Goal: Task Accomplishment & Management: Complete application form

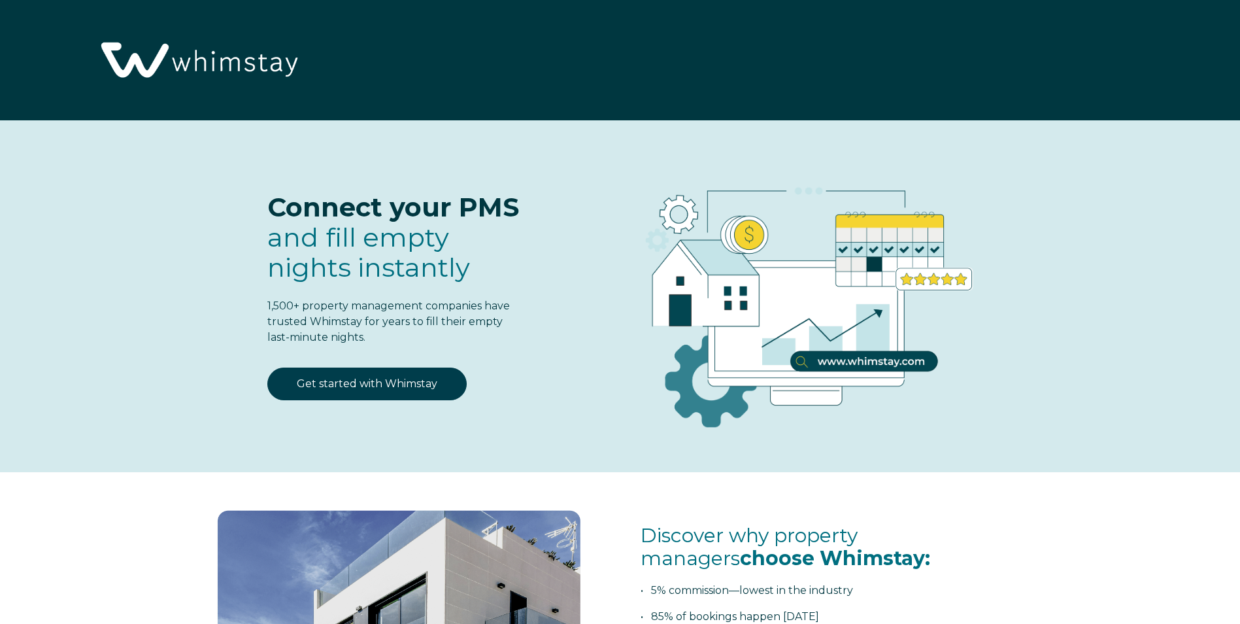
select select "US"
select select "Standard"
click at [352, 381] on link "Get started with Whimstay" at bounding box center [366, 383] width 199 height 33
select select "US"
select select "Standard"
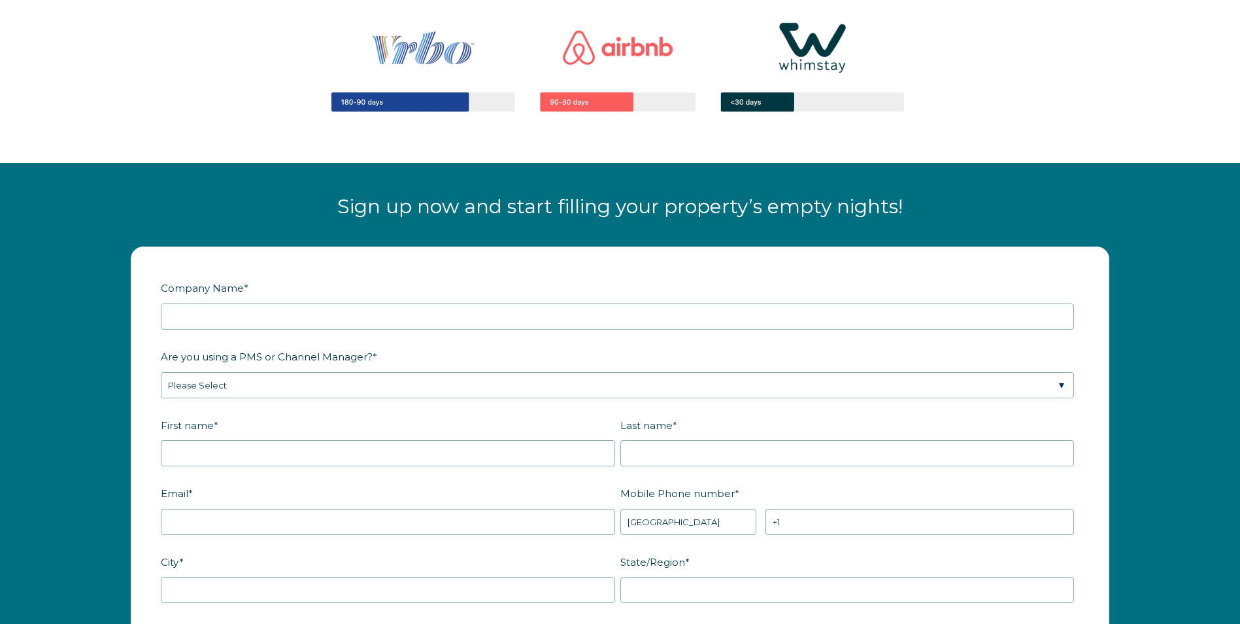
scroll to position [1514, 0]
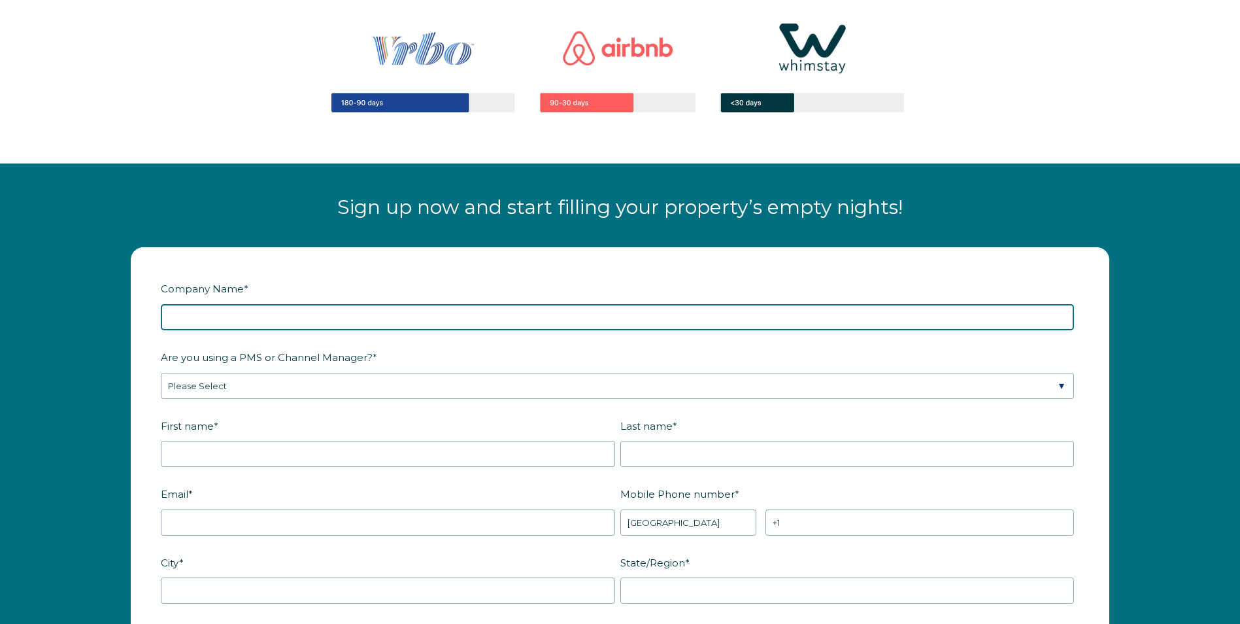
click at [190, 312] on input "Company Name *" at bounding box center [617, 317] width 913 height 26
type input "Brown Family Luxury Stays LLC"
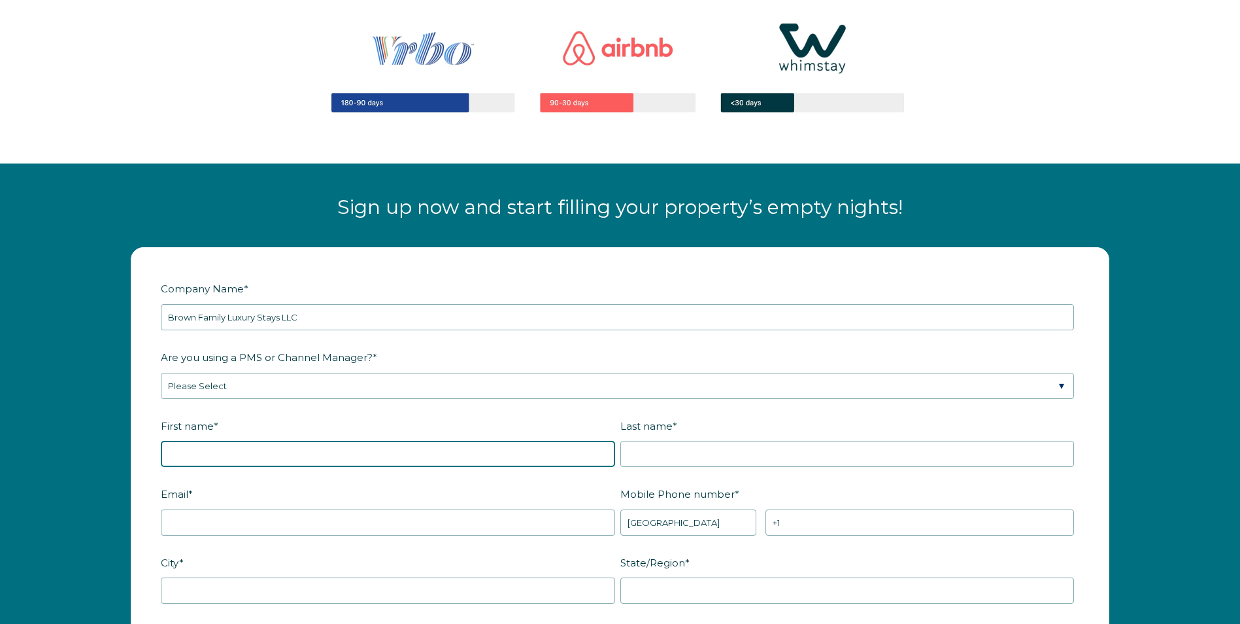
type input "[PERSON_NAME]"
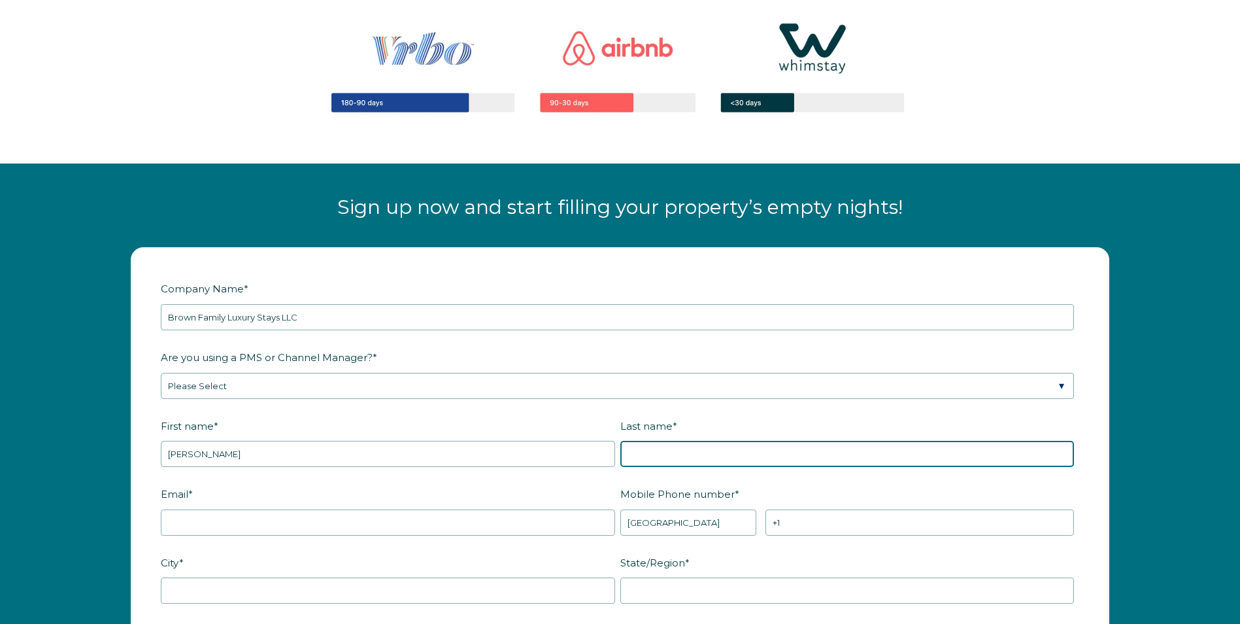
type input "Brown"
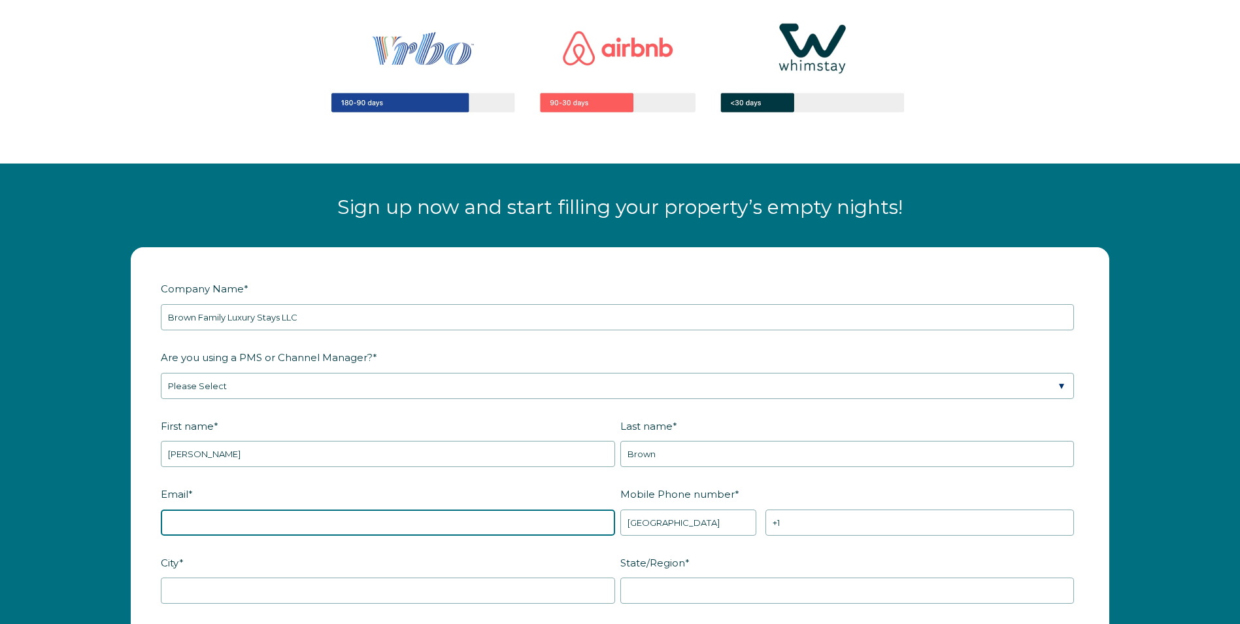
type input "[EMAIL_ADDRESS][DOMAIN_NAME]"
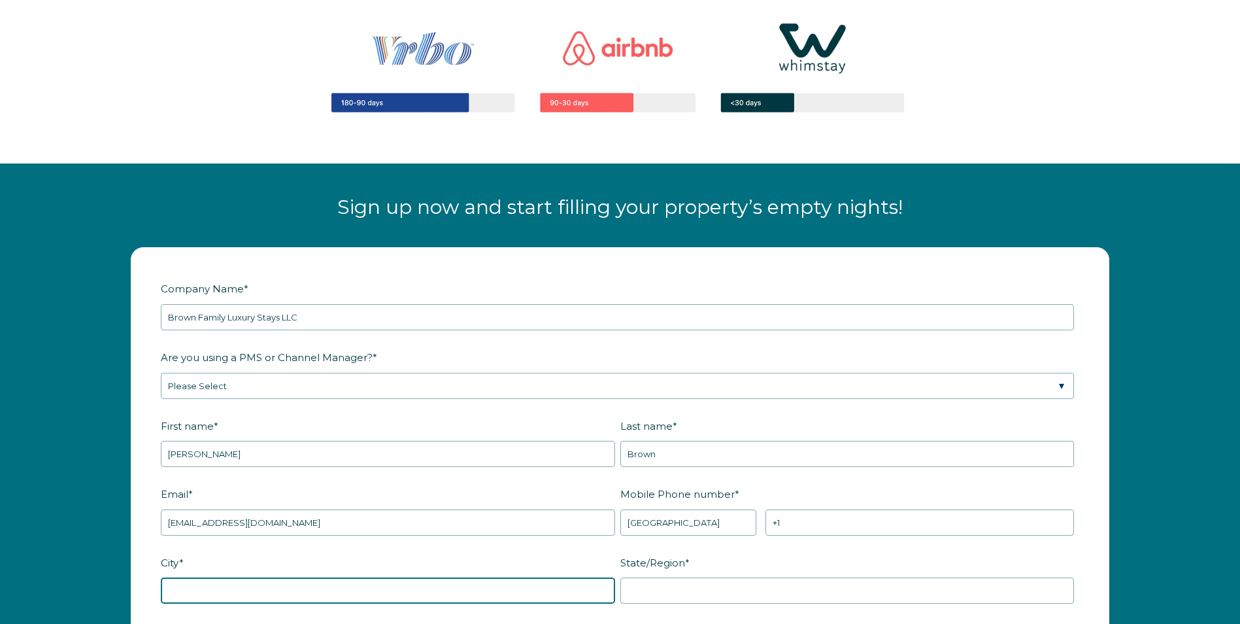
type input "[GEOGRAPHIC_DATA], [GEOGRAPHIC_DATA]"
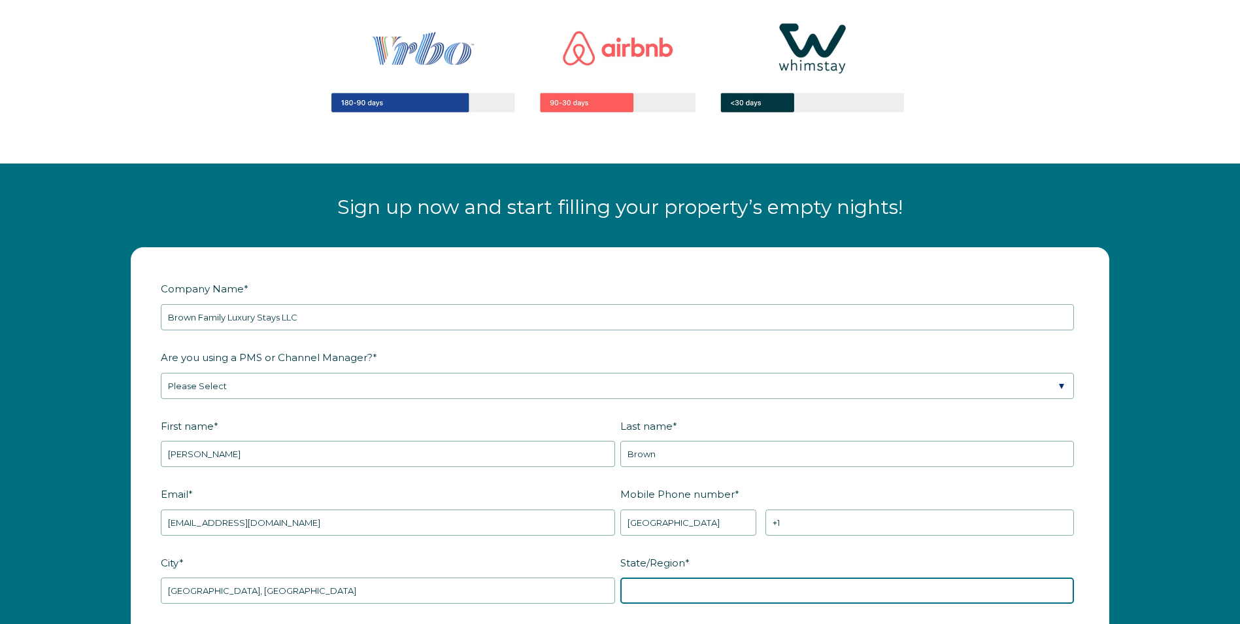
type input "OH"
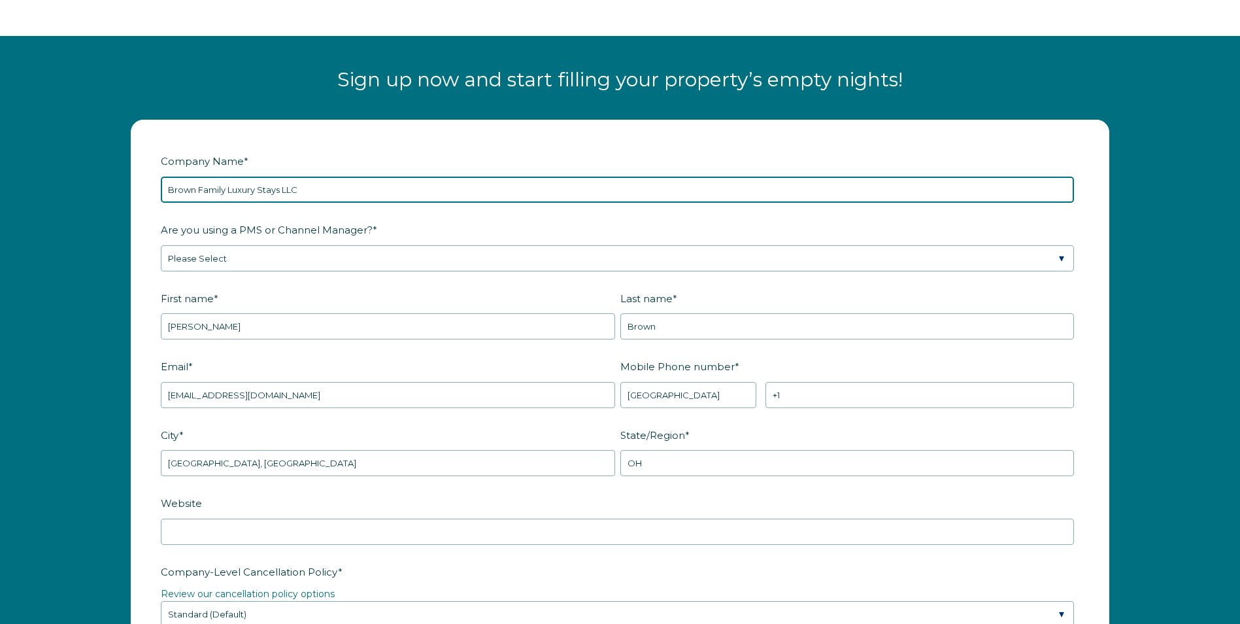
scroll to position [1645, 0]
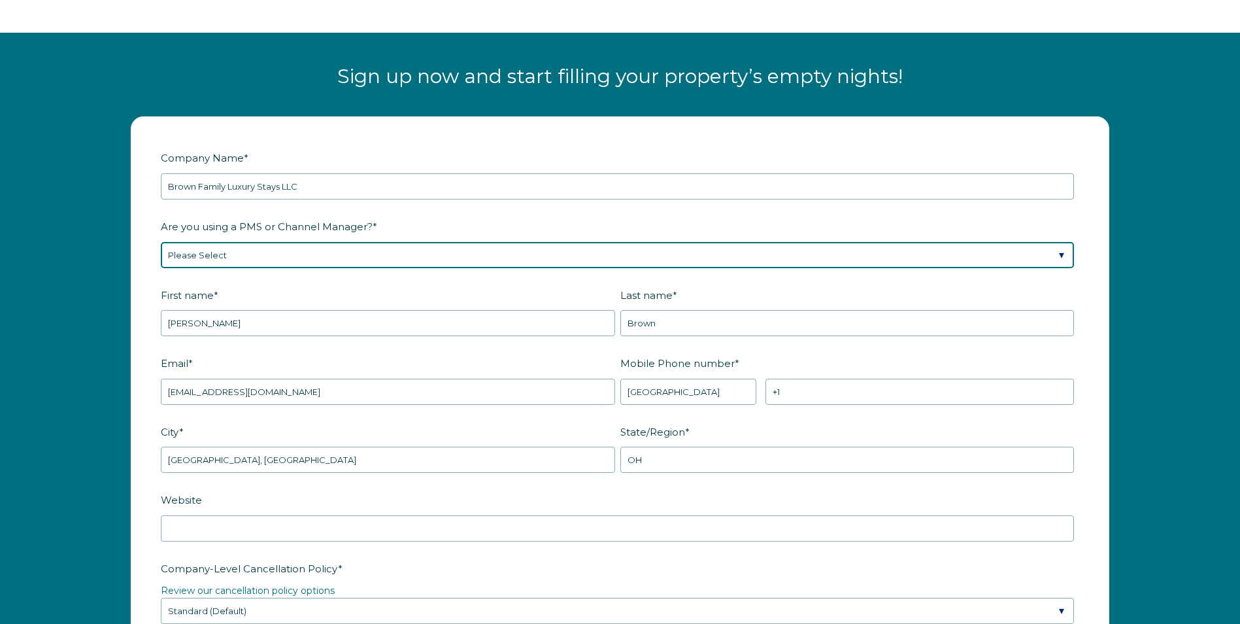
click at [264, 252] on select "Please Select Barefoot BookingPal Boost Brightside CiiRUS Escapia Guesty Hostaw…" at bounding box center [617, 255] width 913 height 26
select select "Not Listed"
click at [161, 242] on select "Please Select Barefoot BookingPal Boost Brightside CiiRUS Escapia Guesty Hostaw…" at bounding box center [617, 255] width 913 height 26
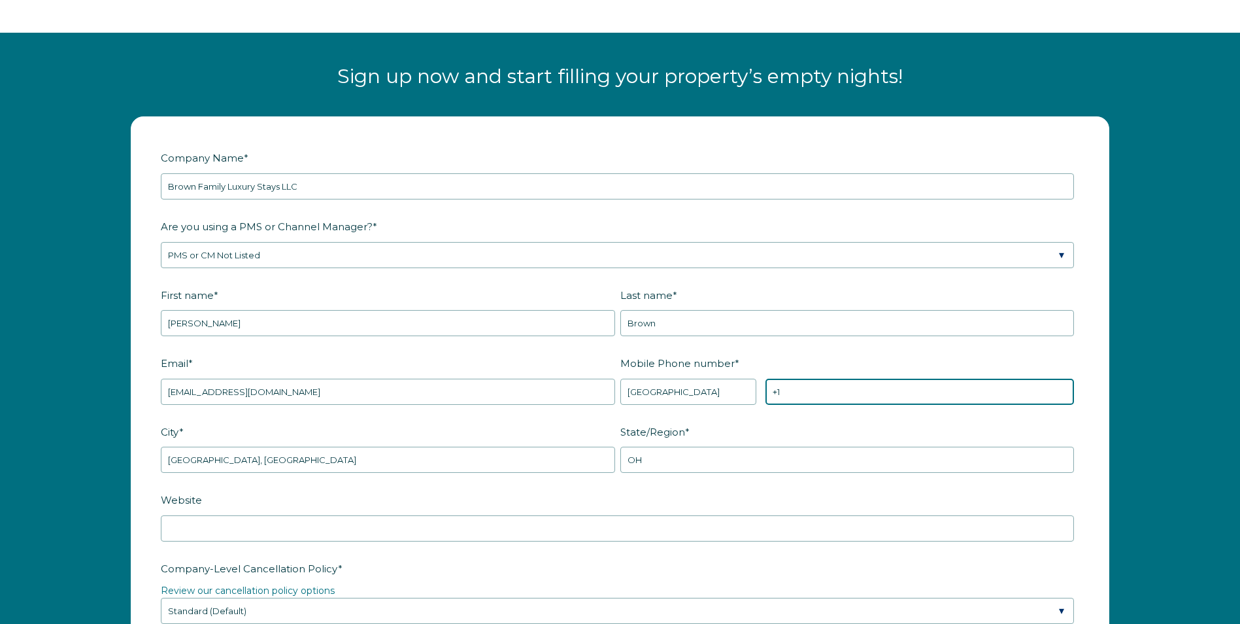
click at [801, 390] on input "+1" at bounding box center [920, 392] width 309 height 26
click at [788, 388] on input "+1 1513285887" at bounding box center [920, 392] width 309 height 26
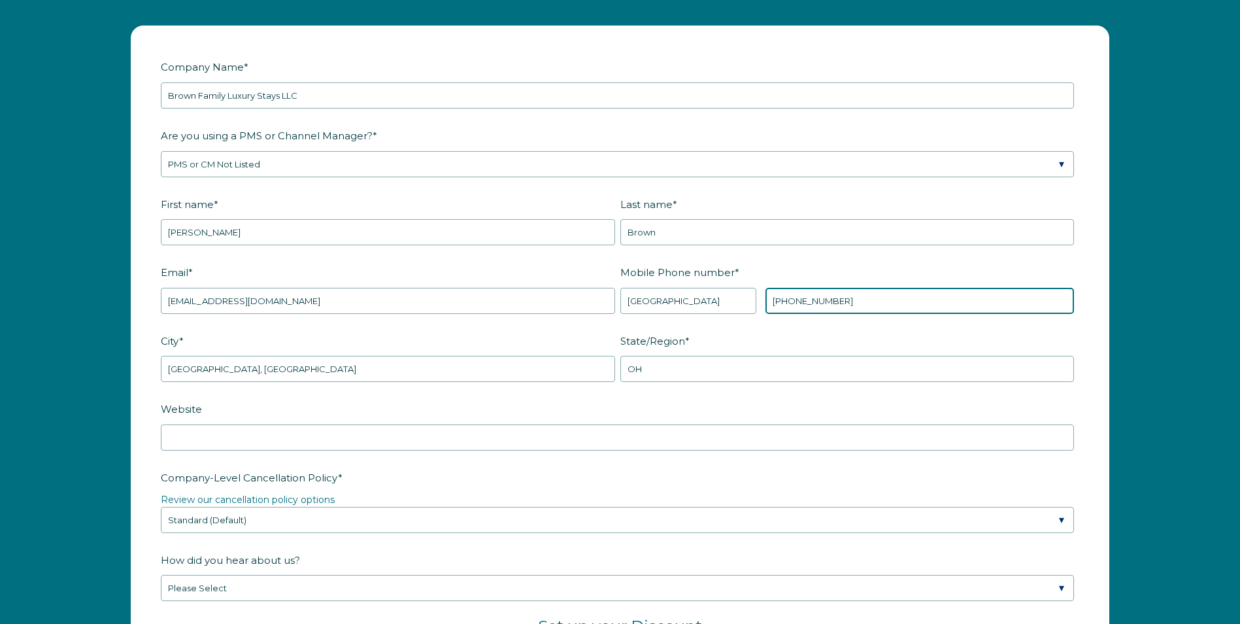
scroll to position [1776, 0]
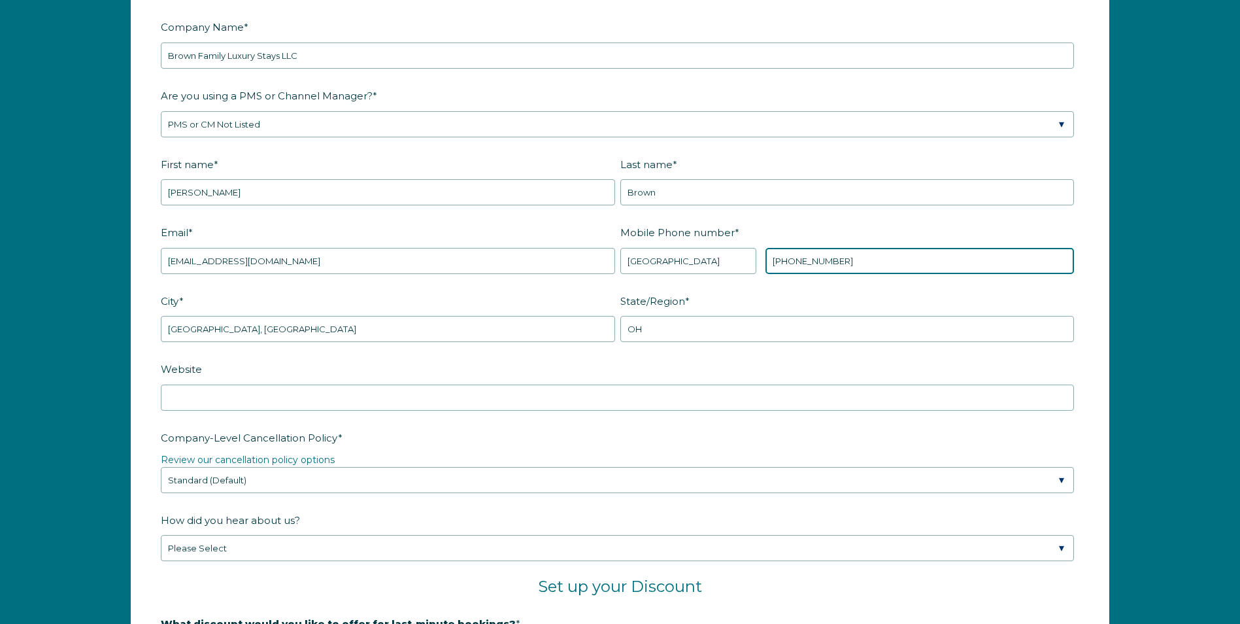
type input "+1 513285887"
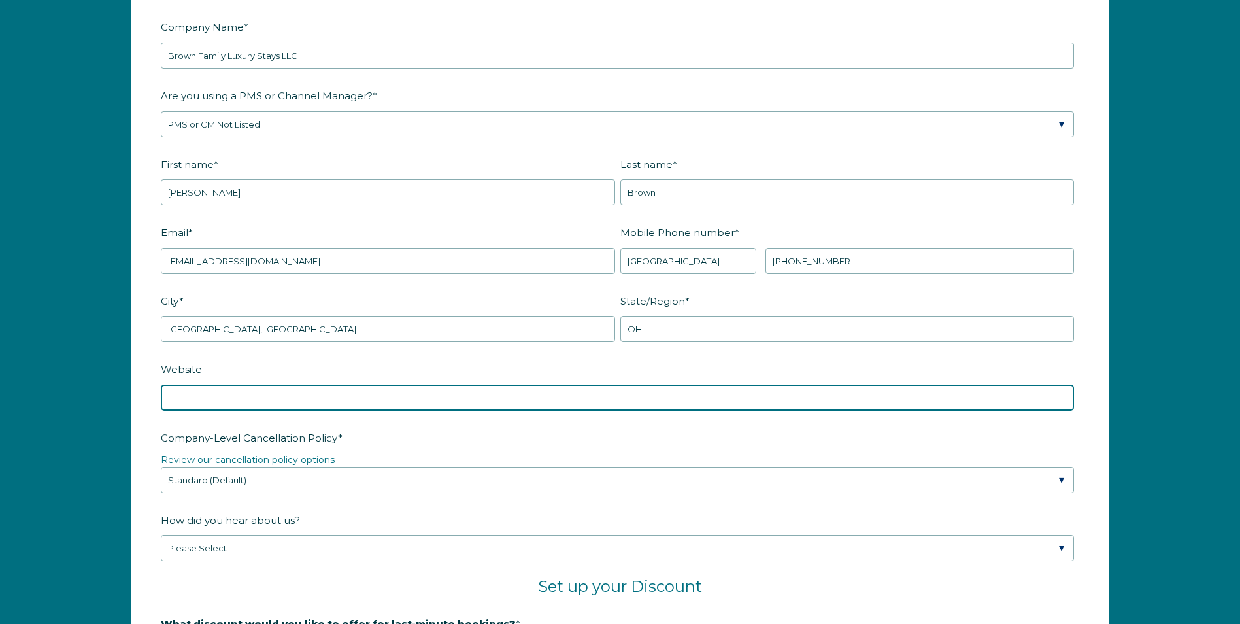
click at [209, 401] on input "Website" at bounding box center [617, 397] width 913 height 26
click at [319, 392] on input "Website" at bounding box center [617, 397] width 913 height 26
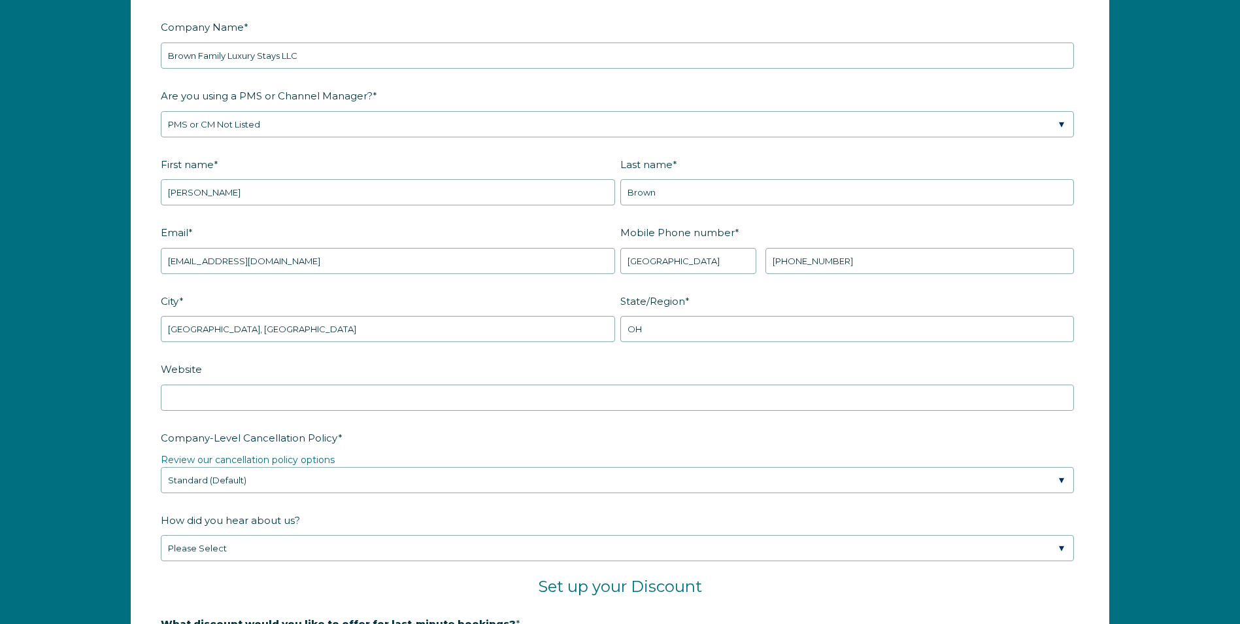
click at [382, 355] on fieldset "City * Cincinnati, OH State/Region * OH" at bounding box center [620, 324] width 919 height 69
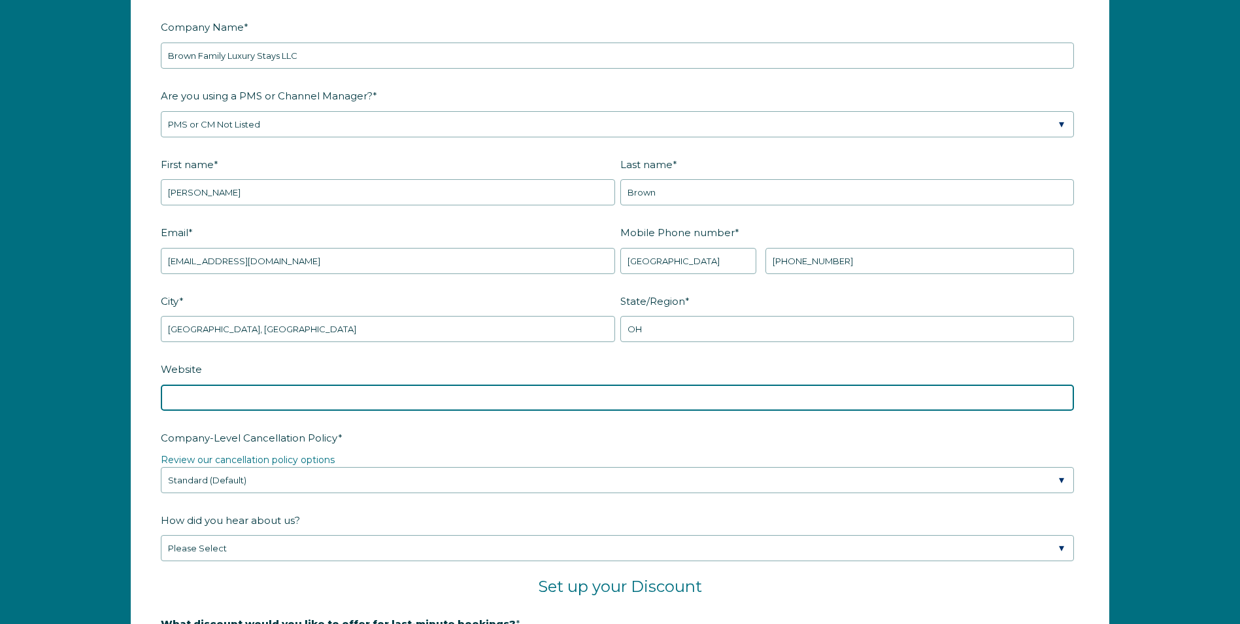
click at [245, 385] on input "Website" at bounding box center [617, 397] width 913 height 26
type input "Brown Family Luxury Stays LLC"
drag, startPoint x: 316, startPoint y: 395, endPoint x: 161, endPoint y: 395, distance: 154.3
click at [161, 395] on input "Brown Family Luxury Stays LLC" at bounding box center [617, 397] width 913 height 26
paste input "https://brownfamilyluxurystaysllc.com/"
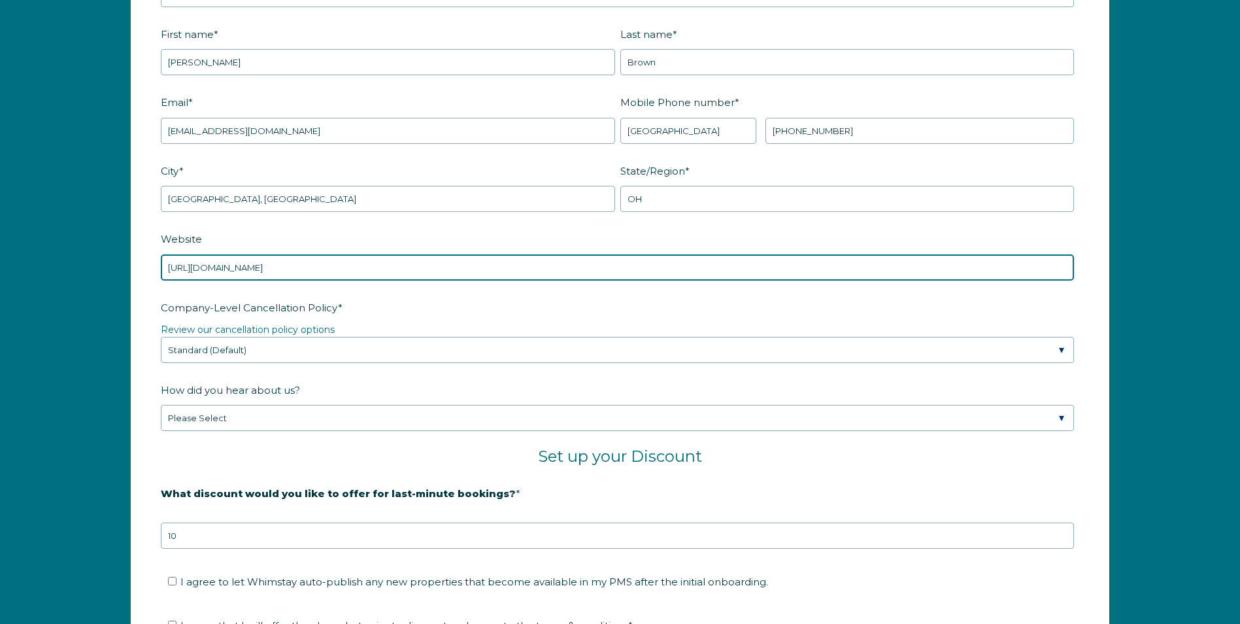
scroll to position [1906, 0]
type input "https://brownfamilyluxurystaysllc.com/"
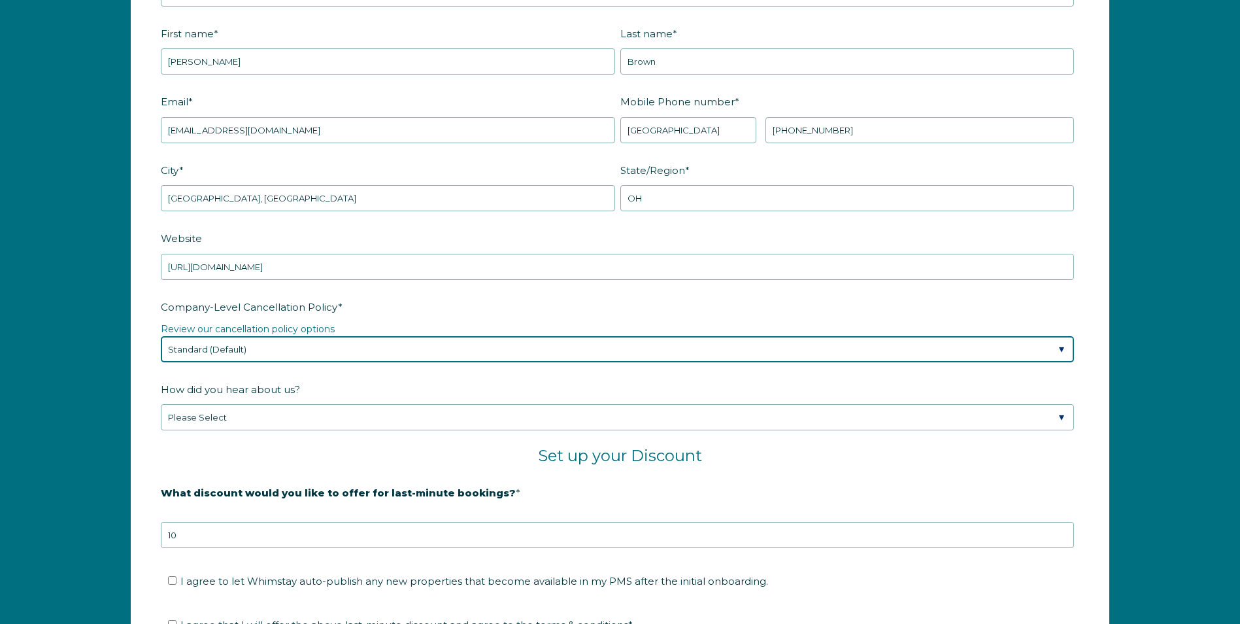
click at [1059, 347] on select "Please Select Partial Standard (Default) Moderate Strict" at bounding box center [617, 349] width 913 height 26
select select "Moderate"
click at [161, 336] on select "Please Select Partial Standard (Default) Moderate Strict" at bounding box center [617, 349] width 913 height 26
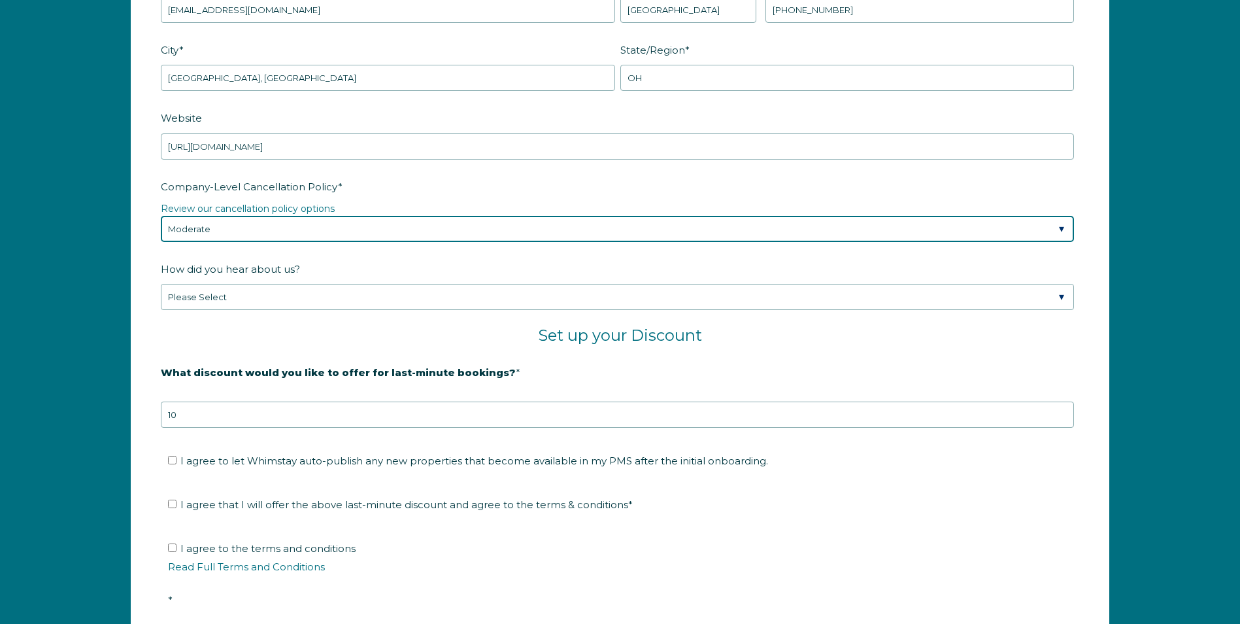
scroll to position [2037, 0]
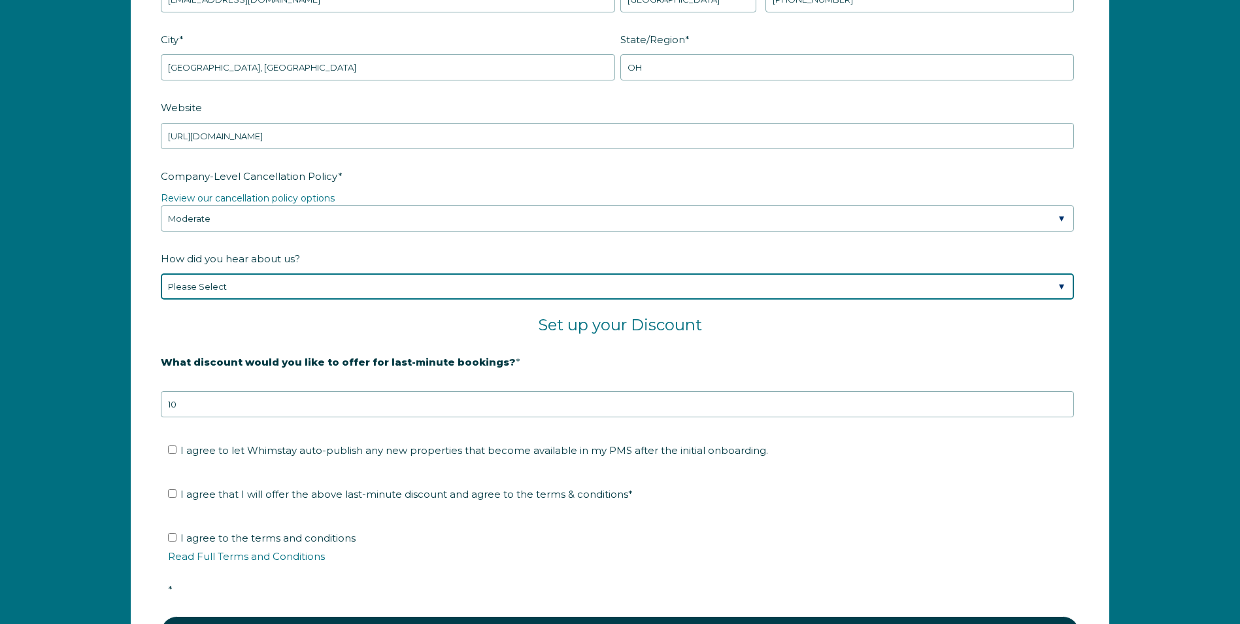
click at [276, 288] on select "Please Select Found Whimstay through a Google search Spoke to a Whimstay salesp…" at bounding box center [617, 286] width 913 height 26
select select "Referral from a Friend"
click at [161, 273] on select "Please Select Found Whimstay through a Google search Spoke to a Whimstay salesp…" at bounding box center [617, 286] width 913 height 26
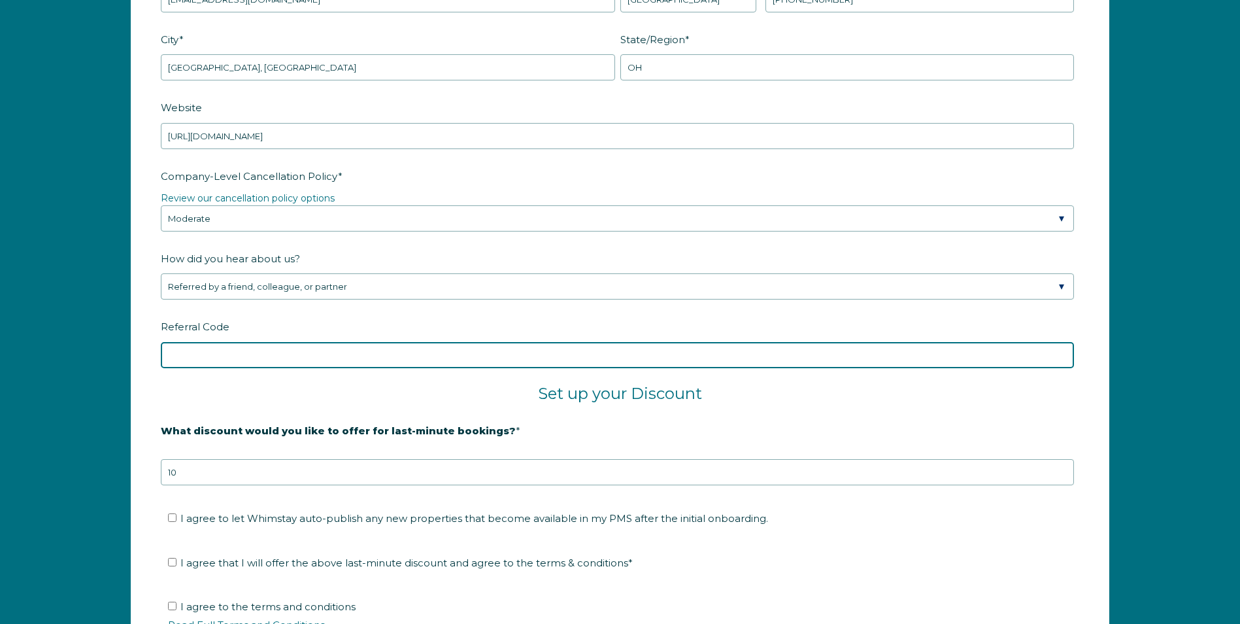
click at [203, 360] on input "Referral Code" at bounding box center [617, 355] width 913 height 26
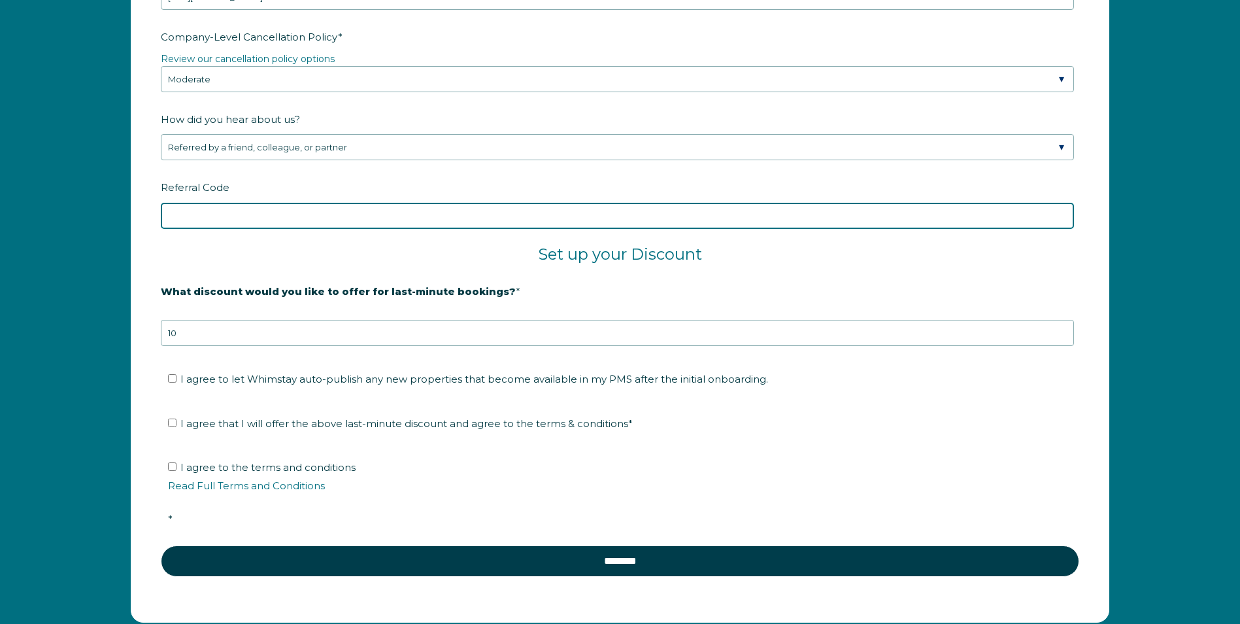
scroll to position [2233, 0]
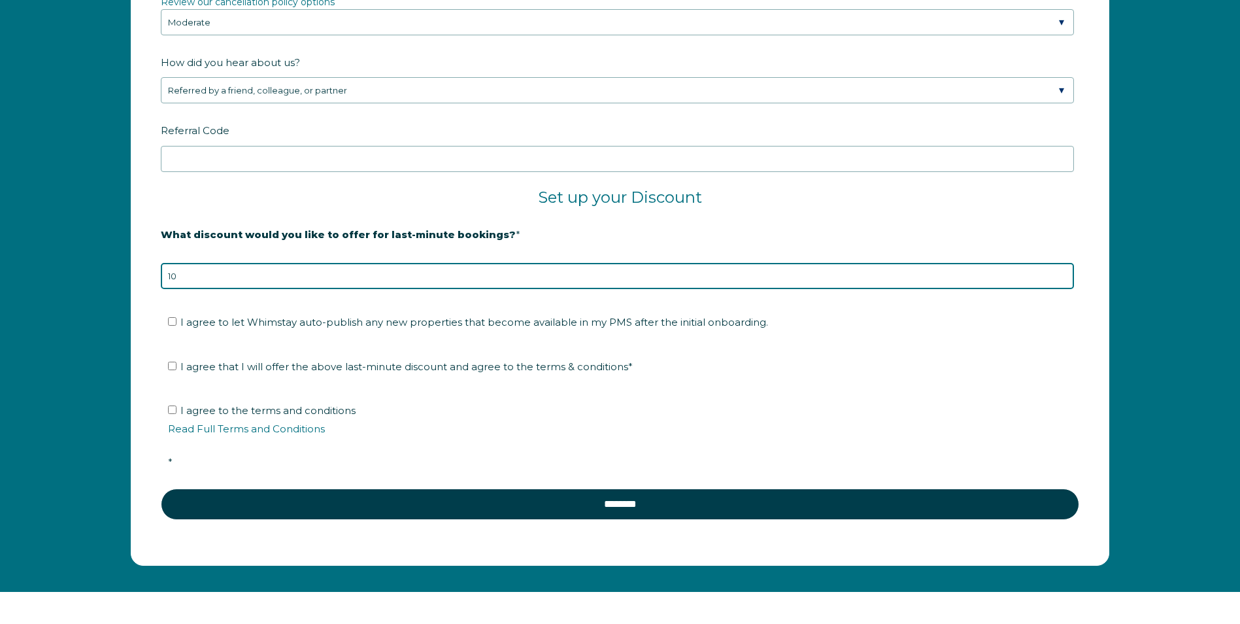
click at [223, 270] on input "10" at bounding box center [617, 276] width 913 height 26
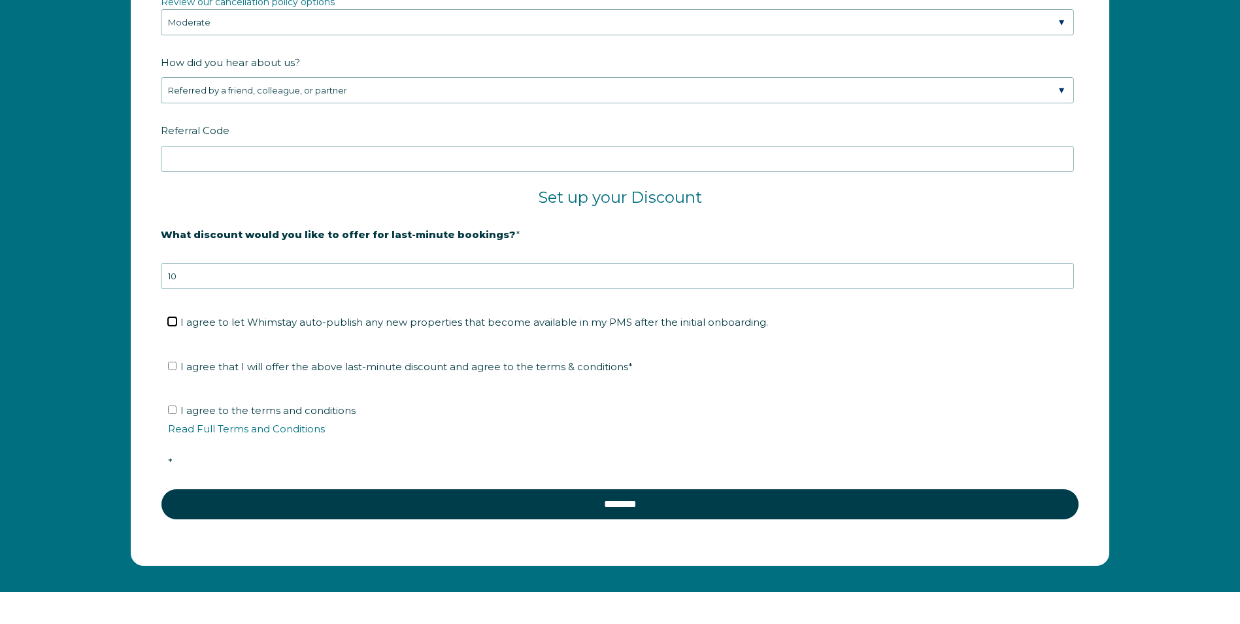
click at [170, 322] on input "I agree to let Whimstay auto-publish any new properties that become available i…" at bounding box center [172, 321] width 8 height 8
checkbox input "true"
click at [169, 369] on input "I agree that I will offer the above last-minute discount and agree to the terms…" at bounding box center [172, 366] width 8 height 8
checkbox input "true"
click at [170, 409] on input "I agree to the terms and conditions Read Full Terms and Conditions *" at bounding box center [172, 409] width 8 height 8
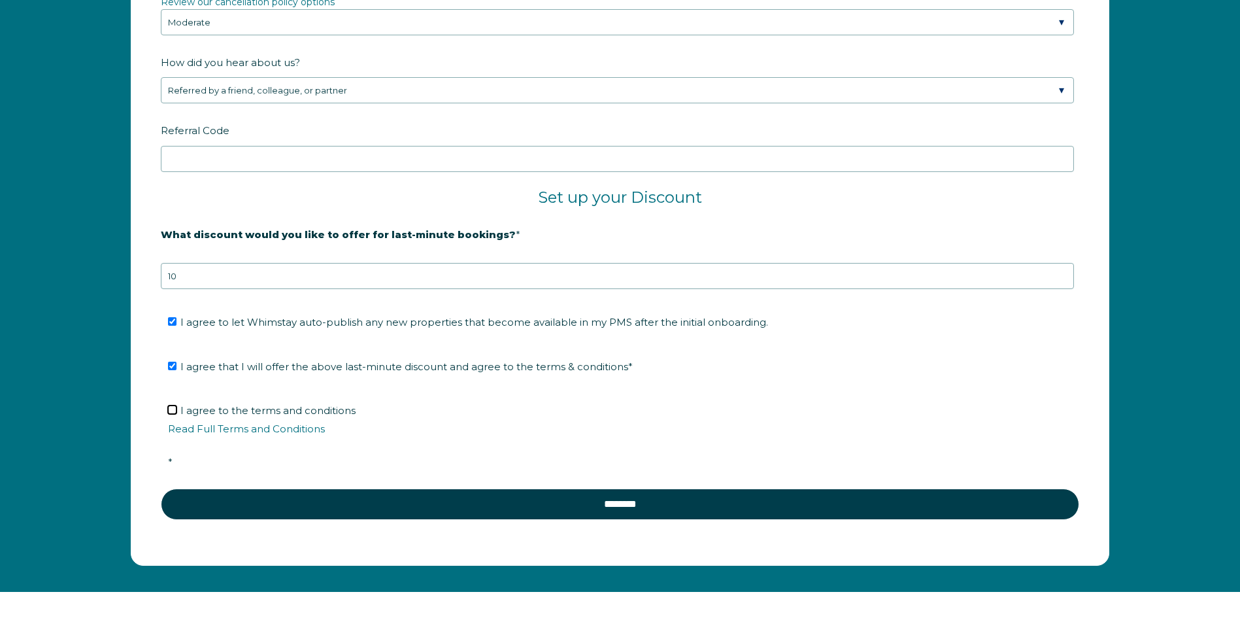
checkbox input "true"
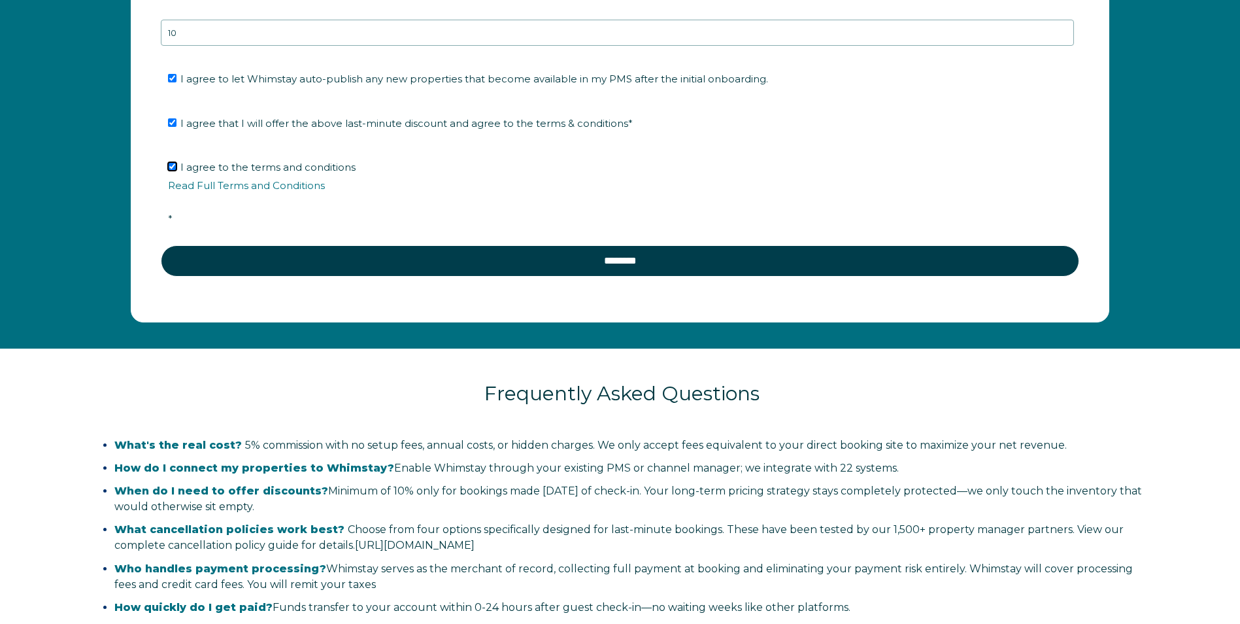
scroll to position [2299, 0]
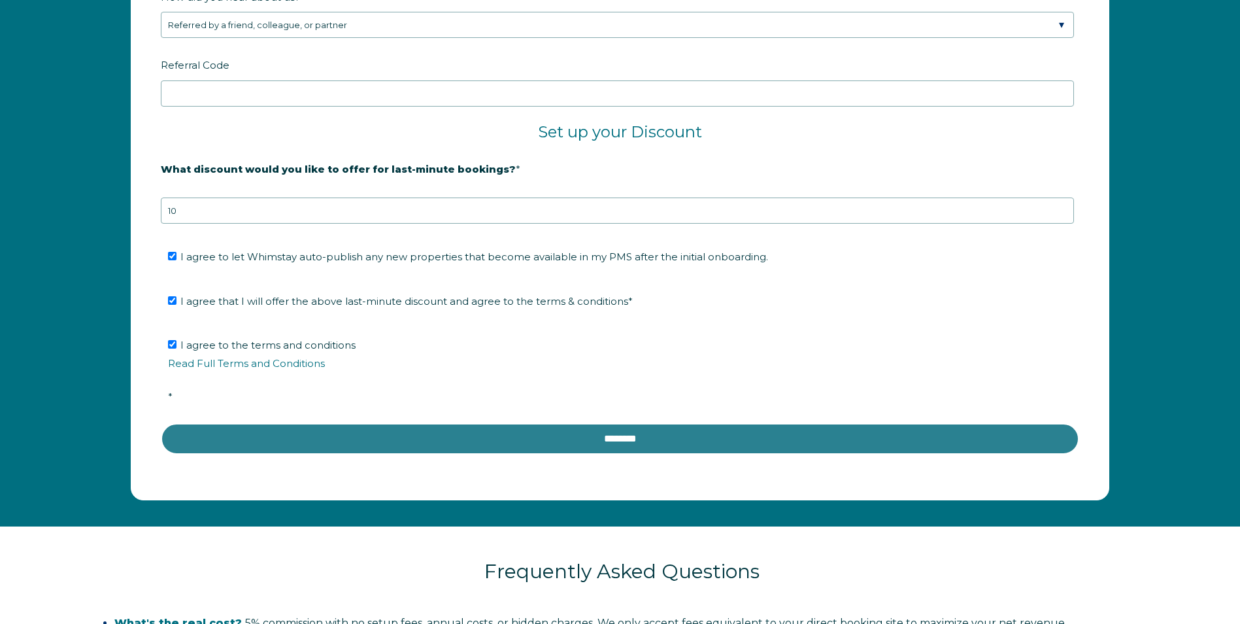
click at [638, 436] on input "********" at bounding box center [620, 438] width 919 height 31
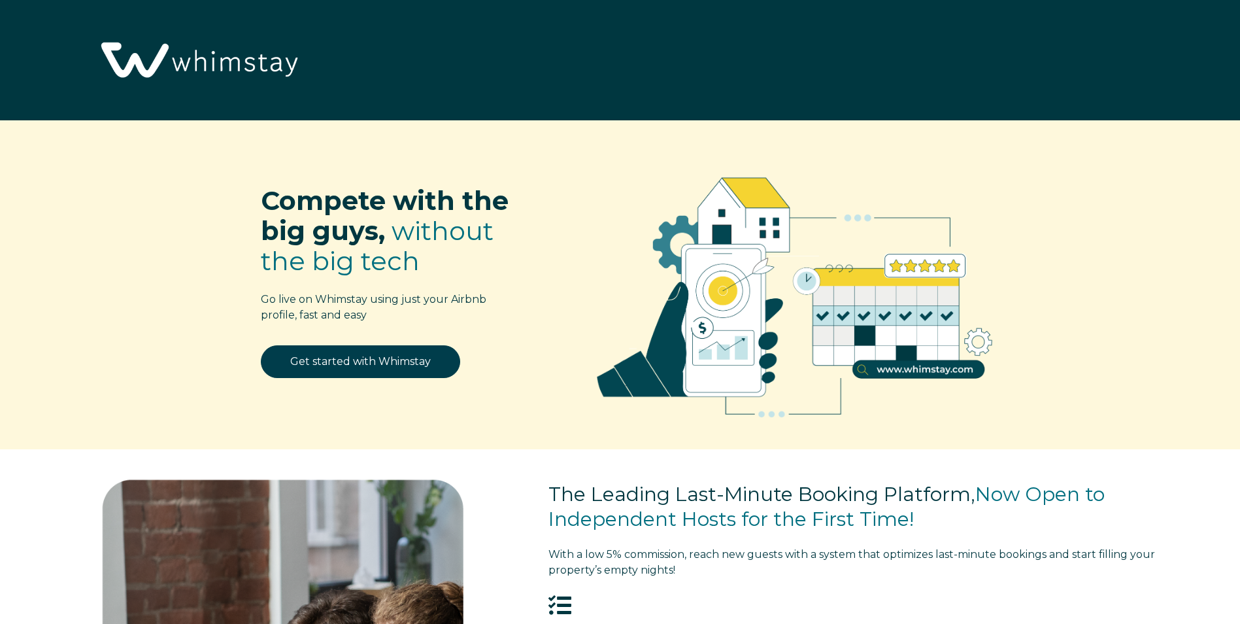
select select "US"
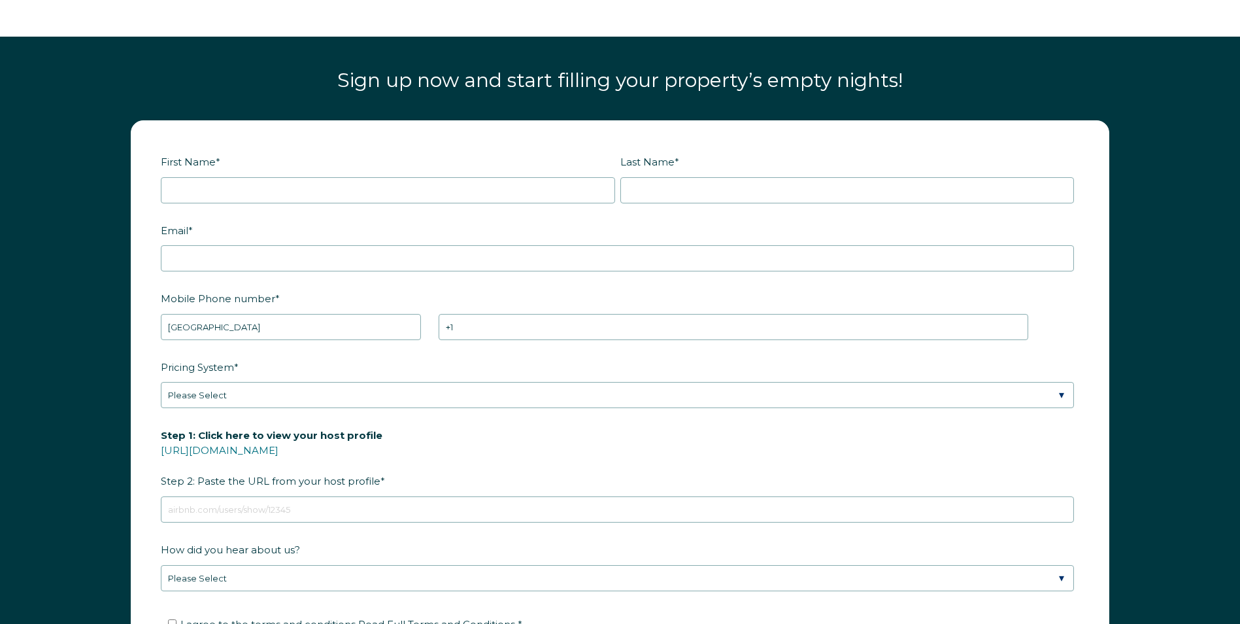
scroll to position [1730, 0]
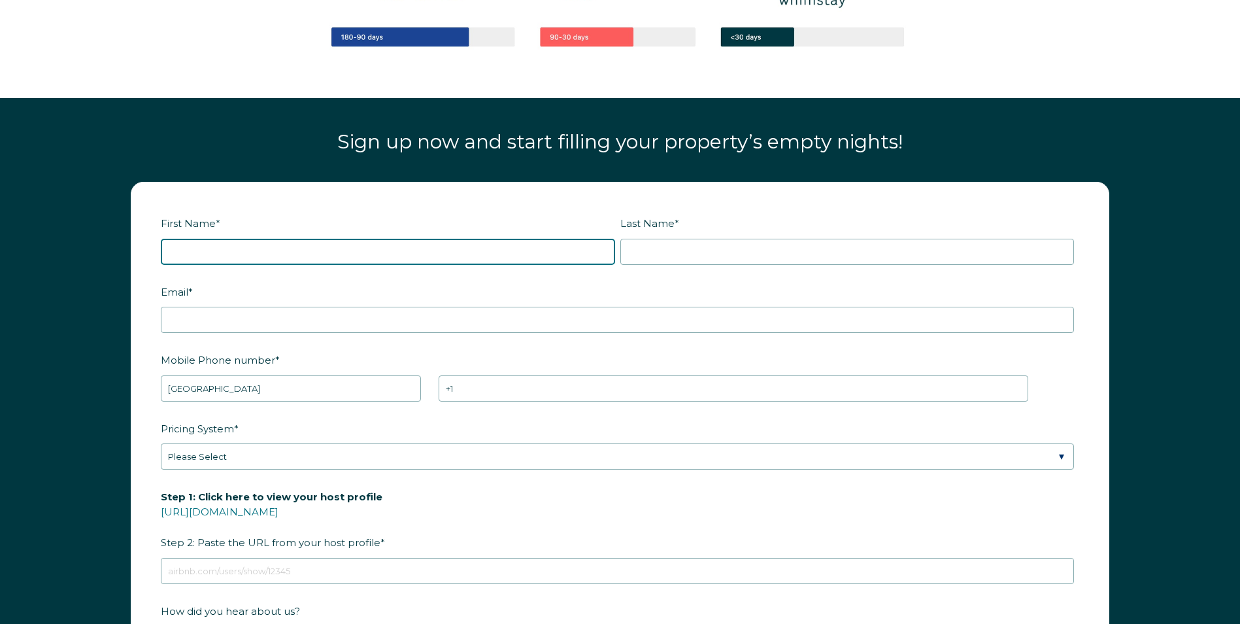
click at [212, 252] on input "First Name *" at bounding box center [388, 252] width 454 height 26
type input "Marcia"
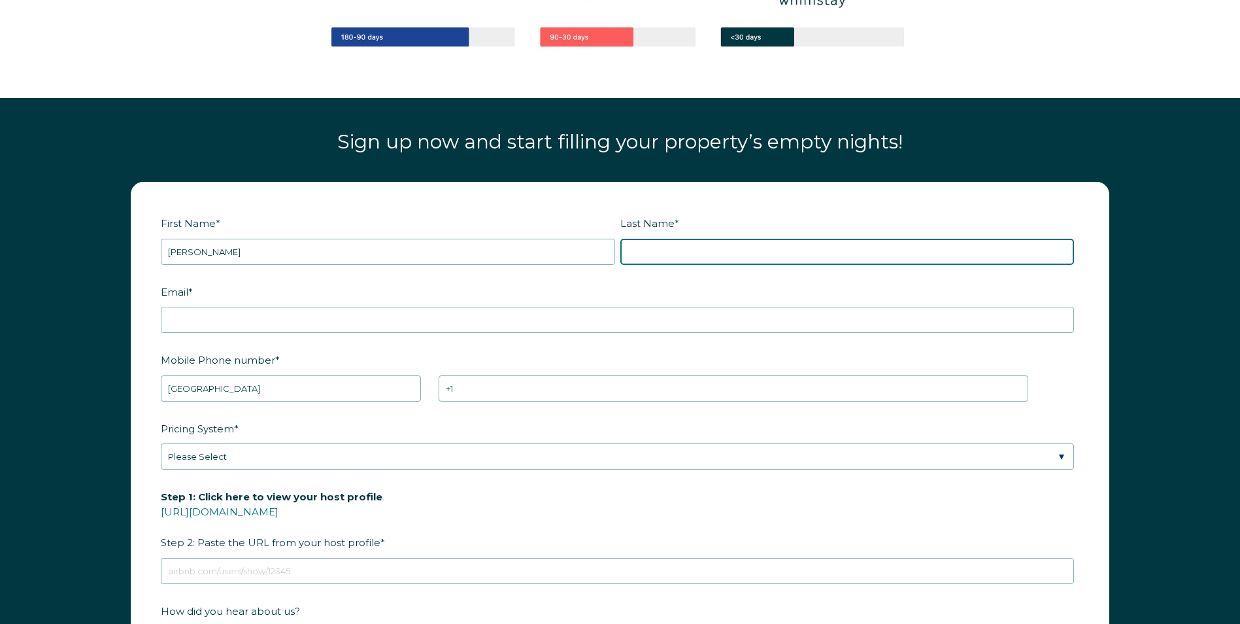
type input "Brown"
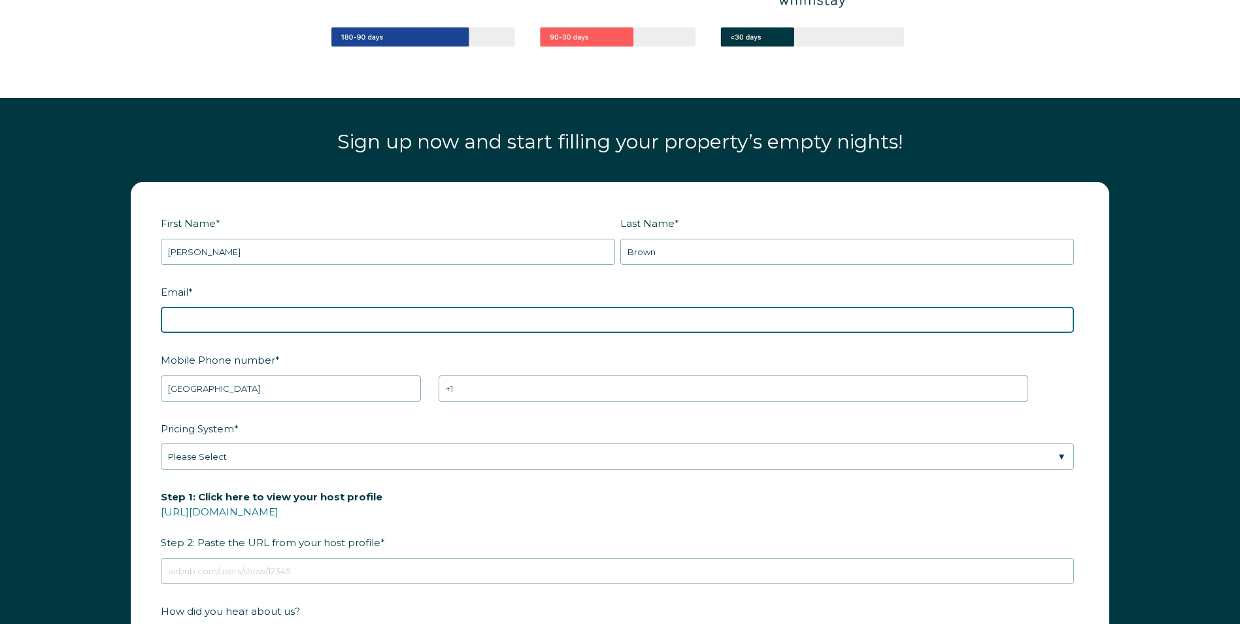
type input "marciabrown@brownfamilyluxurystaysllc.com"
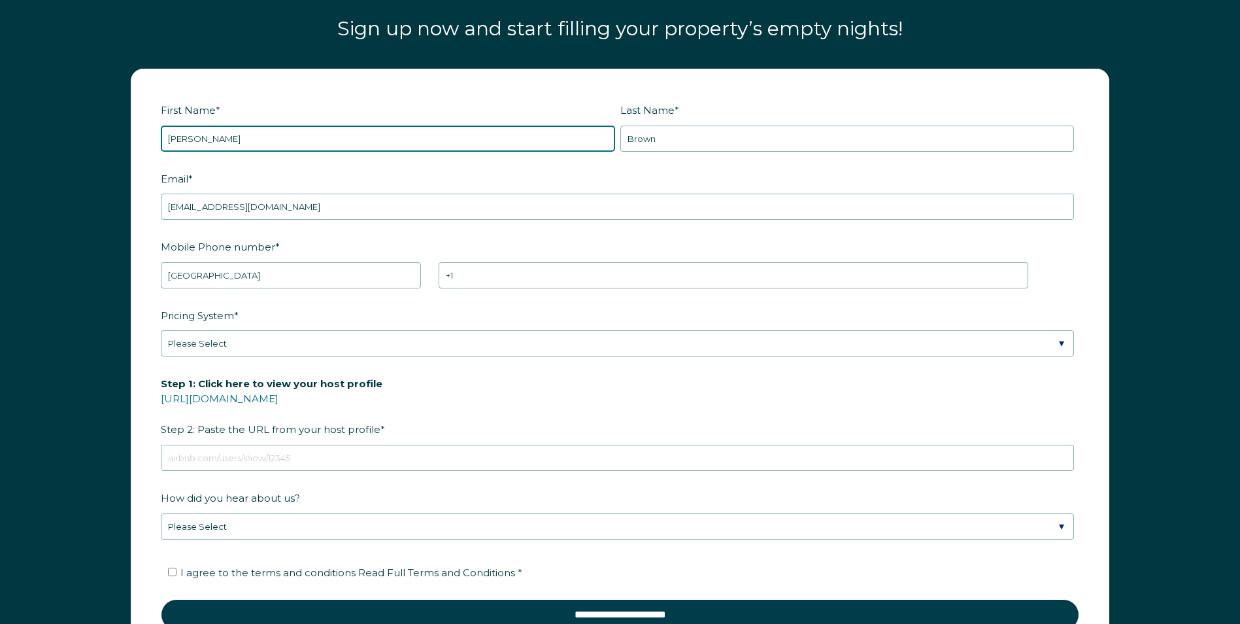
scroll to position [1861, 0]
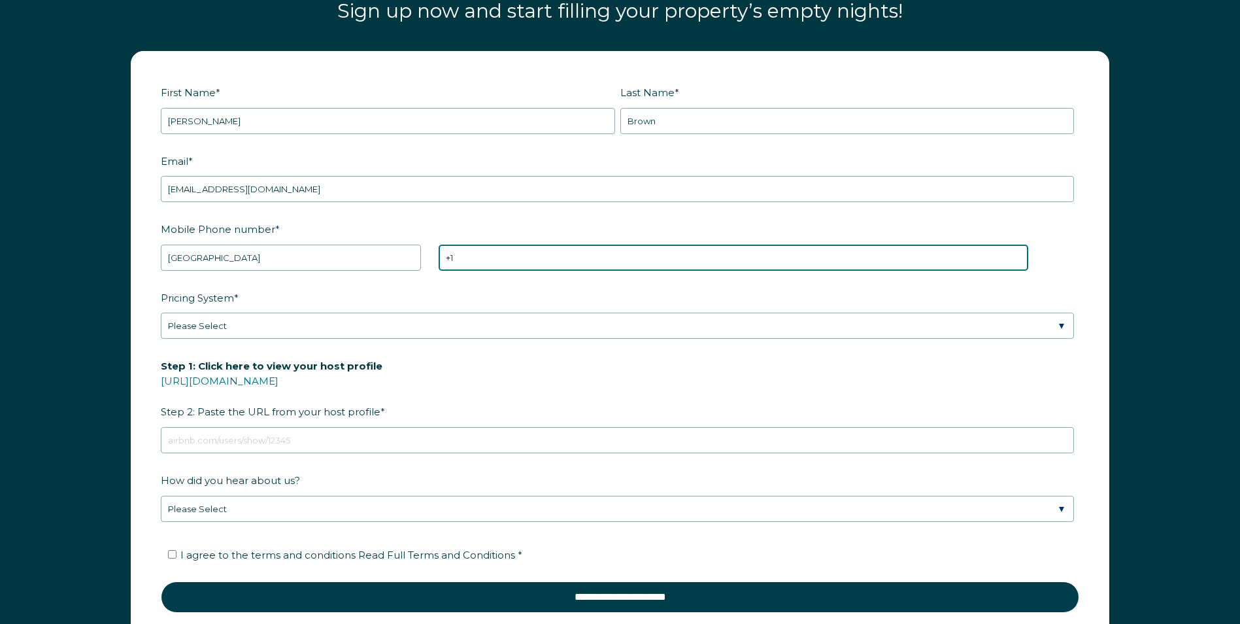
click at [489, 256] on input "+1" at bounding box center [734, 258] width 590 height 26
type input "+1 513285887"
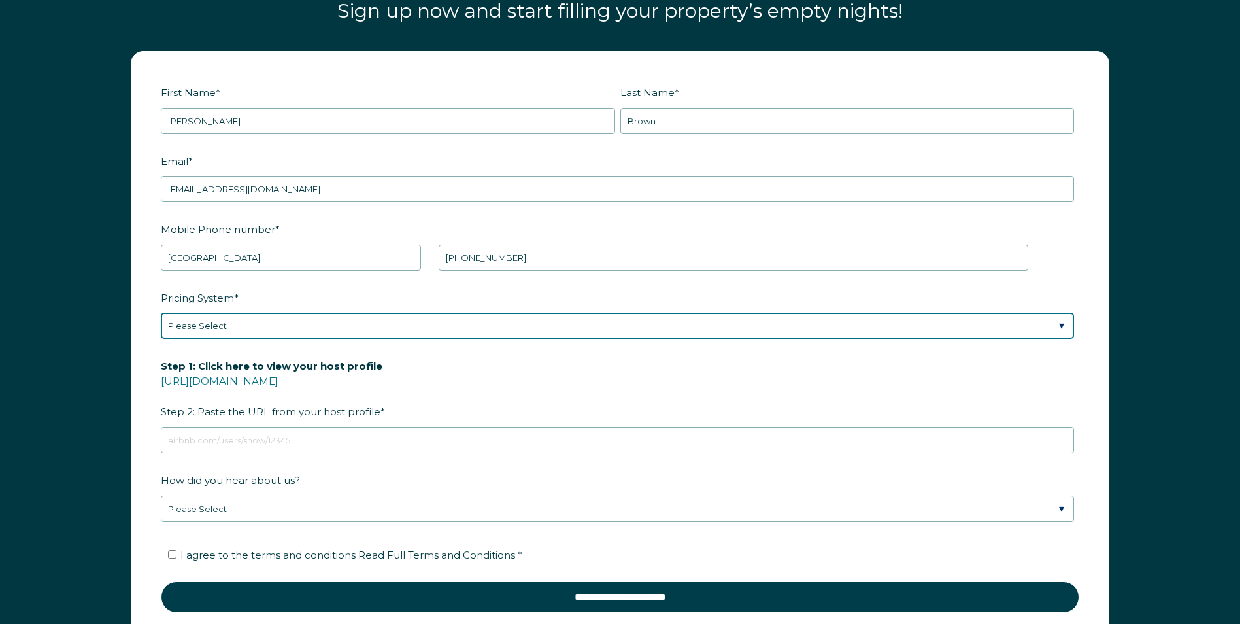
click at [248, 324] on select "Please Select Manual Airbnb Smart Pricing PriceLabs Wheelhouse Beyond Pricing 3…" at bounding box center [617, 325] width 913 height 26
select select "PriceLabs"
click at [161, 312] on select "Please Select Manual Airbnb Smart Pricing PriceLabs Wheelhouse Beyond Pricing 3…" at bounding box center [617, 325] width 913 height 26
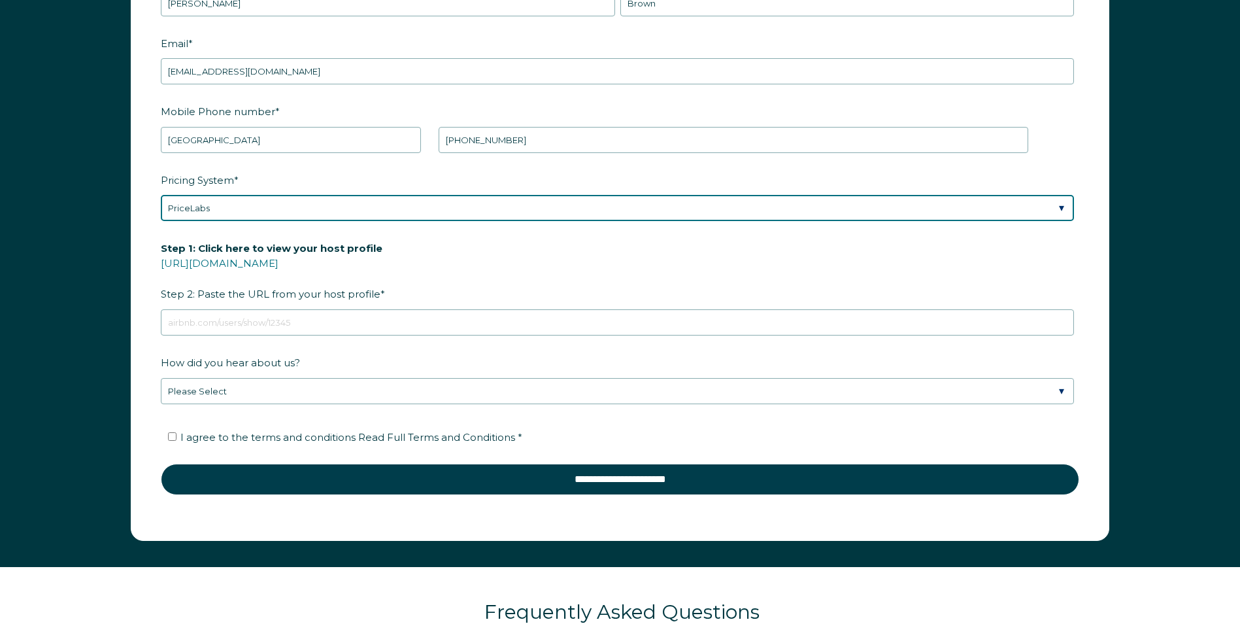
scroll to position [1991, 0]
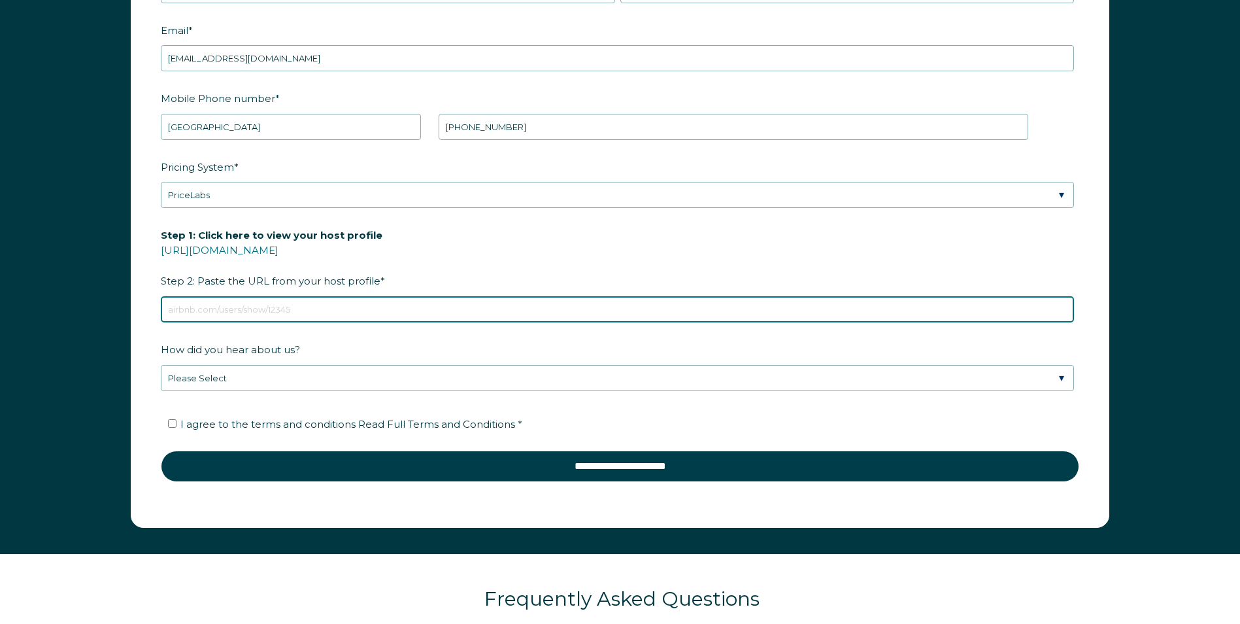
click at [288, 308] on input "Step 1: Click here to view your host profile https://www.airbnb.com/users/show/…" at bounding box center [617, 309] width 913 height 26
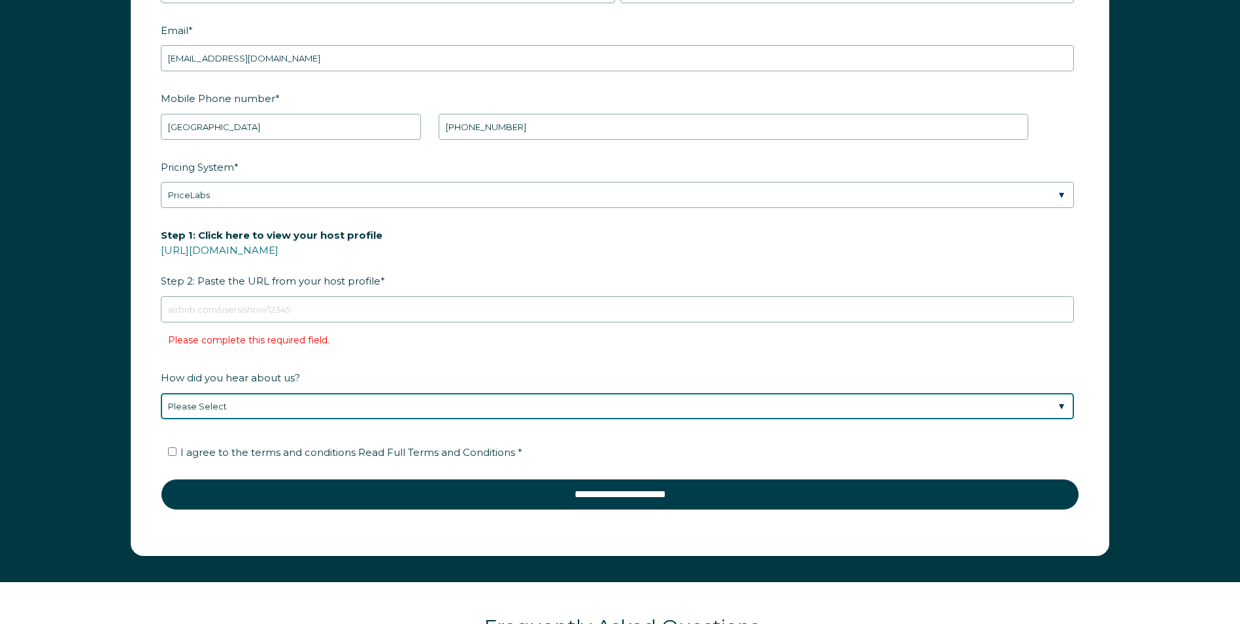
click at [292, 380] on div "How did you hear about us? Please Select Discovered Whimstay at an event or con…" at bounding box center [620, 392] width 919 height 53
select select "Referral from a Friend"
click at [161, 393] on select "Please Select Discovered Whimstay at an event or conference Found Whimstay thro…" at bounding box center [617, 406] width 913 height 26
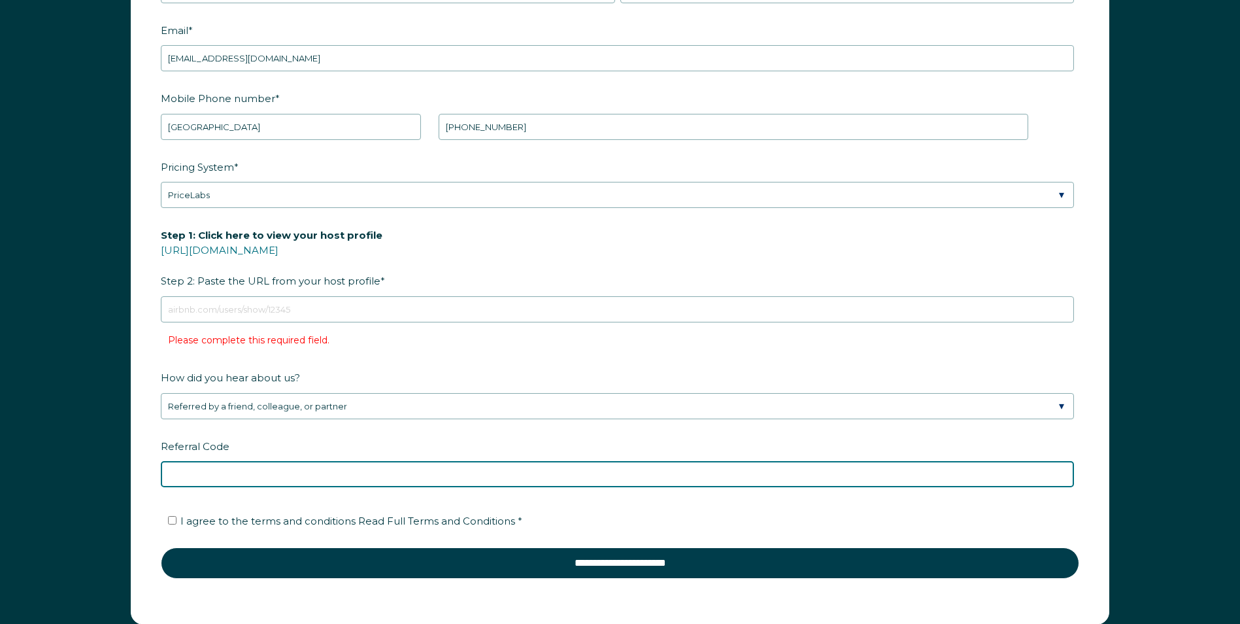
click at [279, 471] on input "Referral Code" at bounding box center [617, 474] width 913 height 26
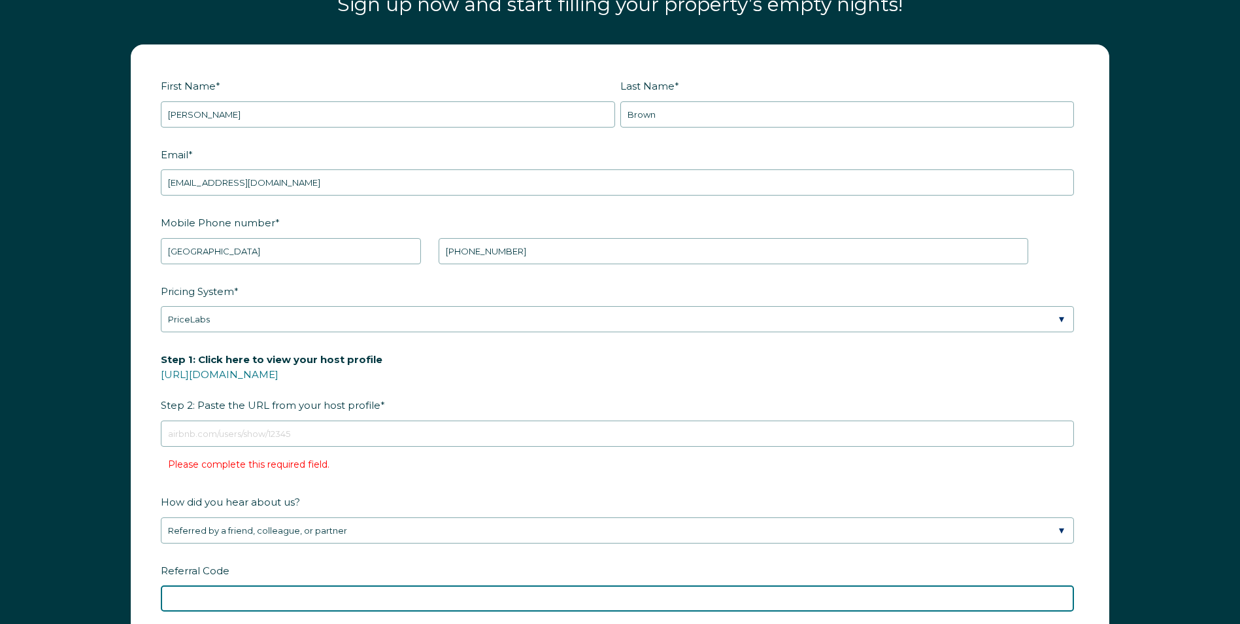
scroll to position [1861, 0]
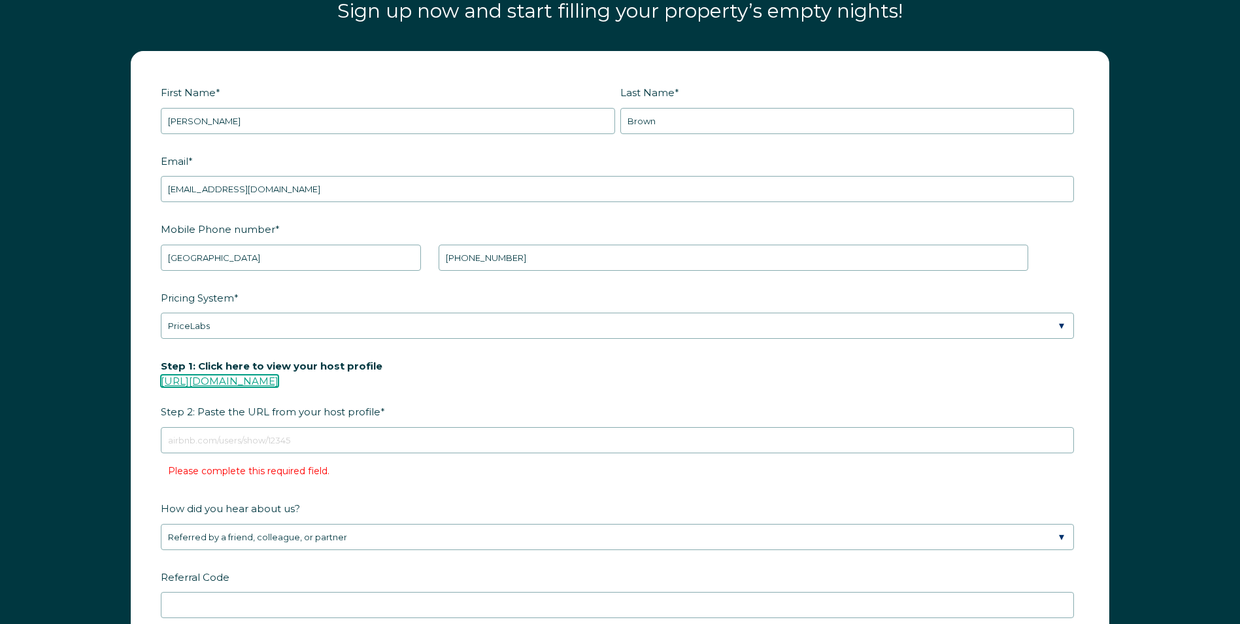
click at [258, 382] on link "https://www.airbnb.com/users/show/" at bounding box center [220, 381] width 118 height 12
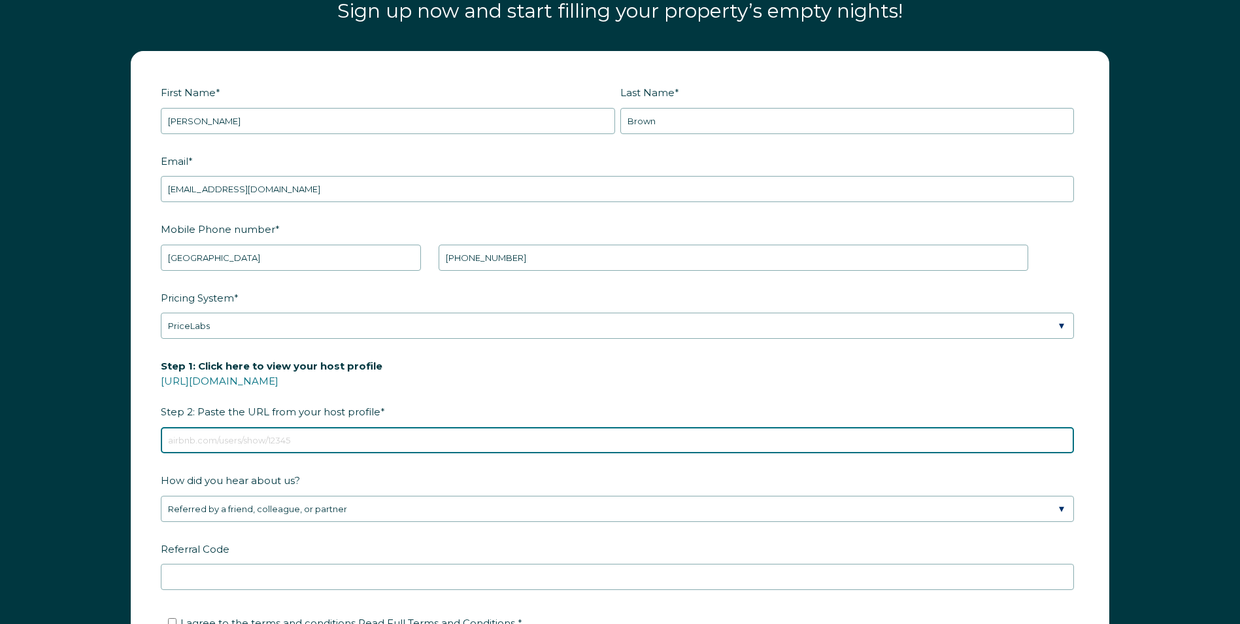
paste input "https://www.airbnb.com/users/show/294420675"
type input "https://www.airbnb.com/users/show/294420675"
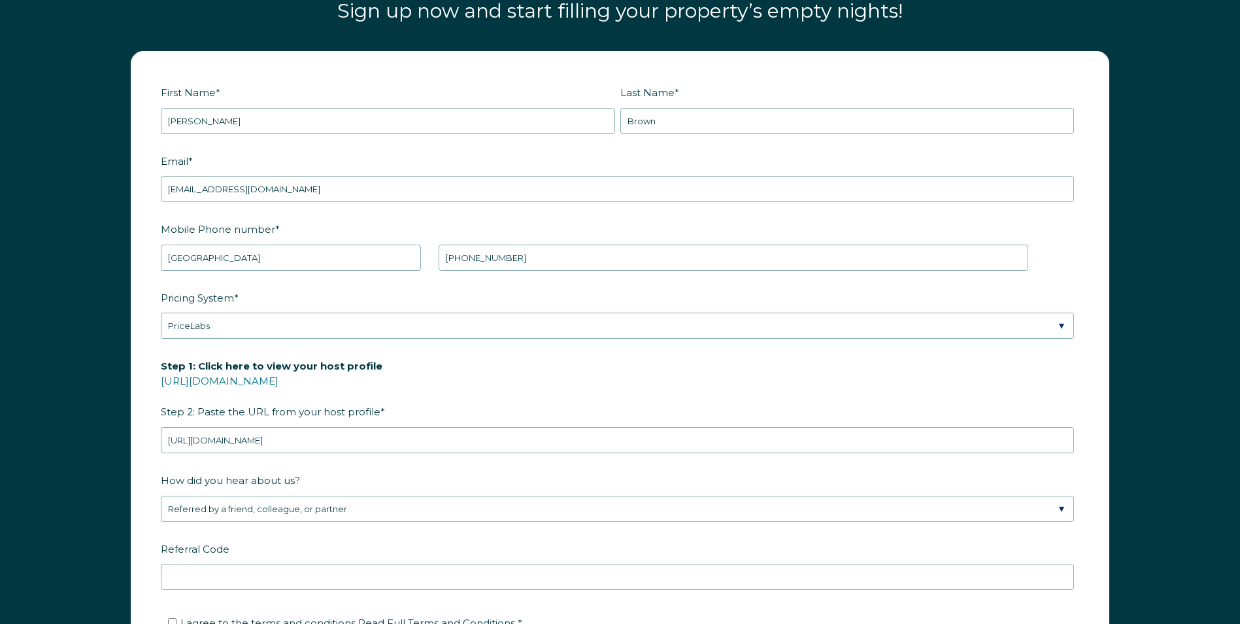
click at [392, 471] on label "How did you hear about us?" at bounding box center [620, 480] width 919 height 23
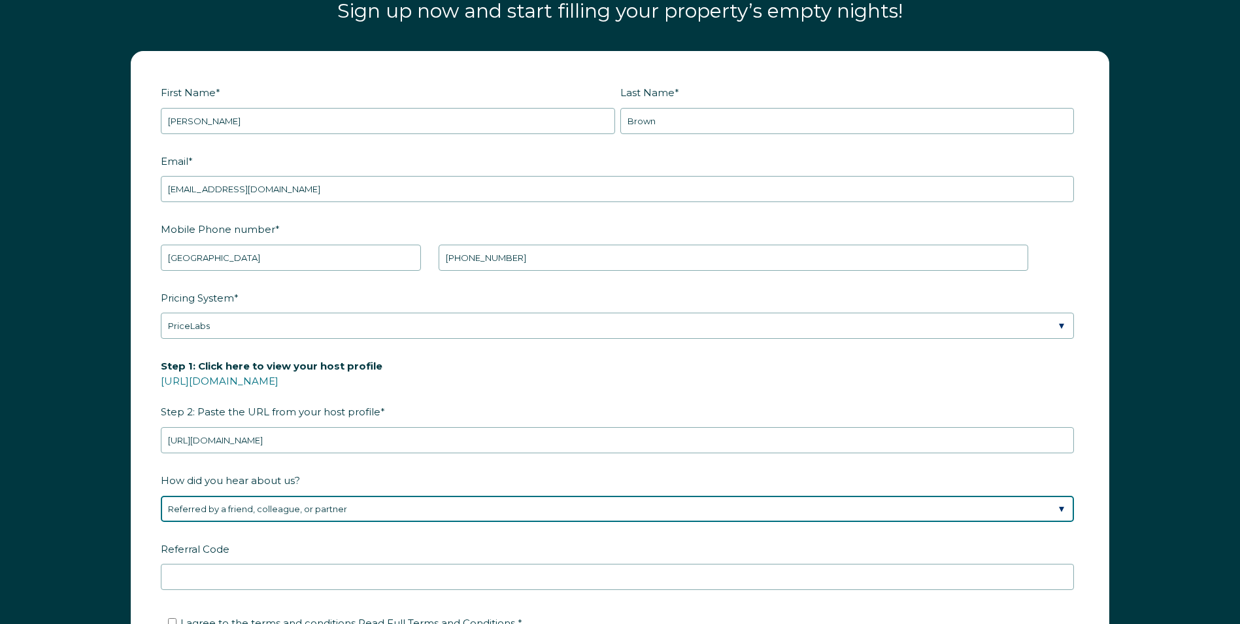
click at [392, 496] on select "Please Select Discovered Whimstay at an event or conference Found Whimstay thro…" at bounding box center [617, 509] width 913 height 26
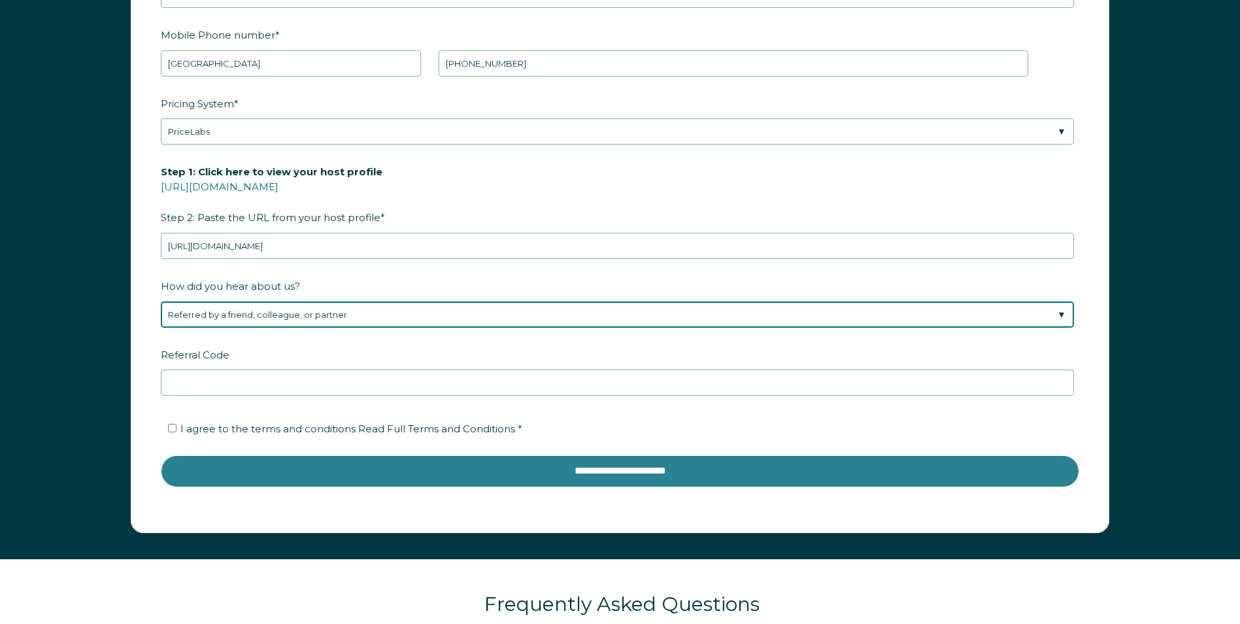
scroll to position [2057, 0]
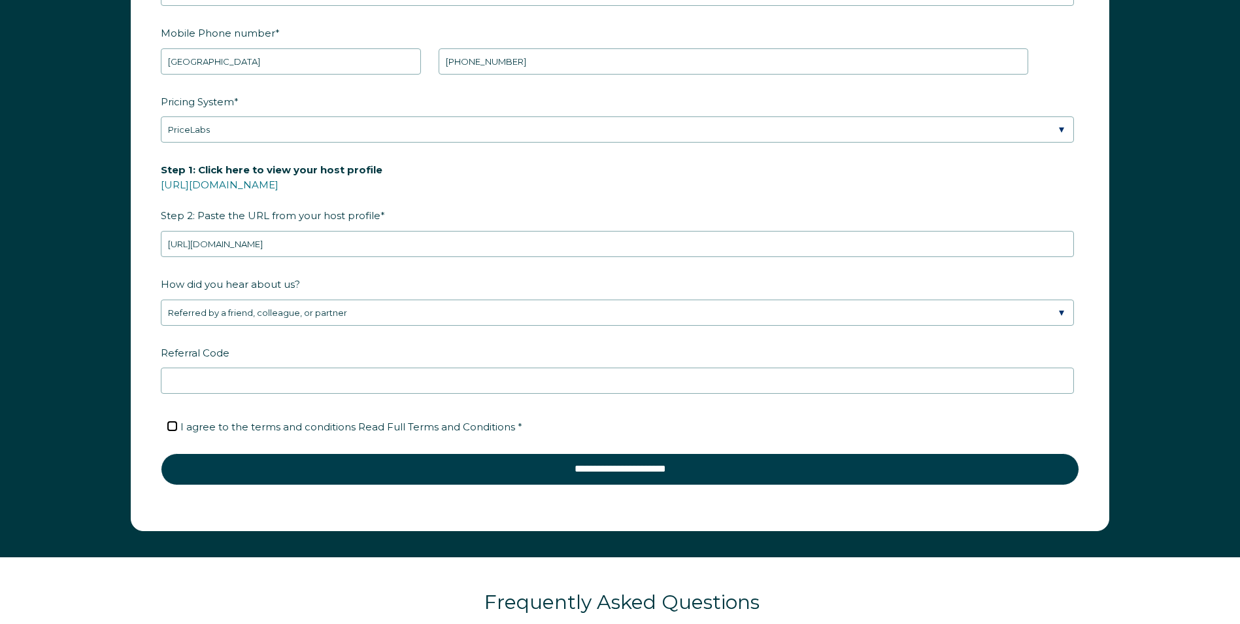
click at [175, 427] on input "I agree to the terms and conditions Read Full Terms and Conditions *" at bounding box center [172, 426] width 8 height 8
checkbox input "true"
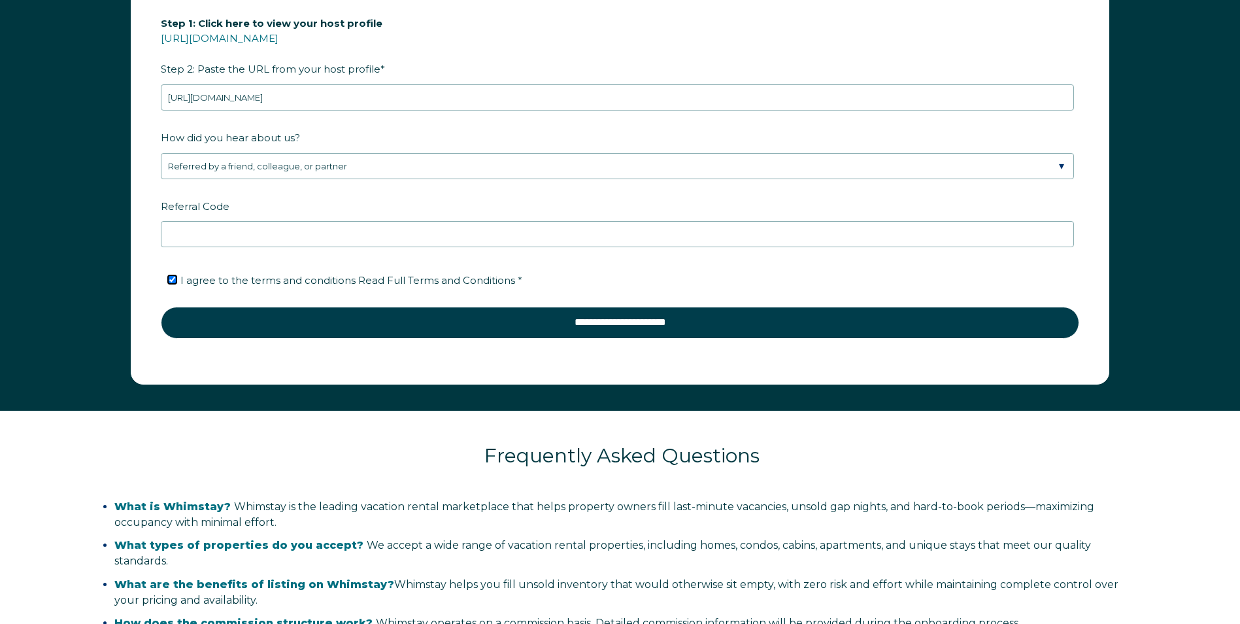
scroll to position [2187, 0]
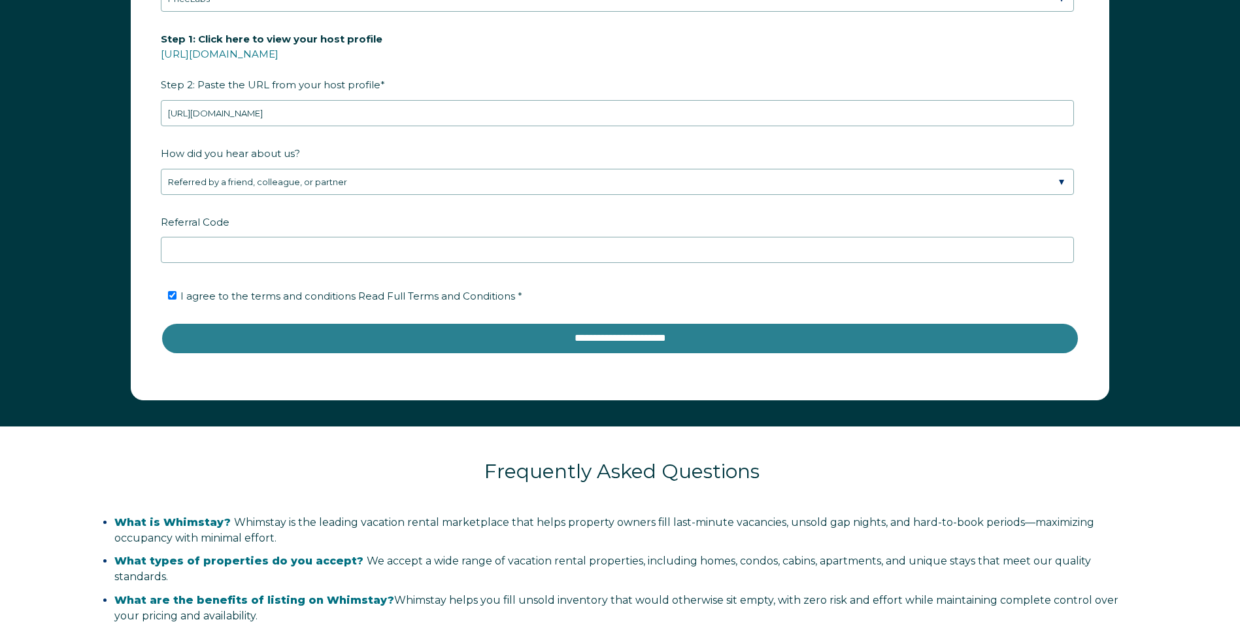
click at [626, 333] on input "**********" at bounding box center [620, 337] width 919 height 31
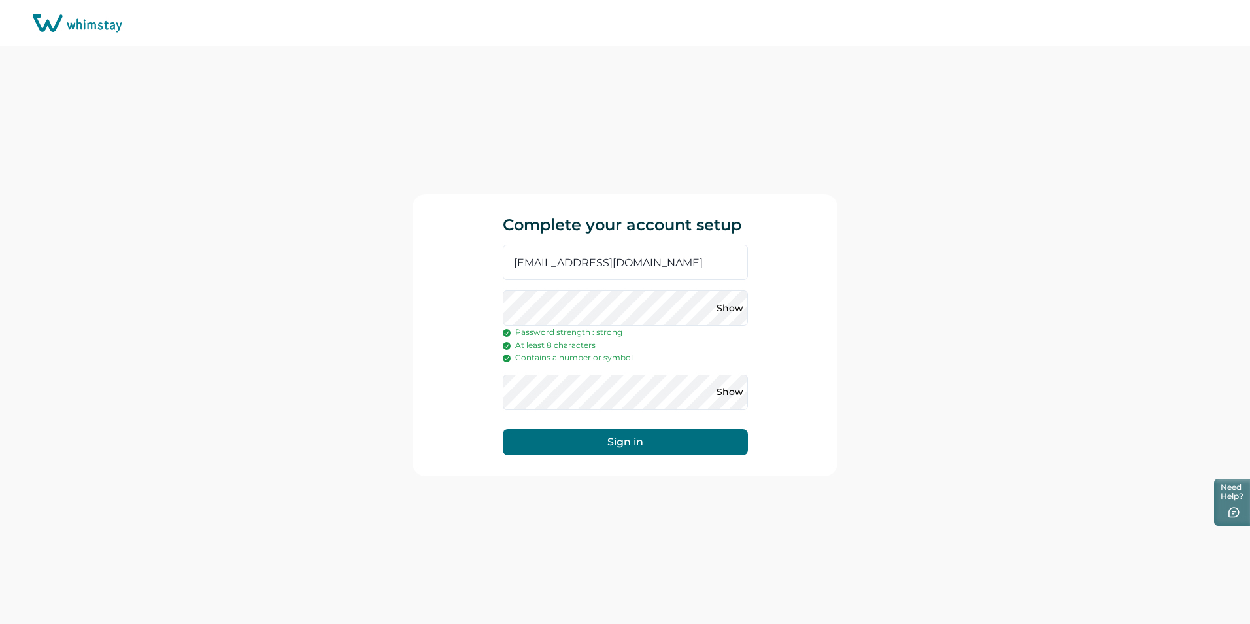
click at [639, 443] on button "Sign in" at bounding box center [625, 442] width 245 height 26
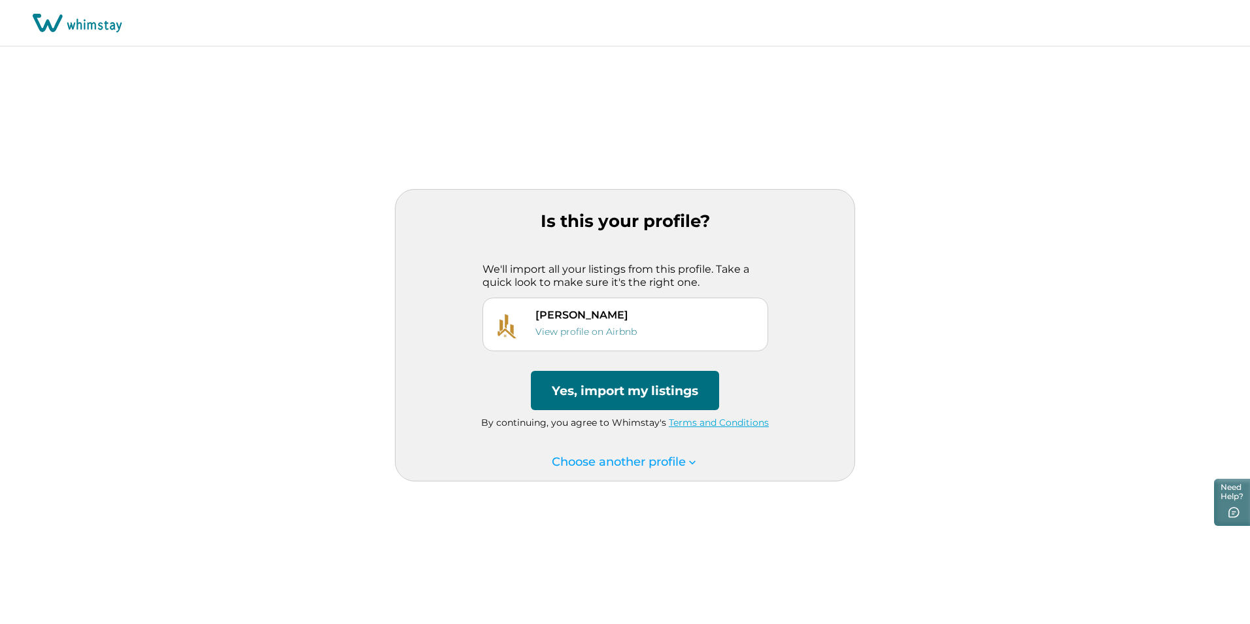
click at [636, 389] on button "Yes, import my listings" at bounding box center [625, 390] width 188 height 39
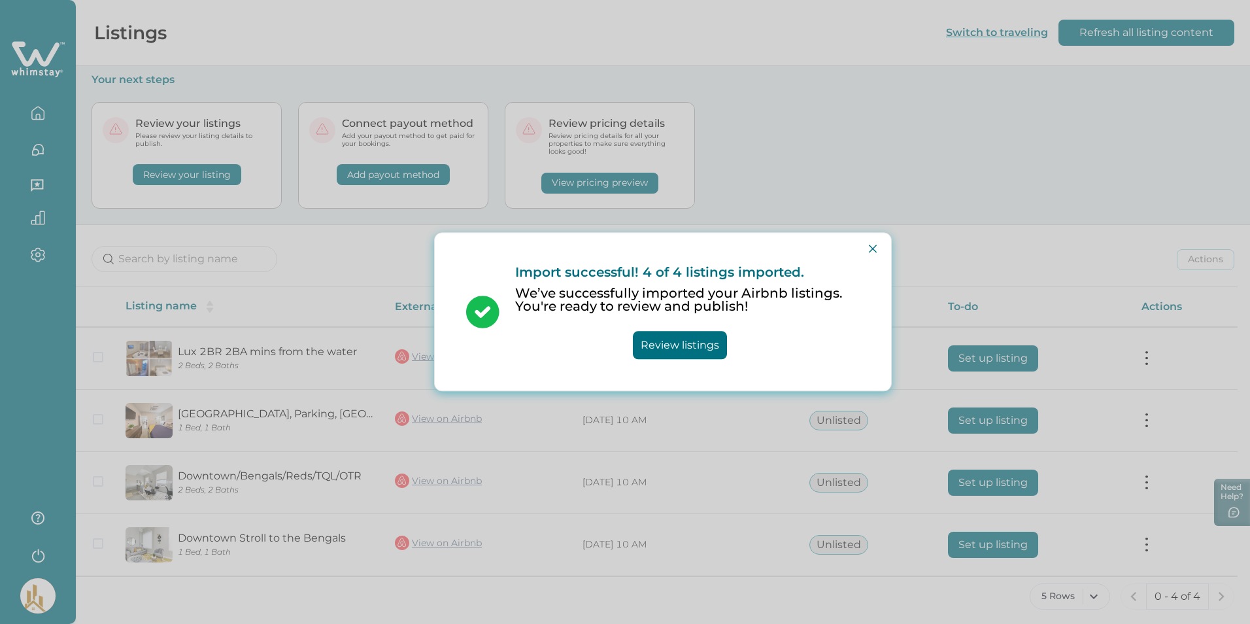
click at [707, 349] on button "Review listings" at bounding box center [680, 345] width 94 height 28
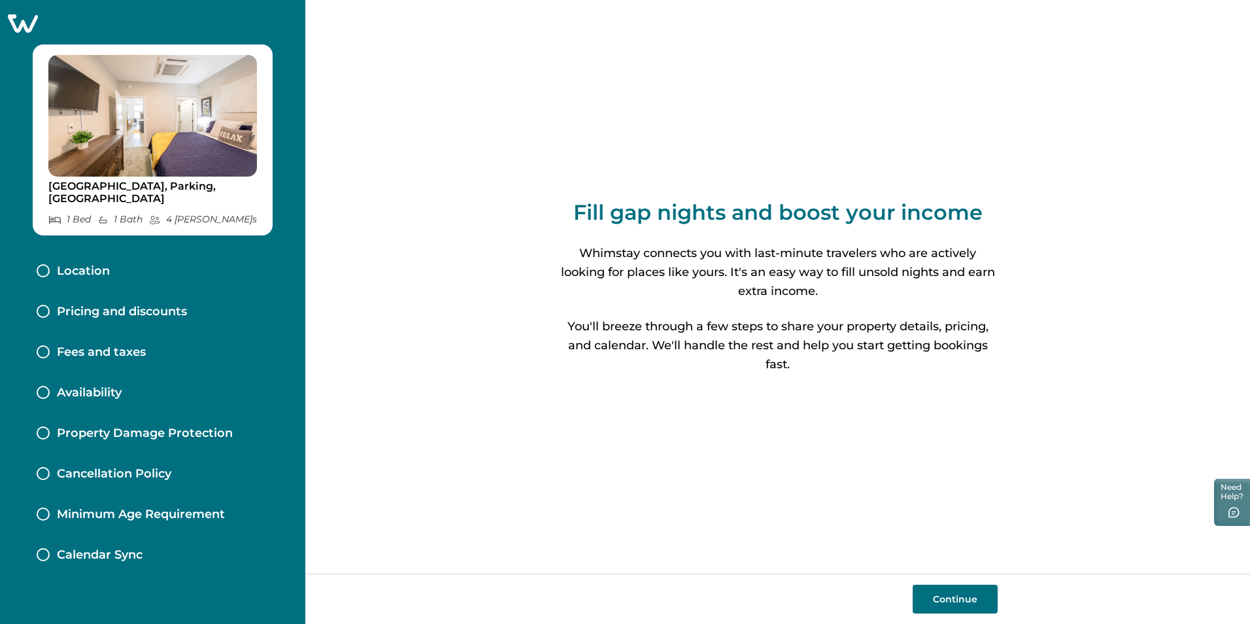
click at [953, 605] on button "Continue" at bounding box center [955, 598] width 85 height 29
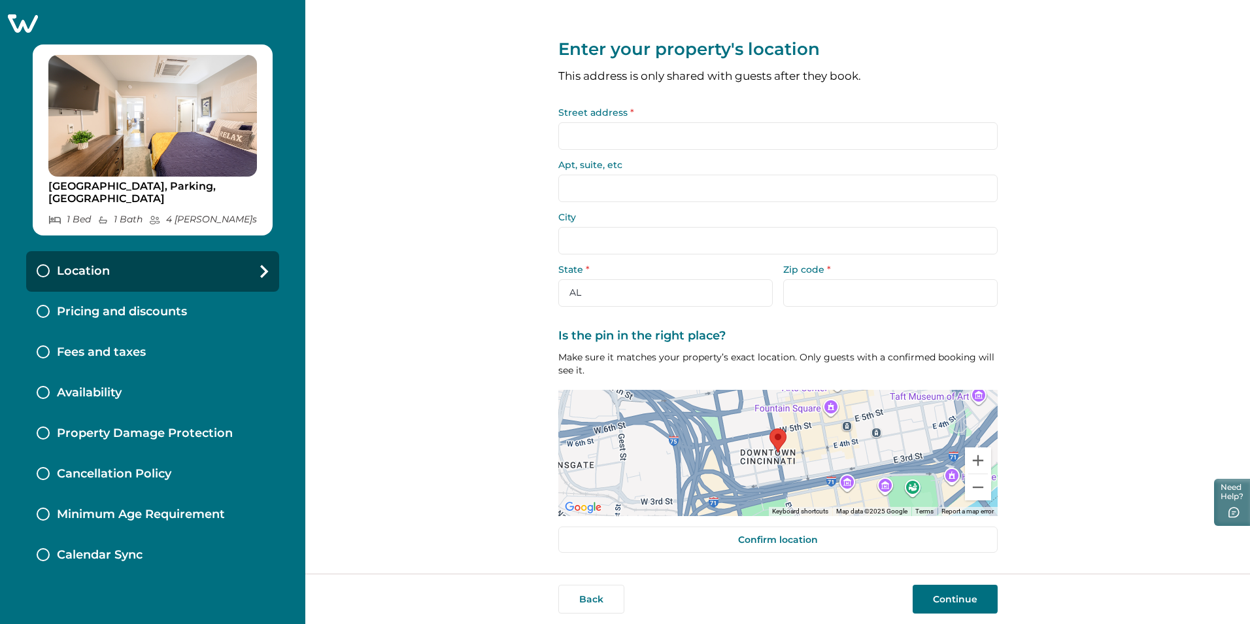
click at [610, 135] on input "Street address *" at bounding box center [777, 135] width 439 height 27
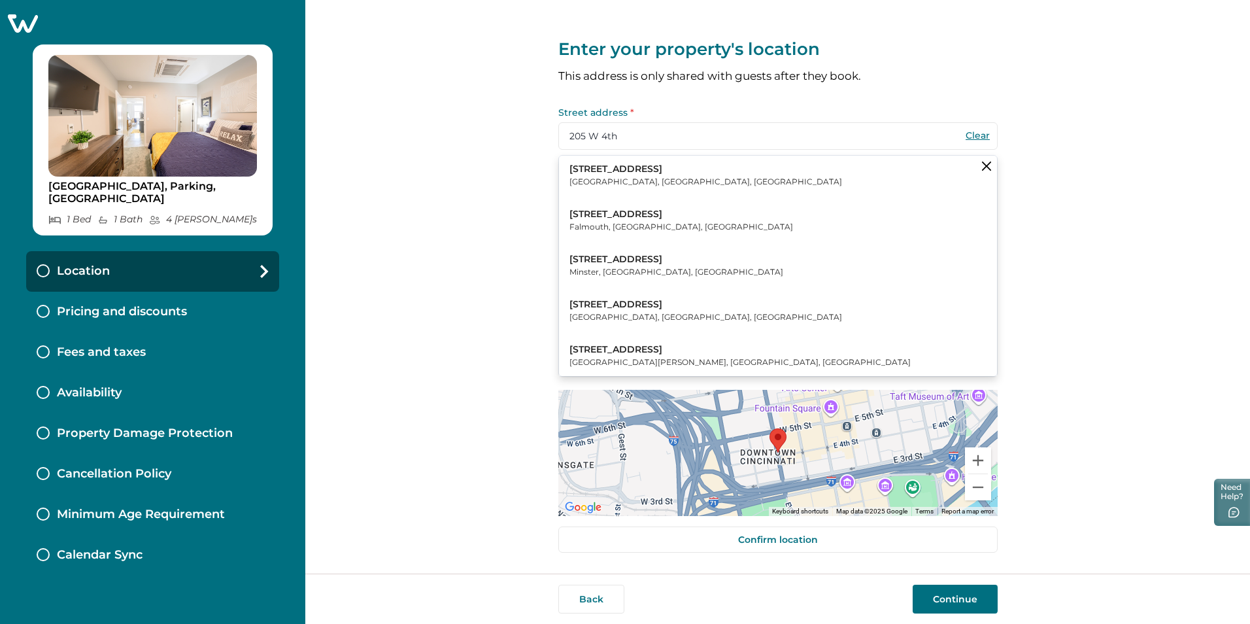
click at [660, 178] on p "[GEOGRAPHIC_DATA], [GEOGRAPHIC_DATA], [GEOGRAPHIC_DATA]" at bounding box center [705, 181] width 273 height 13
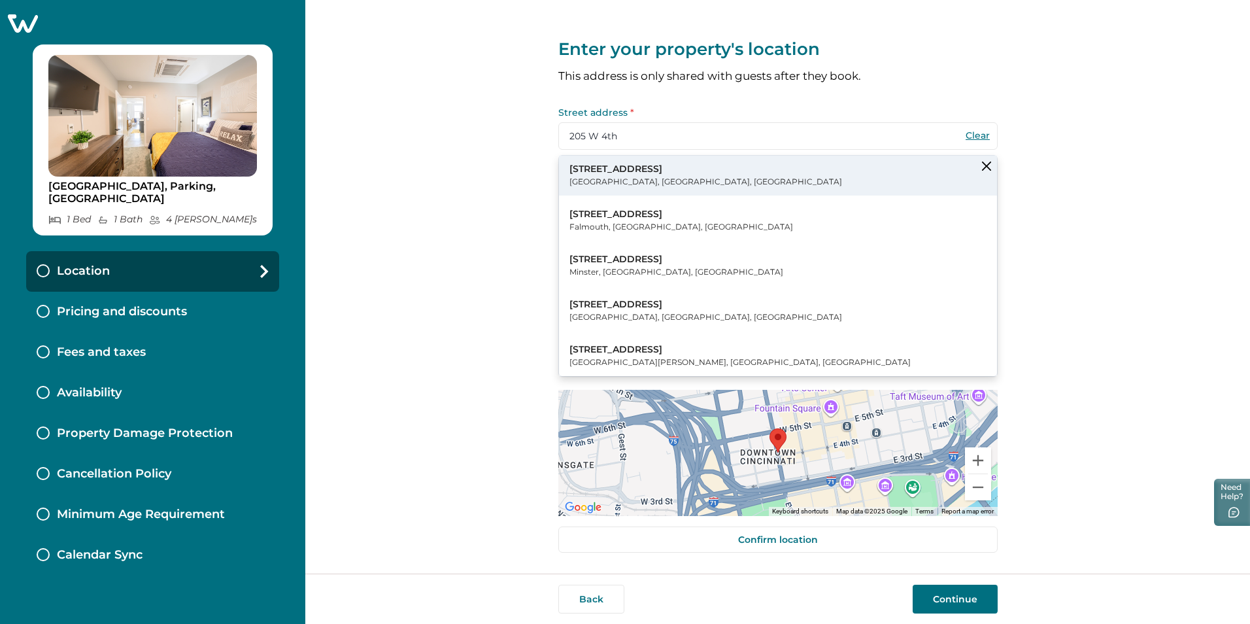
type input "[STREET_ADDRESS]"
type input "[GEOGRAPHIC_DATA]"
select select "OH"
type input "45202"
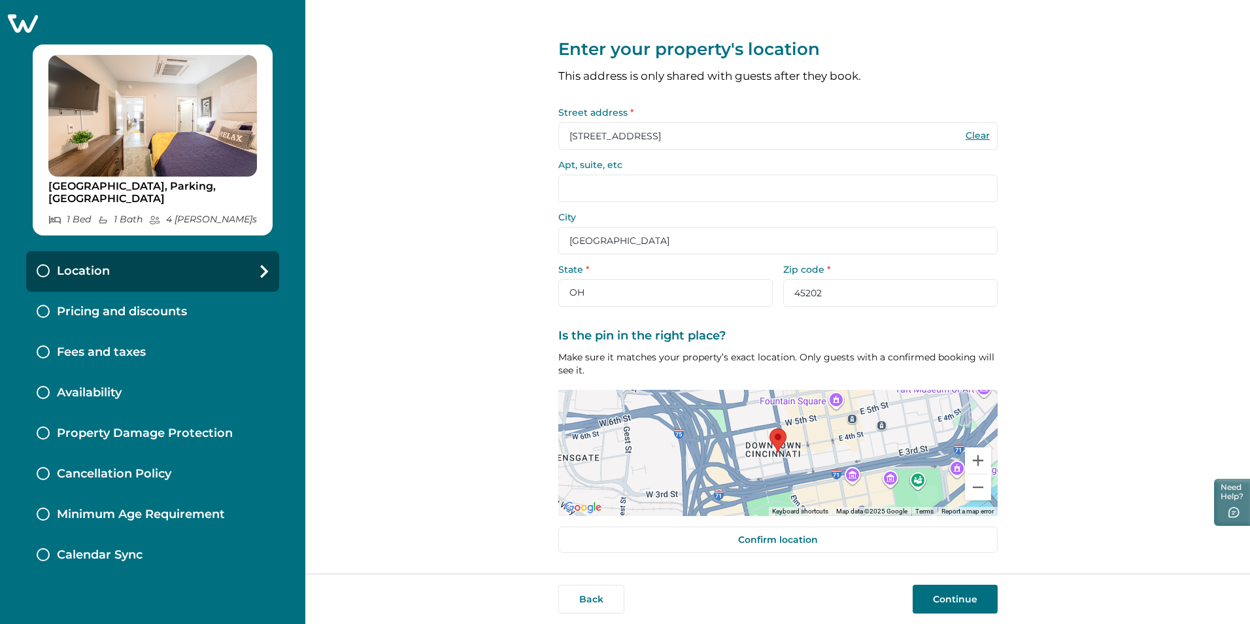
click at [614, 192] on input "Apt, suite, etc" at bounding box center [777, 188] width 439 height 27
type input "720"
click at [956, 598] on button "Continue" at bounding box center [955, 598] width 85 height 29
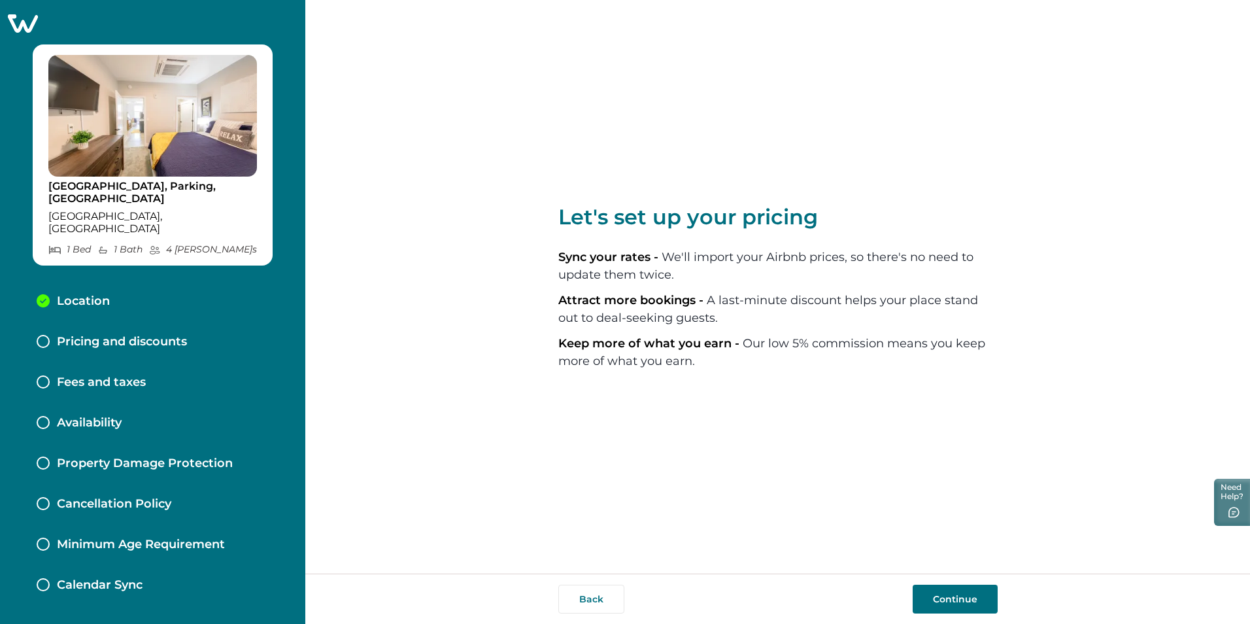
click at [975, 594] on button "Continue" at bounding box center [955, 598] width 85 height 29
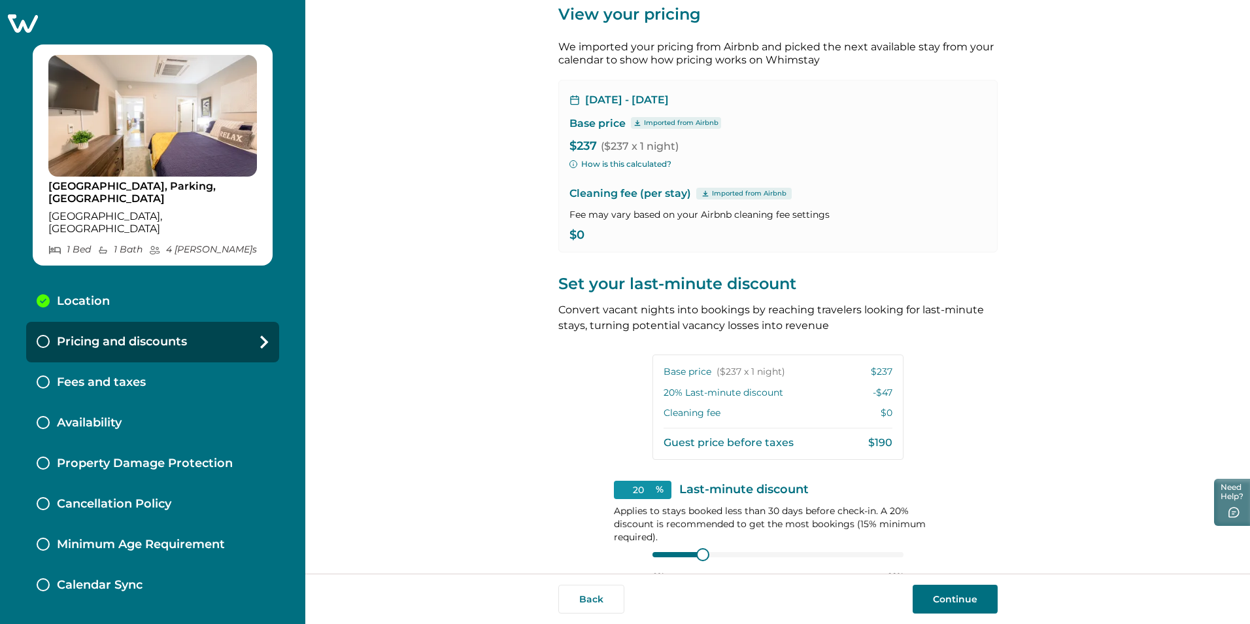
scroll to position [65, 0]
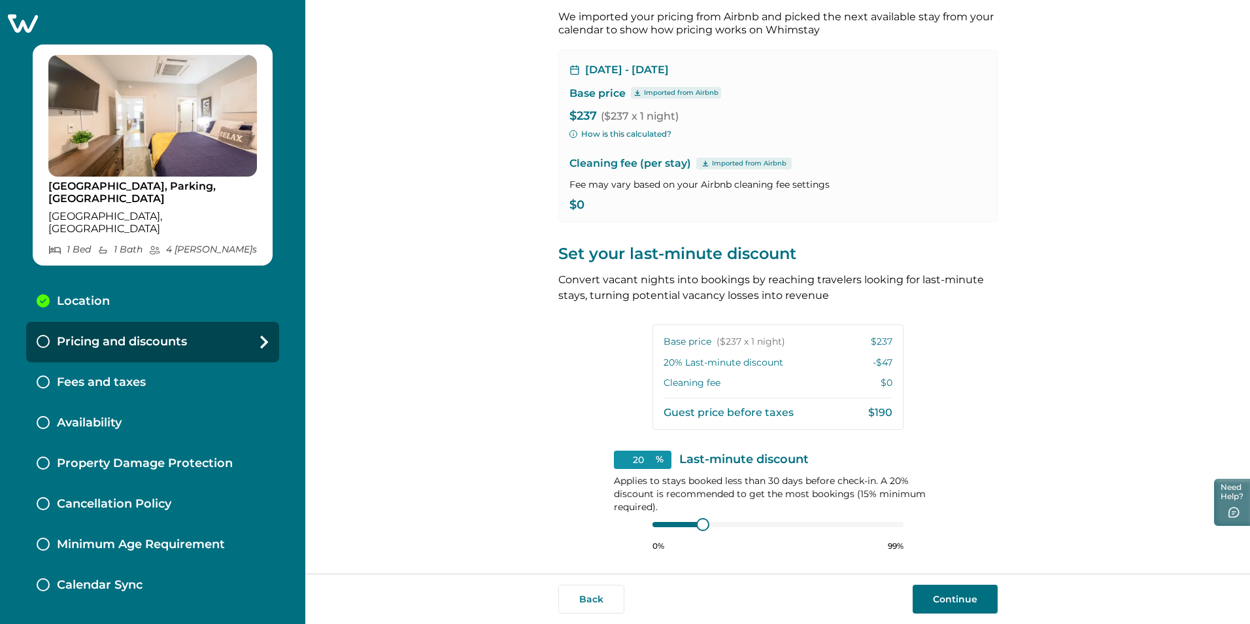
click at [591, 205] on p "$0" at bounding box center [777, 205] width 417 height 13
click at [579, 204] on p "$0" at bounding box center [777, 205] width 417 height 13
click at [577, 206] on p "$0" at bounding box center [777, 205] width 417 height 13
drag, startPoint x: 575, startPoint y: 203, endPoint x: 597, endPoint y: 205, distance: 21.6
click at [597, 205] on p "$0" at bounding box center [777, 205] width 417 height 13
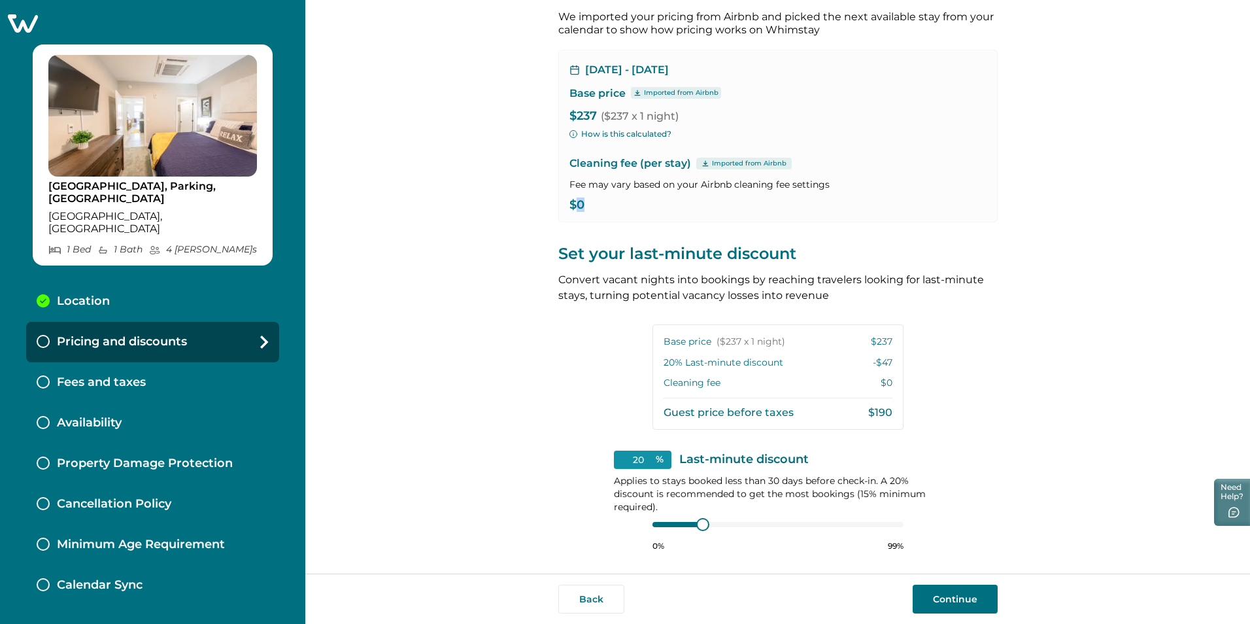
click at [597, 205] on p "$0" at bounding box center [777, 205] width 417 height 13
click at [590, 209] on p "$0" at bounding box center [777, 205] width 417 height 13
click at [577, 201] on p "$0" at bounding box center [777, 205] width 417 height 13
click at [575, 201] on p "$0" at bounding box center [777, 205] width 417 height 13
click at [571, 201] on p "$0" at bounding box center [777, 205] width 417 height 13
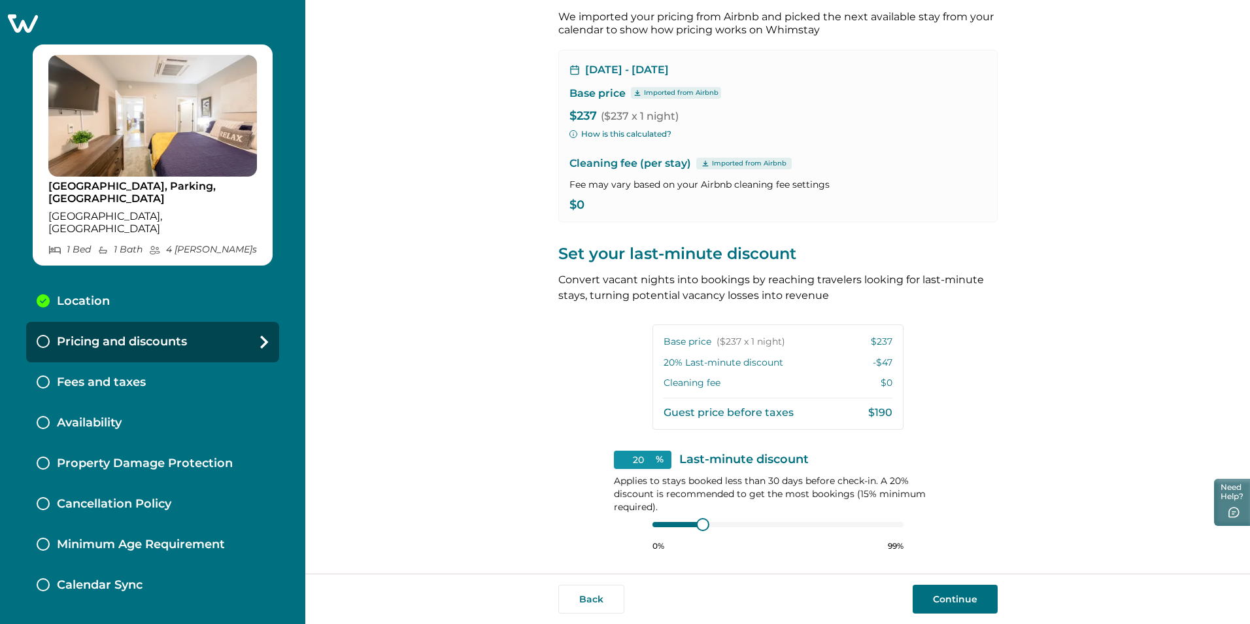
click at [564, 199] on div "[DATE] - [DATE] Base price Imported from Airbnb $237 ($237 x 1 night) How is th…" at bounding box center [777, 136] width 439 height 173
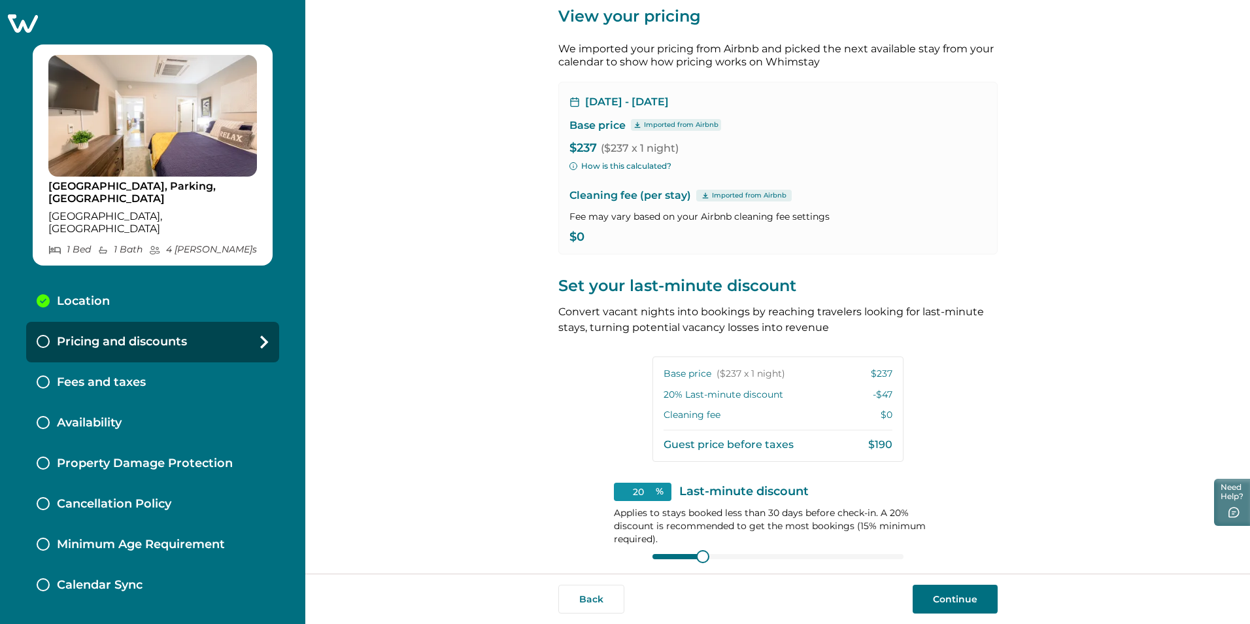
scroll to position [0, 0]
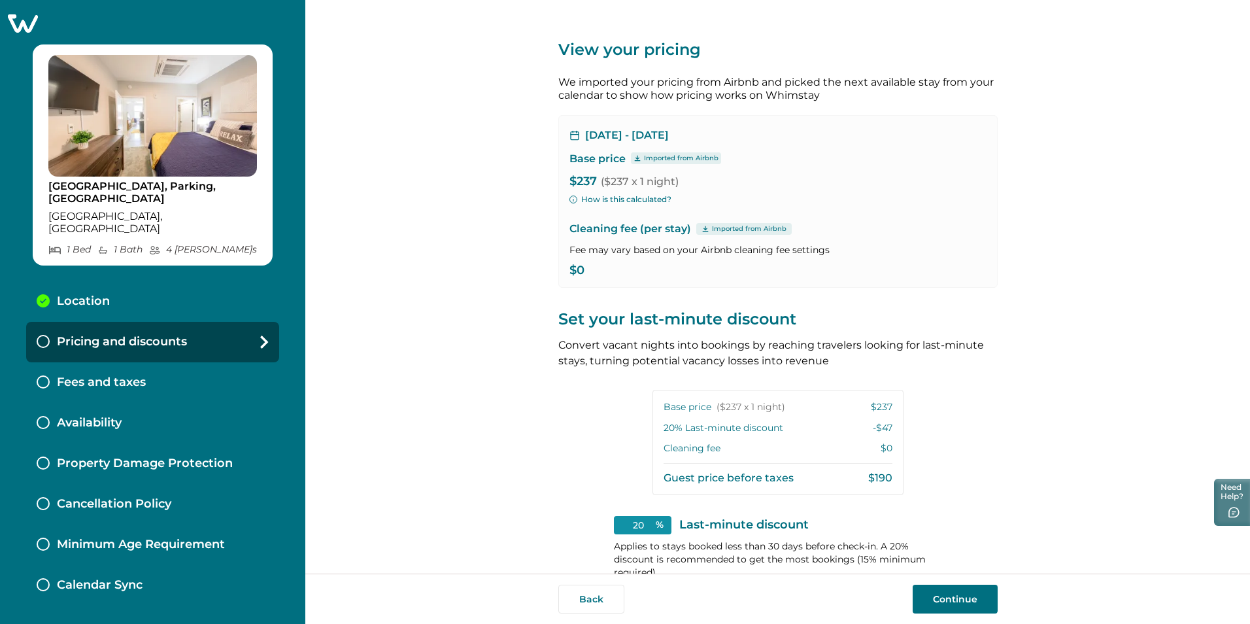
drag, startPoint x: 568, startPoint y: 270, endPoint x: 576, endPoint y: 275, distance: 9.1
click at [569, 271] on p "$0" at bounding box center [777, 270] width 417 height 13
click at [574, 271] on p "$0" at bounding box center [777, 270] width 417 height 13
click at [580, 271] on p "$0" at bounding box center [777, 270] width 417 height 13
click at [581, 271] on p "$0" at bounding box center [777, 270] width 417 height 13
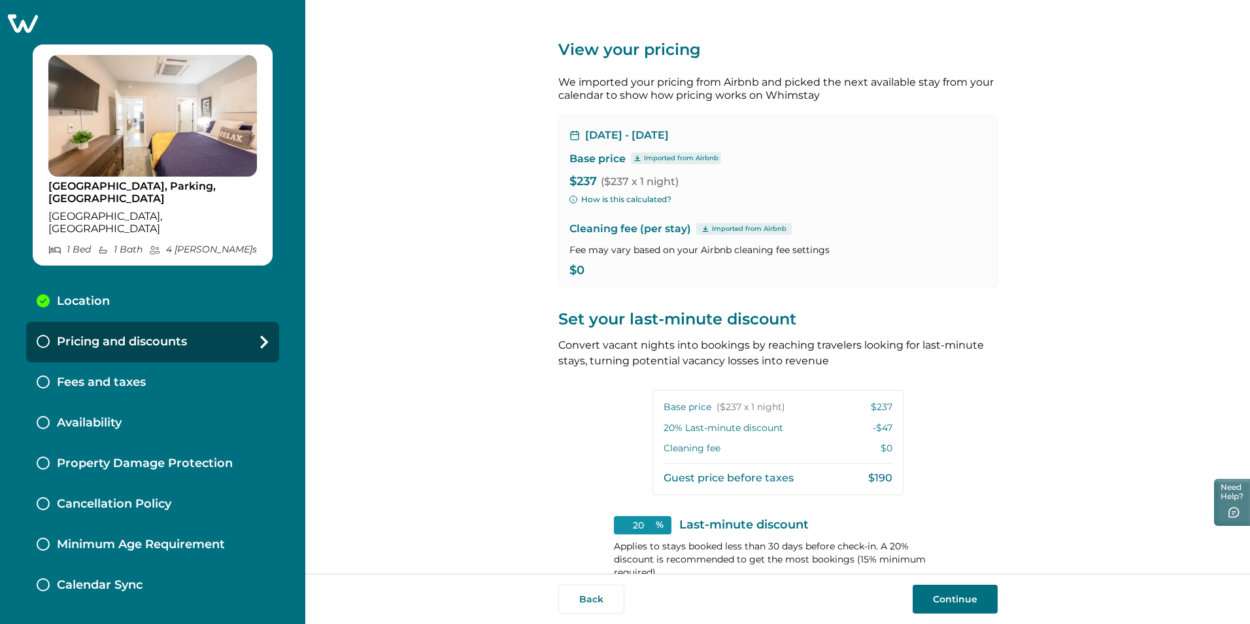
click at [581, 271] on p "$0" at bounding box center [777, 270] width 417 height 13
drag, startPoint x: 581, startPoint y: 271, endPoint x: 593, endPoint y: 273, distance: 12.6
click at [593, 273] on p "$0" at bounding box center [777, 270] width 417 height 13
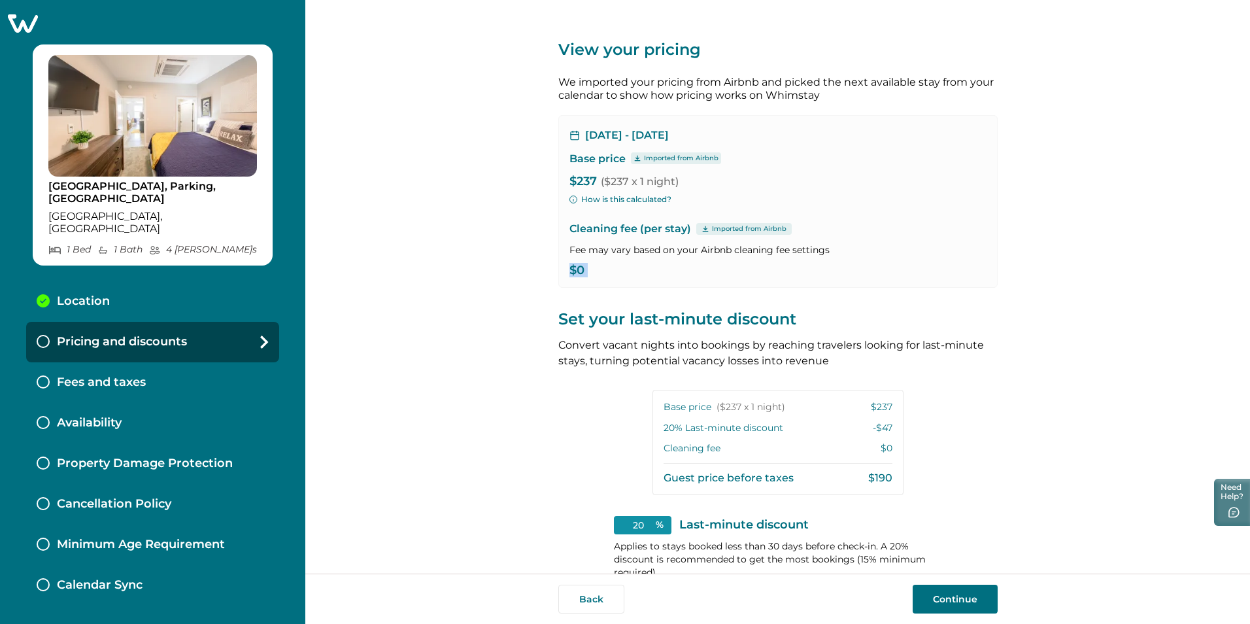
click at [576, 268] on p "$0" at bounding box center [777, 270] width 417 height 13
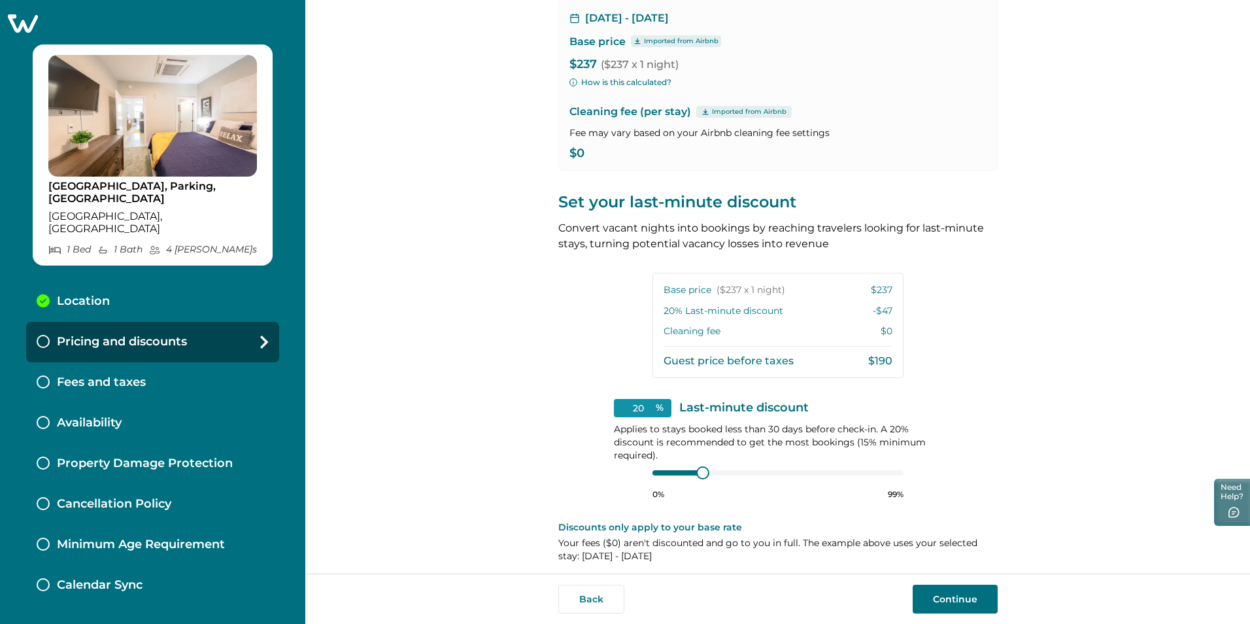
scroll to position [124, 0]
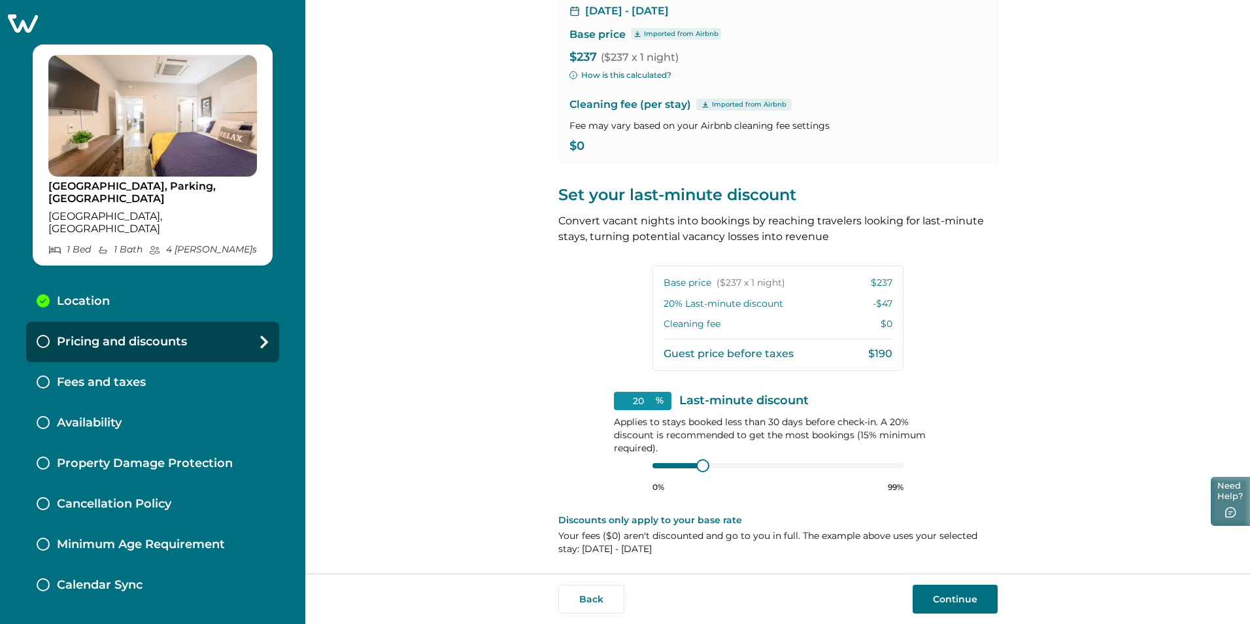
click at [1221, 491] on button "Need Help?" at bounding box center [1230, 501] width 39 height 49
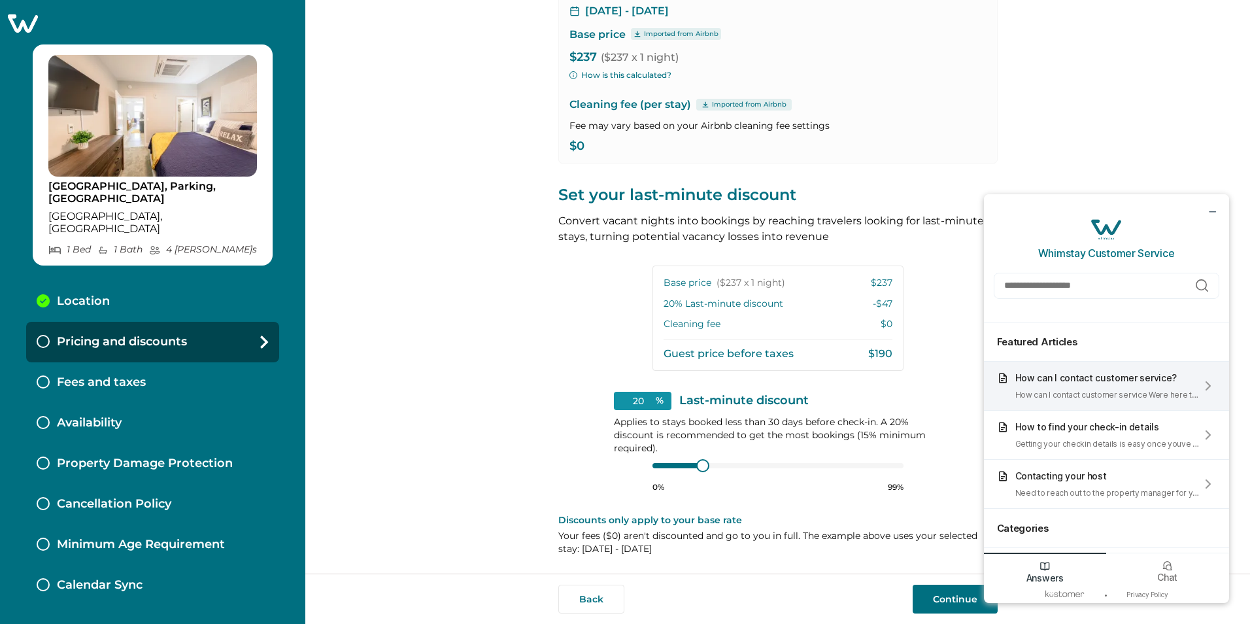
click at [1083, 377] on div "How can I contact customer service?" at bounding box center [1107, 377] width 185 height 11
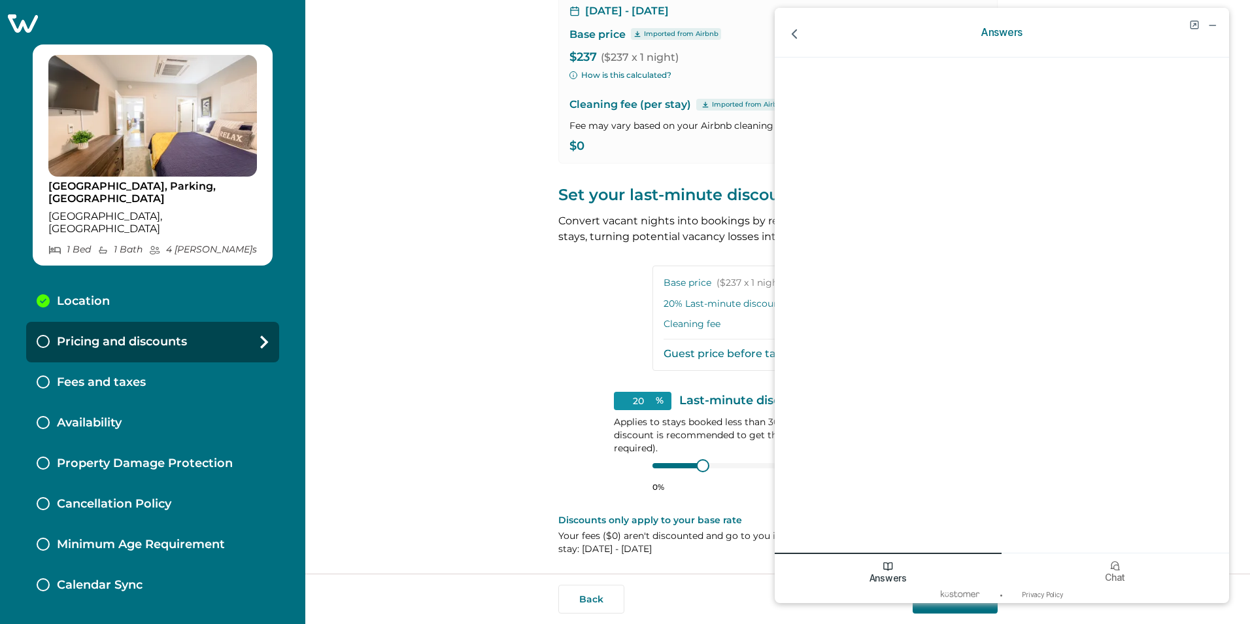
click at [397, 158] on div "View your pricing We imported your pricing from Airbnb and picked the next avai…" at bounding box center [777, 286] width 945 height 573
click at [796, 41] on icon "go back" at bounding box center [794, 34] width 17 height 17
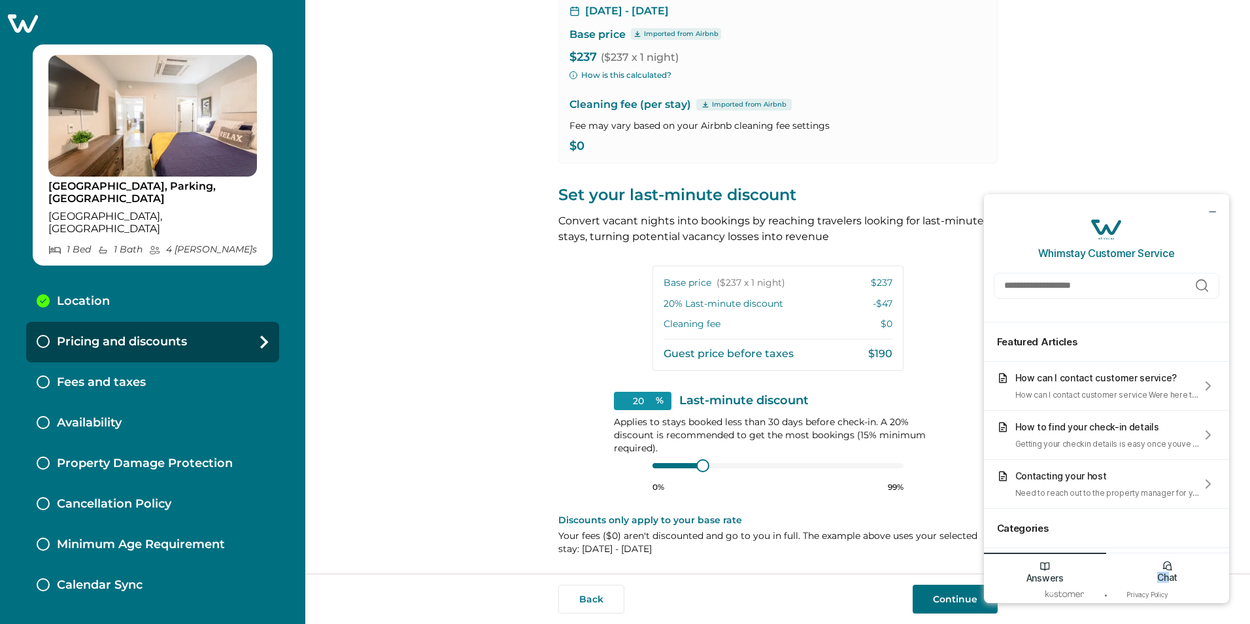
click at [1170, 571] on div "Chat" at bounding box center [1167, 568] width 123 height 33
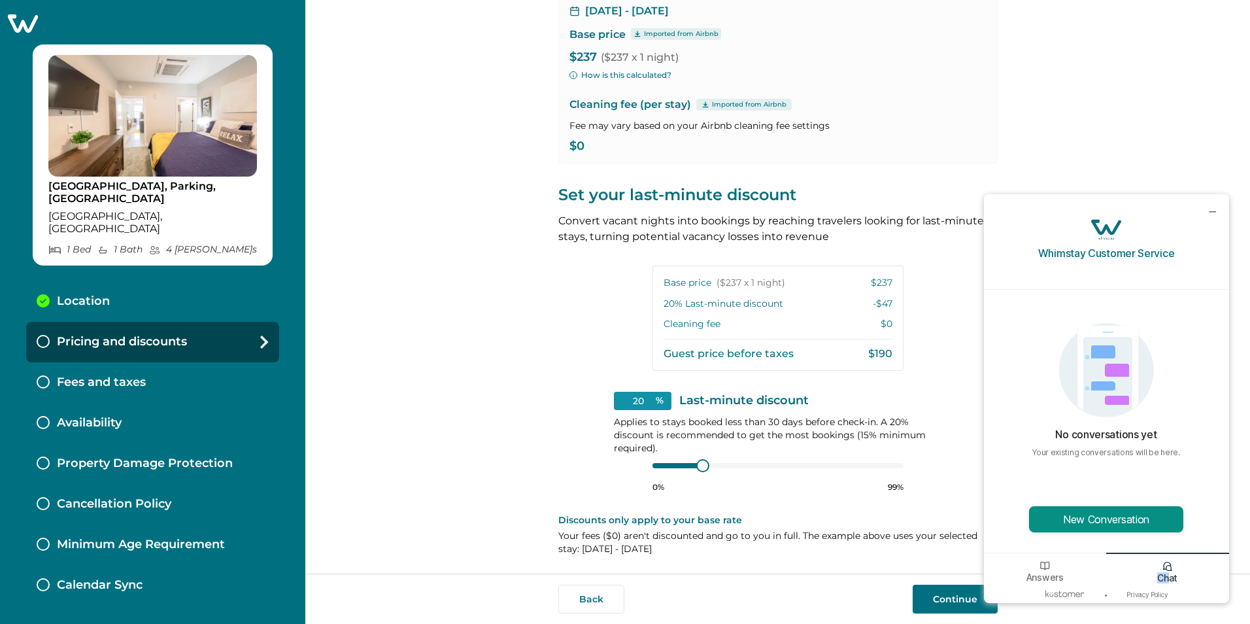
drag, startPoint x: 1170, startPoint y: 571, endPoint x: 1098, endPoint y: 518, distance: 88.4
click at [1098, 518] on button "New Conversation" at bounding box center [1106, 519] width 154 height 26
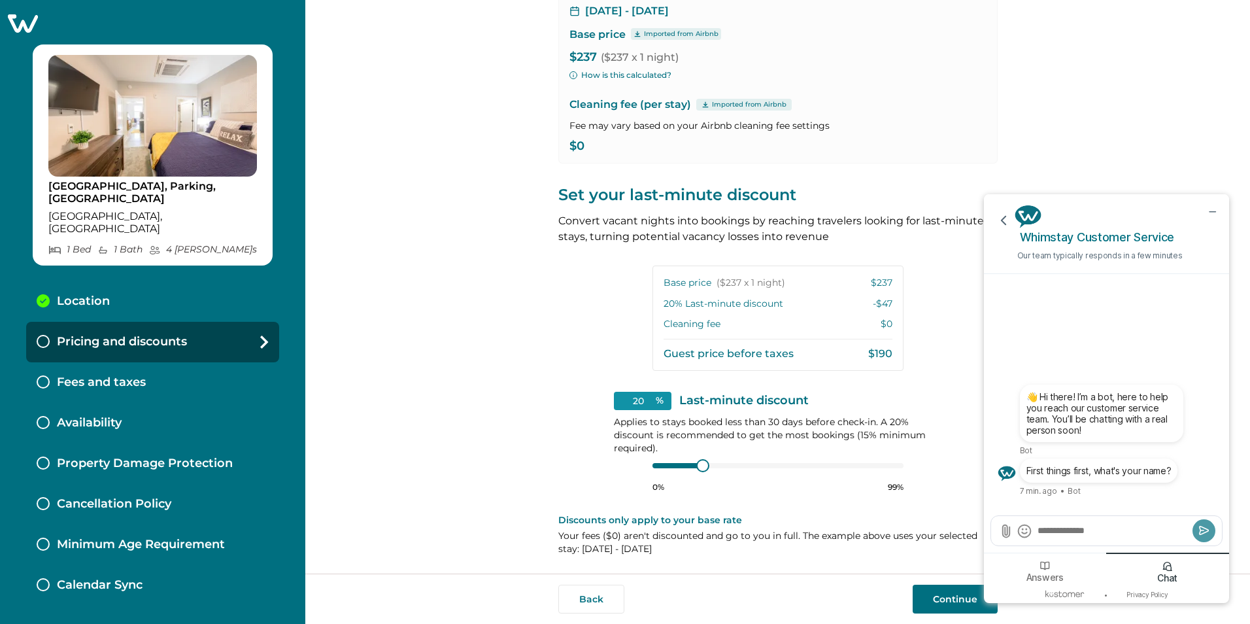
click at [1045, 533] on textarea "Send a message" at bounding box center [1112, 530] width 153 height 13
type textarea "**********"
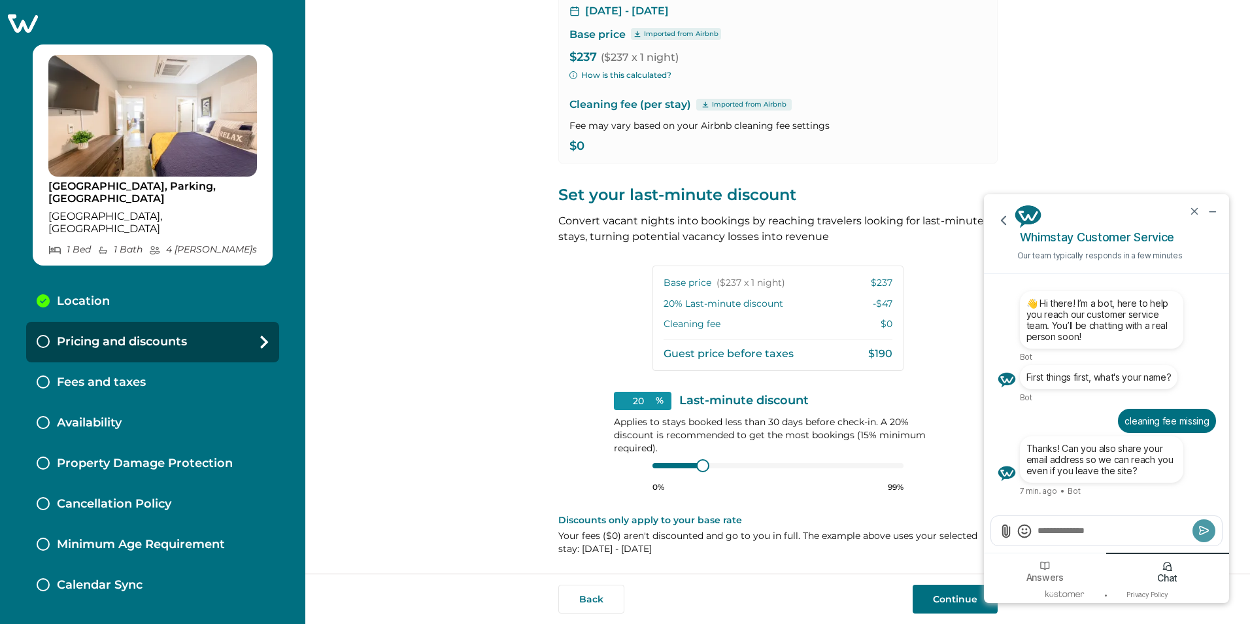
click at [1076, 531] on textarea "Send a message" at bounding box center [1112, 530] width 153 height 13
type textarea "**********"
click at [1204, 533] on icon "Submit" at bounding box center [1204, 529] width 13 height 13
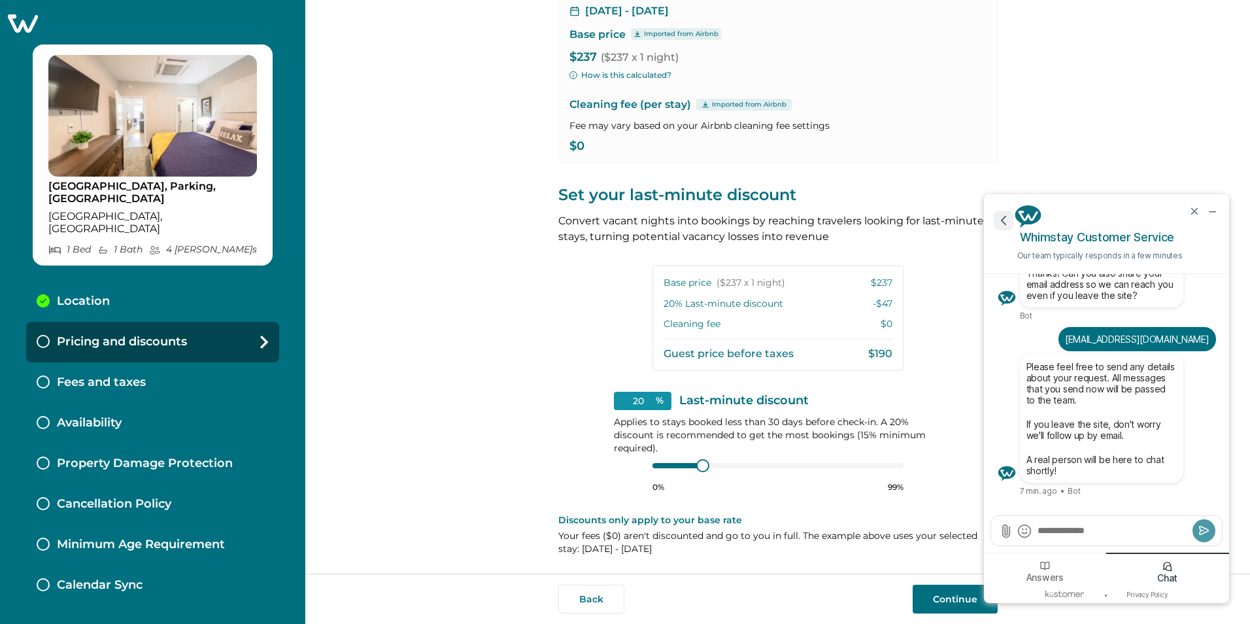
click at [1004, 225] on icon "go back" at bounding box center [1003, 220] width 17 height 17
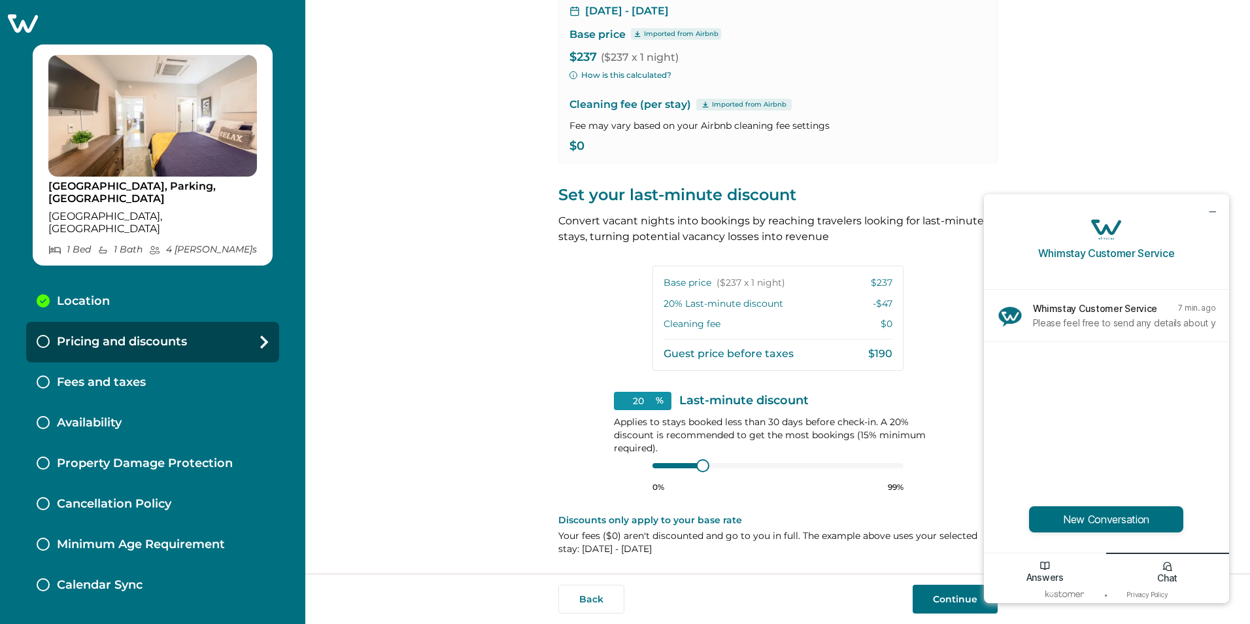
click at [1039, 567] on icon "Answers icon" at bounding box center [1045, 566] width 12 height 12
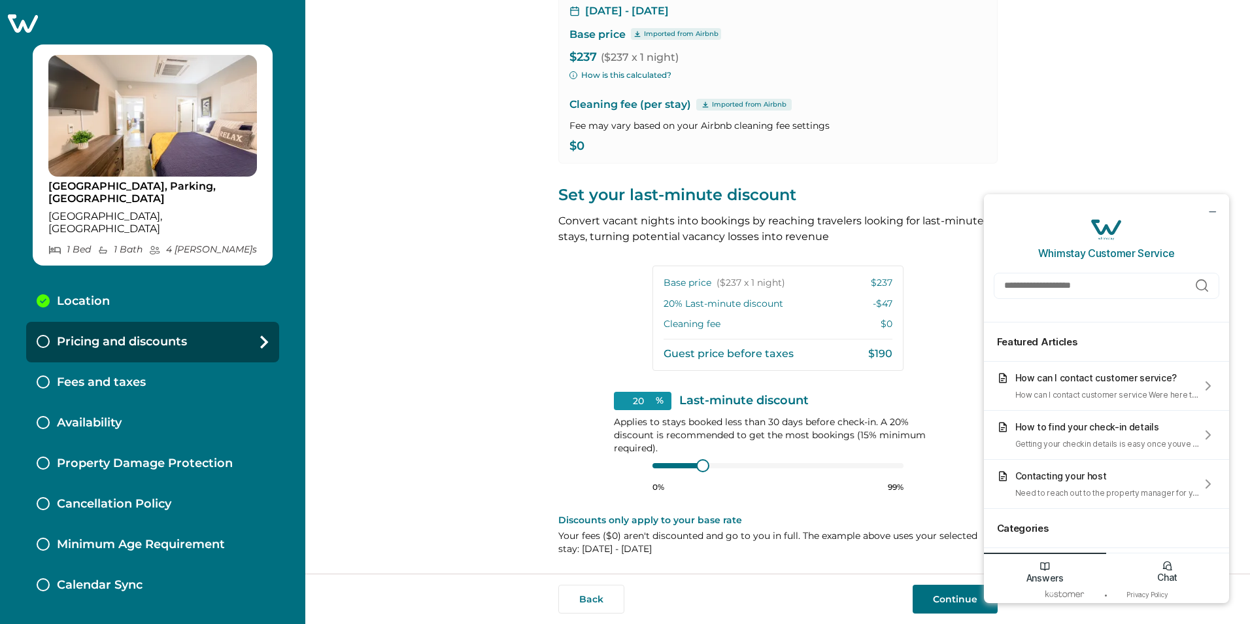
click at [1177, 577] on p "Chat" at bounding box center [1167, 576] width 20 height 11
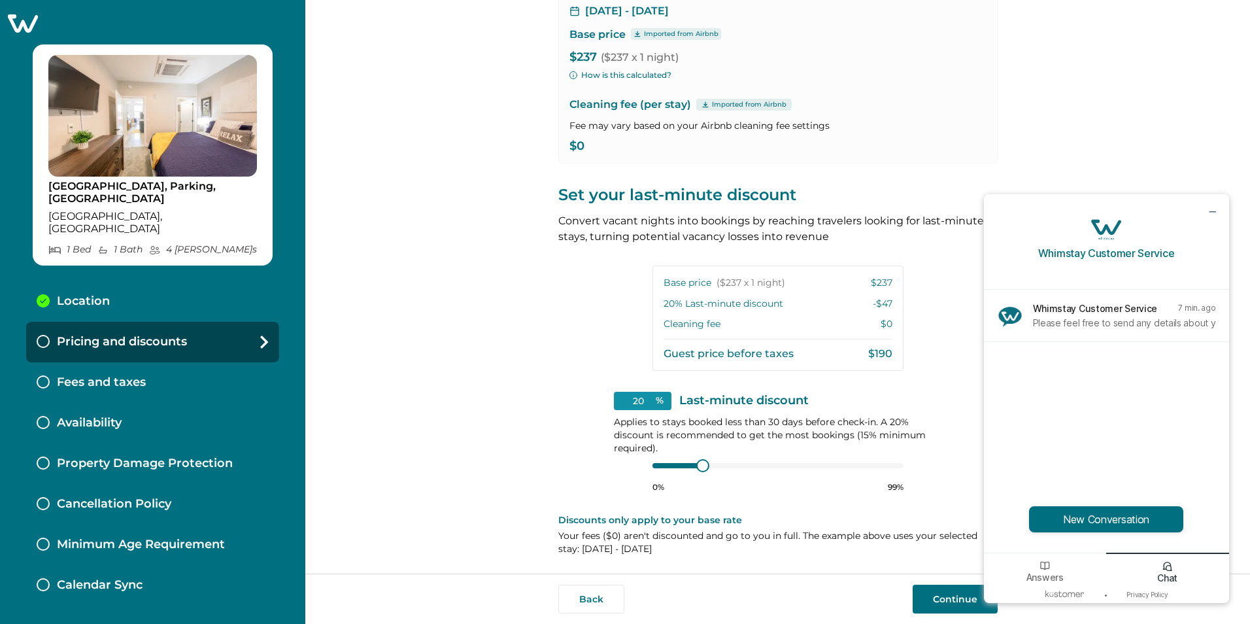
click at [918, 393] on div "20 % Last-minute discount" at bounding box center [778, 401] width 328 height 18
click at [1216, 214] on icon "minimize chat widget" at bounding box center [1212, 211] width 12 height 12
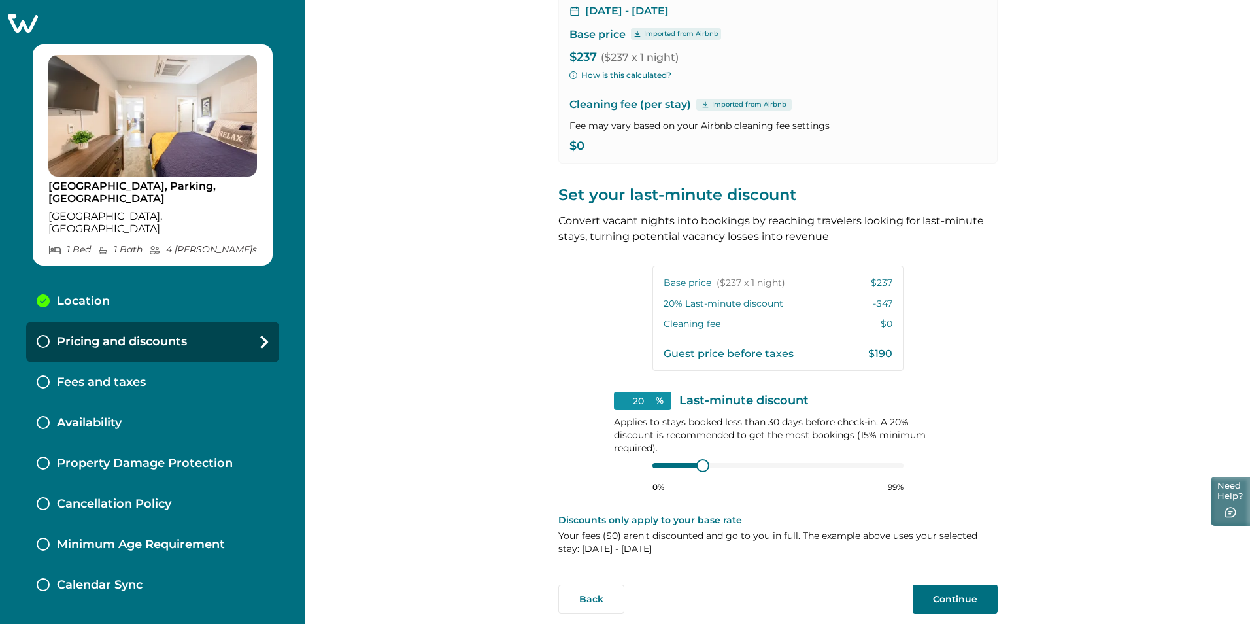
click at [1228, 490] on button "Need Help?" at bounding box center [1230, 501] width 39 height 49
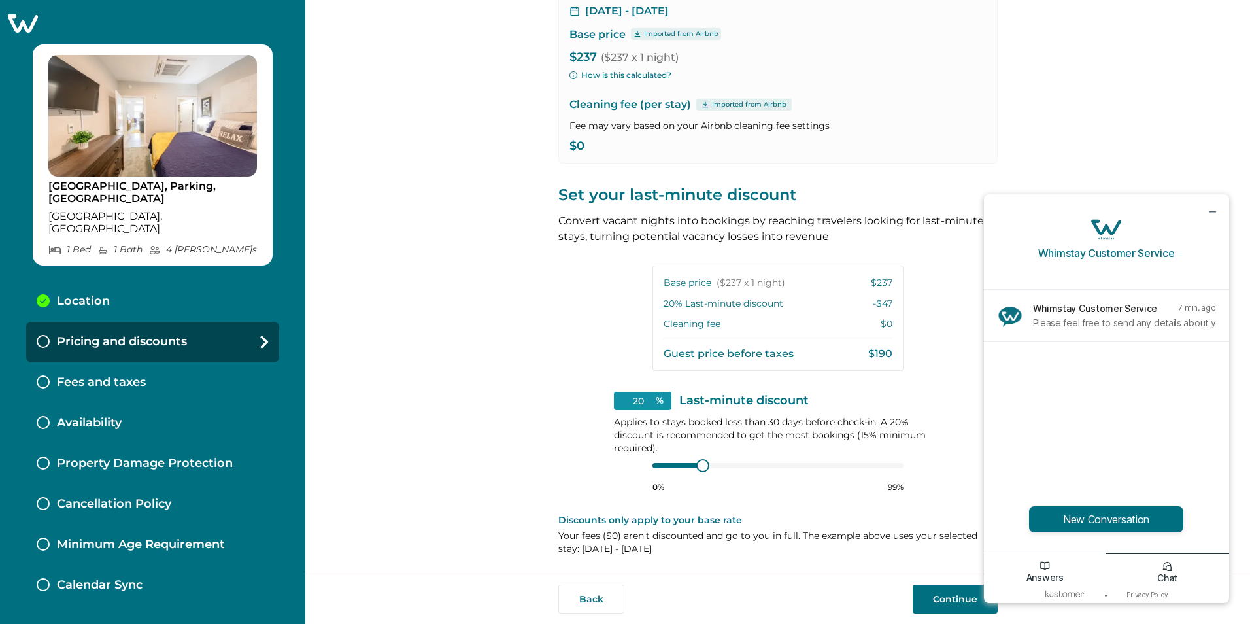
click at [1037, 577] on p "Answers" at bounding box center [1044, 576] width 37 height 11
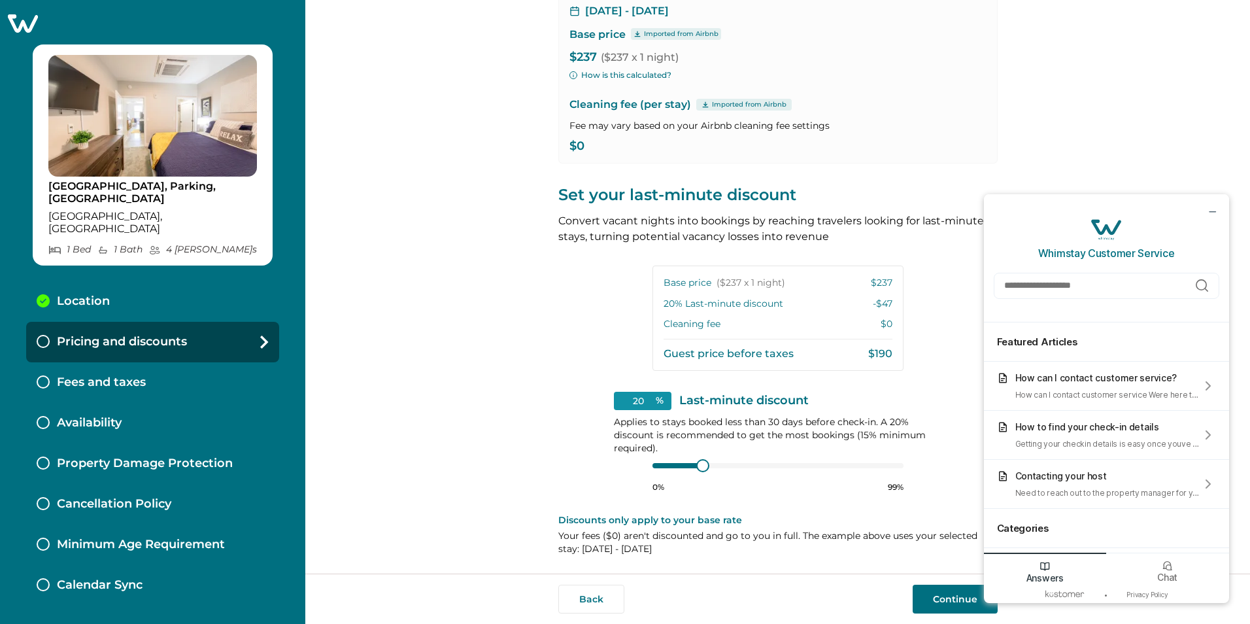
click at [1117, 252] on h4 "Whimstay Customer Service" at bounding box center [1106, 252] width 137 height 13
click at [1107, 226] on div "Whimstay Customer Service live chat" at bounding box center [1106, 227] width 33 height 33
click at [1132, 253] on h4 "Whimstay Customer Service" at bounding box center [1106, 252] width 137 height 13
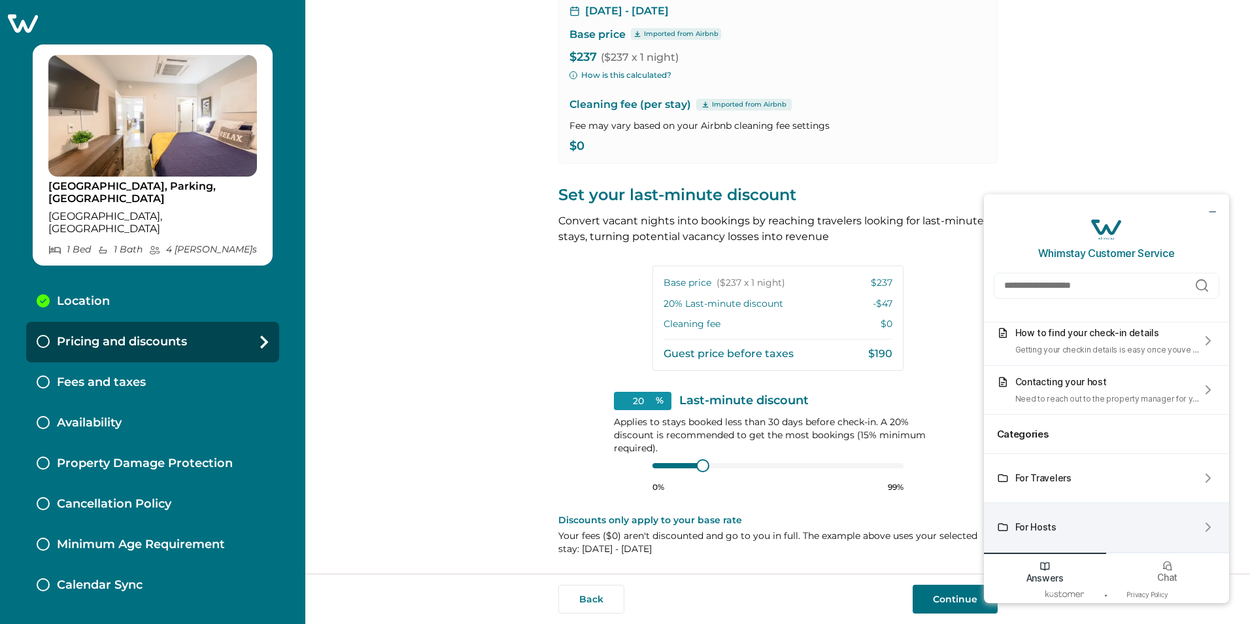
click at [1147, 528] on div "For Hosts" at bounding box center [1106, 527] width 245 height 49
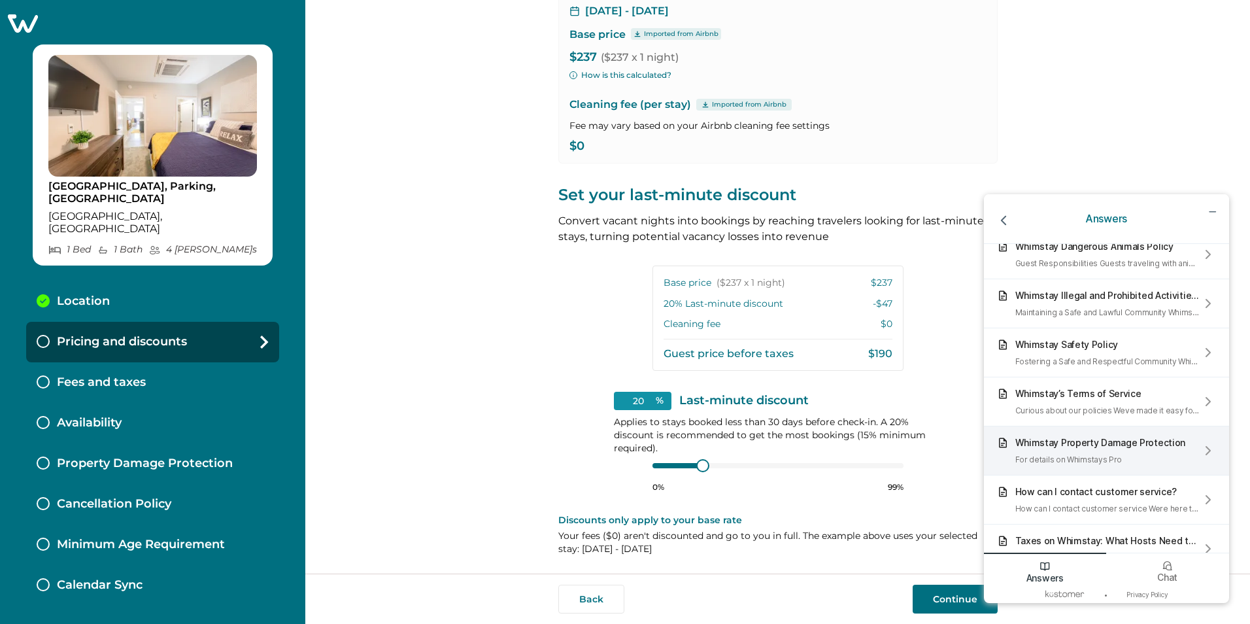
scroll to position [614, 0]
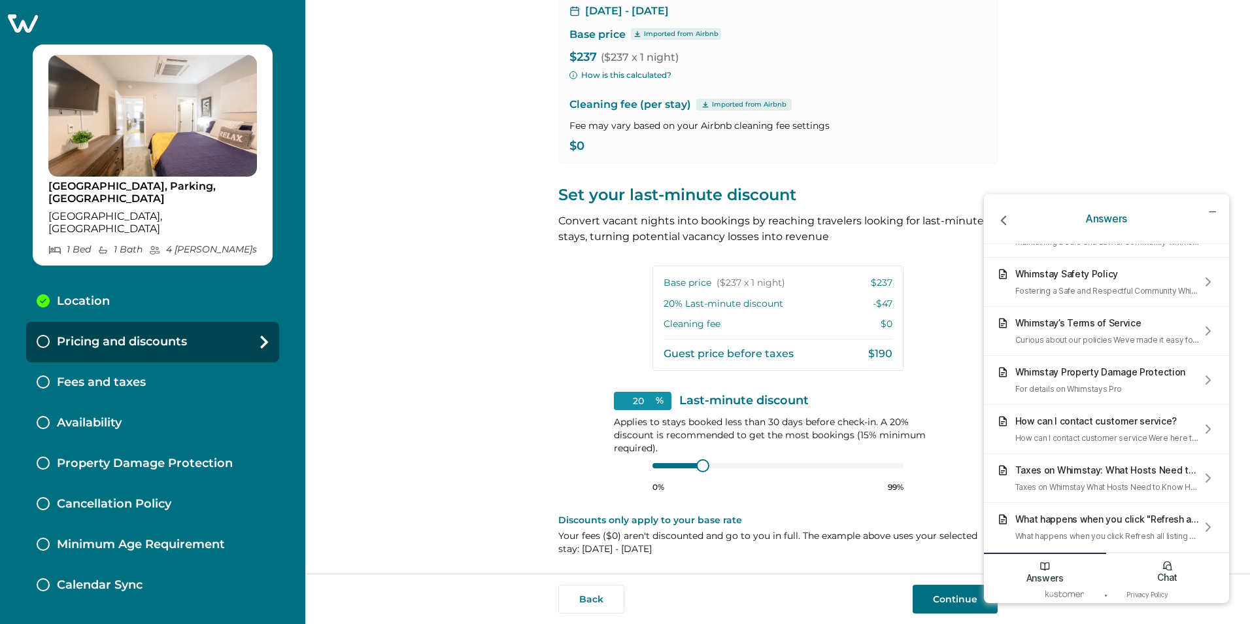
click at [1171, 573] on p "Chat" at bounding box center [1167, 576] width 20 height 11
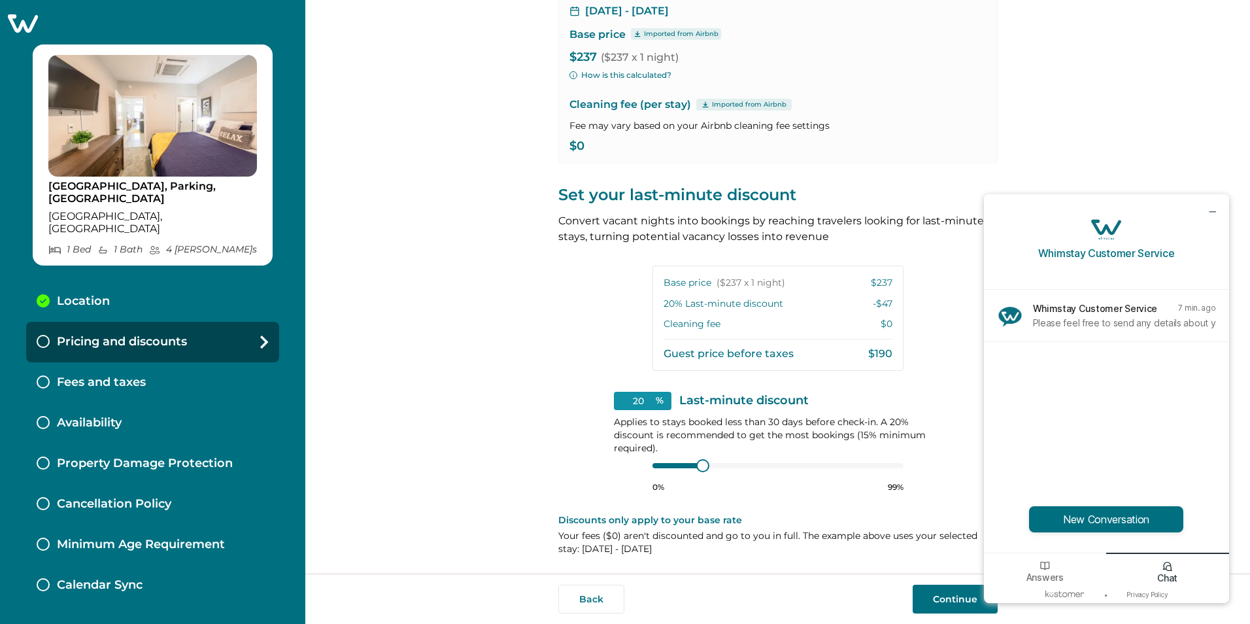
click at [935, 338] on div "View your pricing We imported your pricing from Airbnb and picked the next avai…" at bounding box center [777, 225] width 439 height 698
click at [976, 99] on p "Cleaning fee (per stay) Imported from Airbnb" at bounding box center [777, 105] width 417 height 16
click at [1208, 212] on icon "minimize chat widget" at bounding box center [1212, 211] width 12 height 12
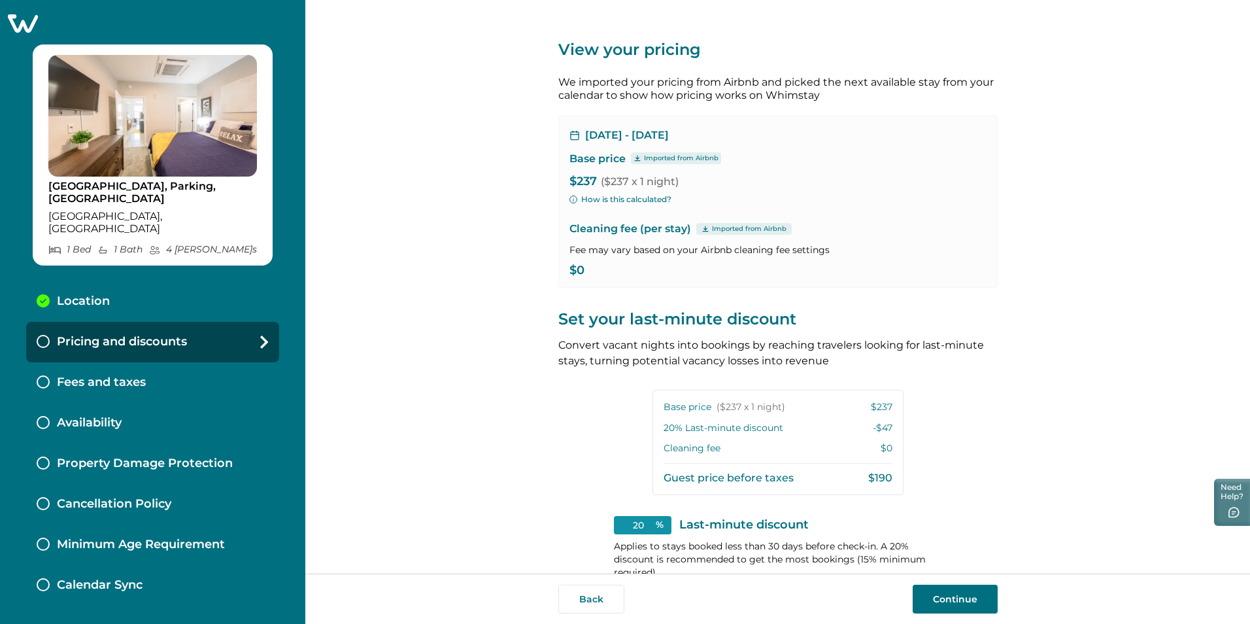
scroll to position [124, 0]
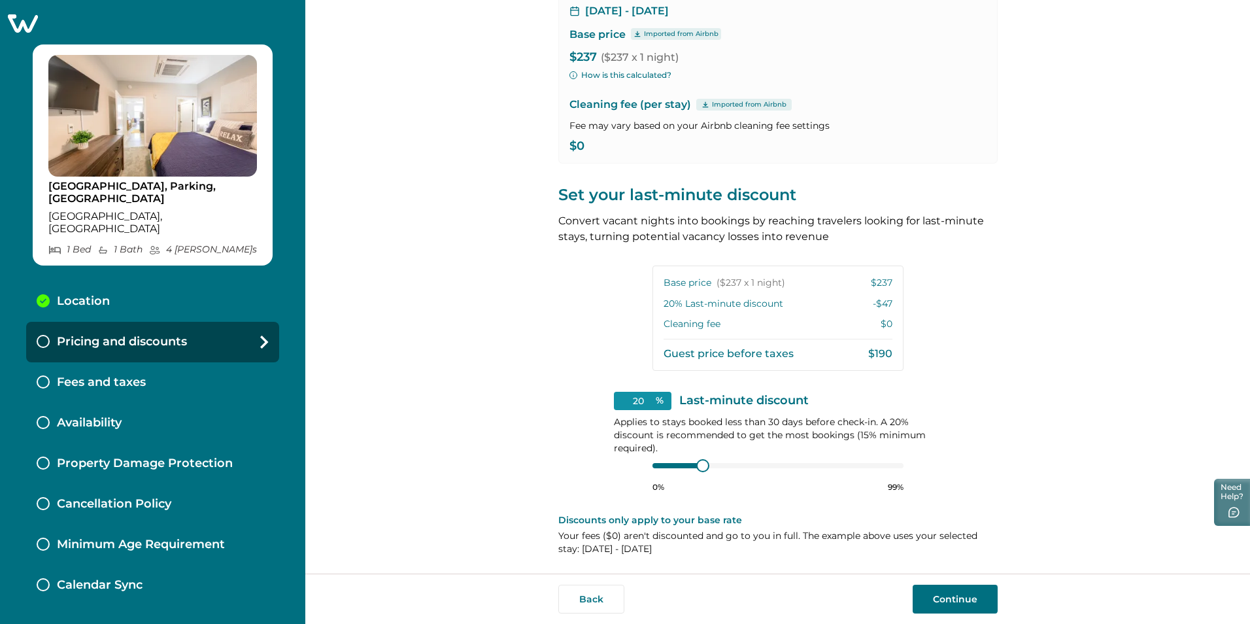
click at [696, 303] on p "20 % Last-minute discount" at bounding box center [724, 303] width 120 height 13
click at [700, 325] on p "Cleaning fee" at bounding box center [692, 324] width 57 height 13
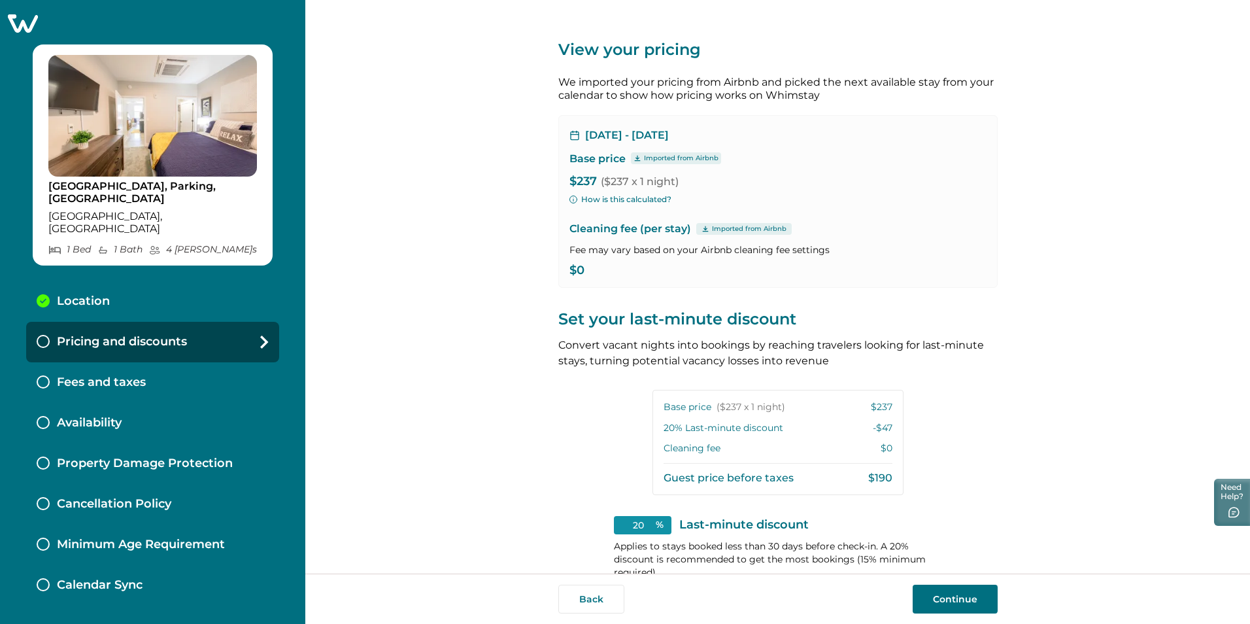
click at [719, 229] on p "Imported from Airbnb" at bounding box center [749, 229] width 75 height 10
click at [773, 226] on p "Imported from Airbnb" at bounding box center [749, 229] width 75 height 10
click at [607, 197] on button "How is this calculated?" at bounding box center [620, 200] width 102 height 12
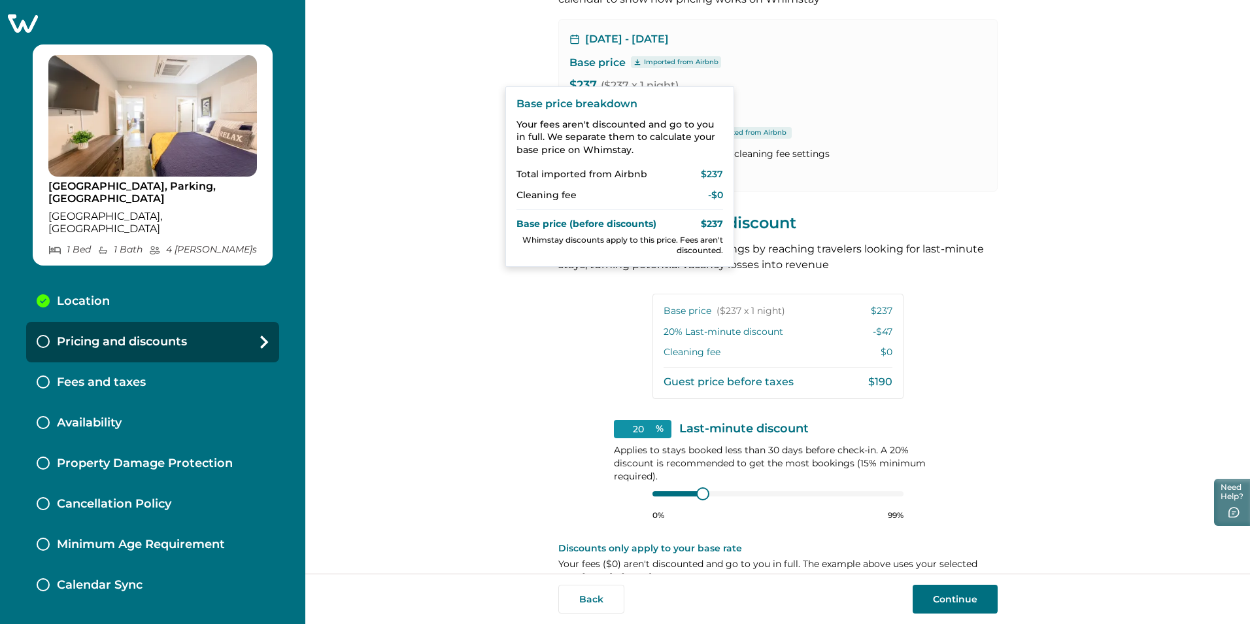
scroll to position [124, 0]
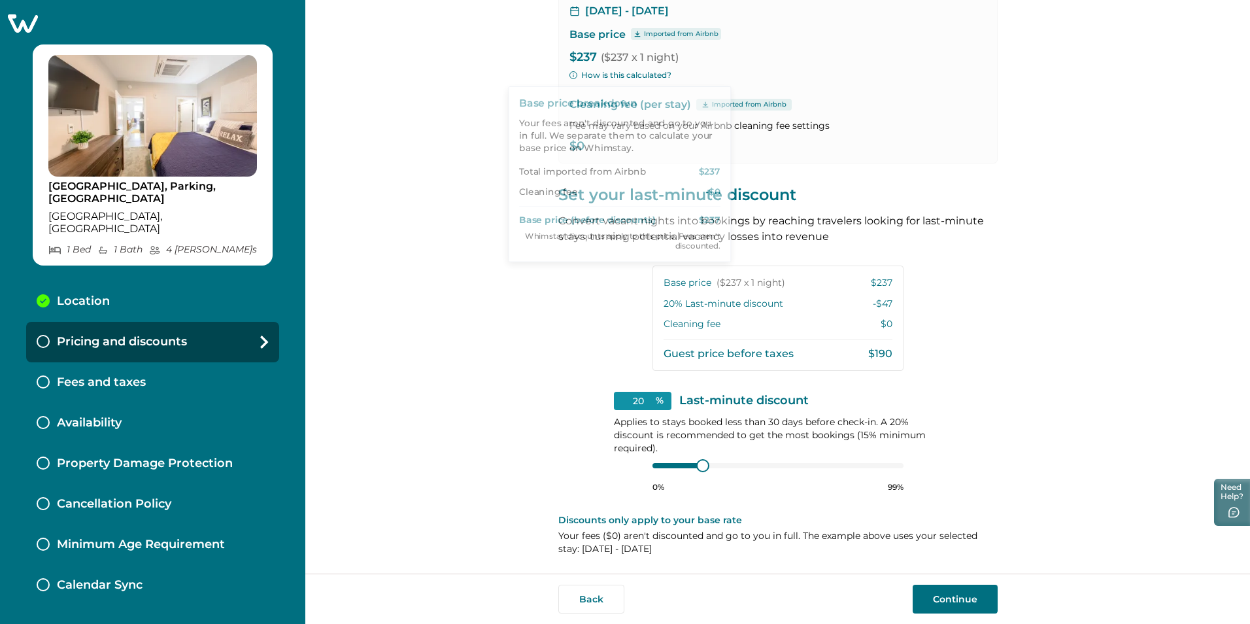
click at [976, 370] on div "View your pricing We imported your pricing from Airbnb and picked the next avai…" at bounding box center [777, 225] width 439 height 698
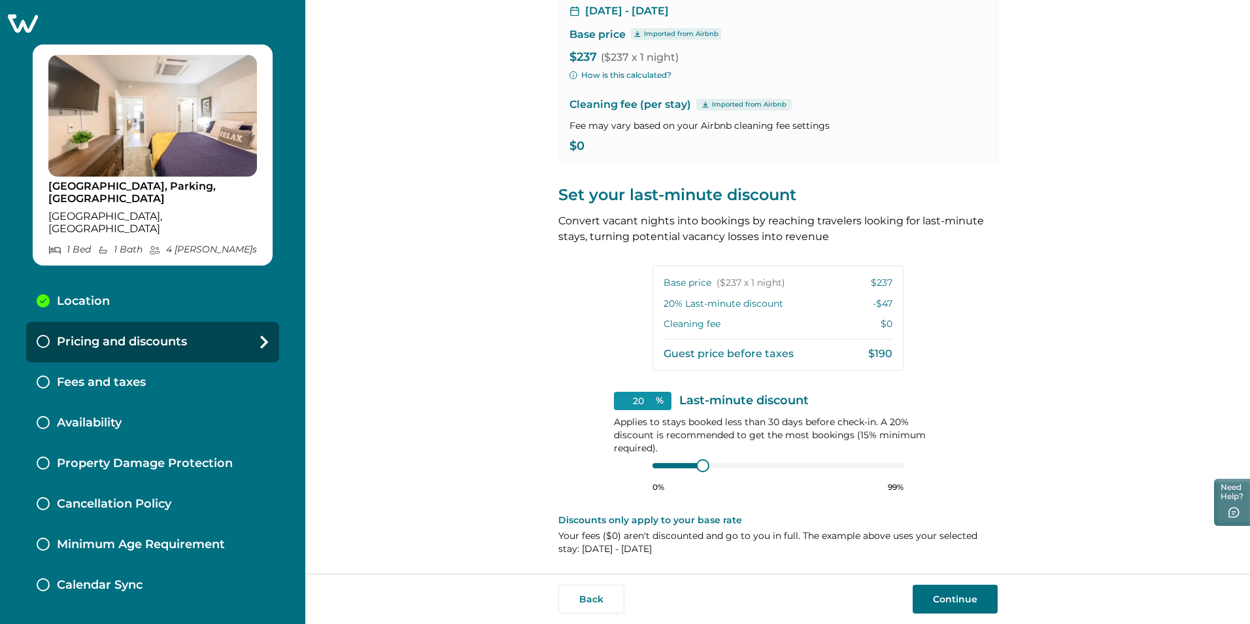
click at [968, 603] on button "Continue" at bounding box center [955, 598] width 85 height 29
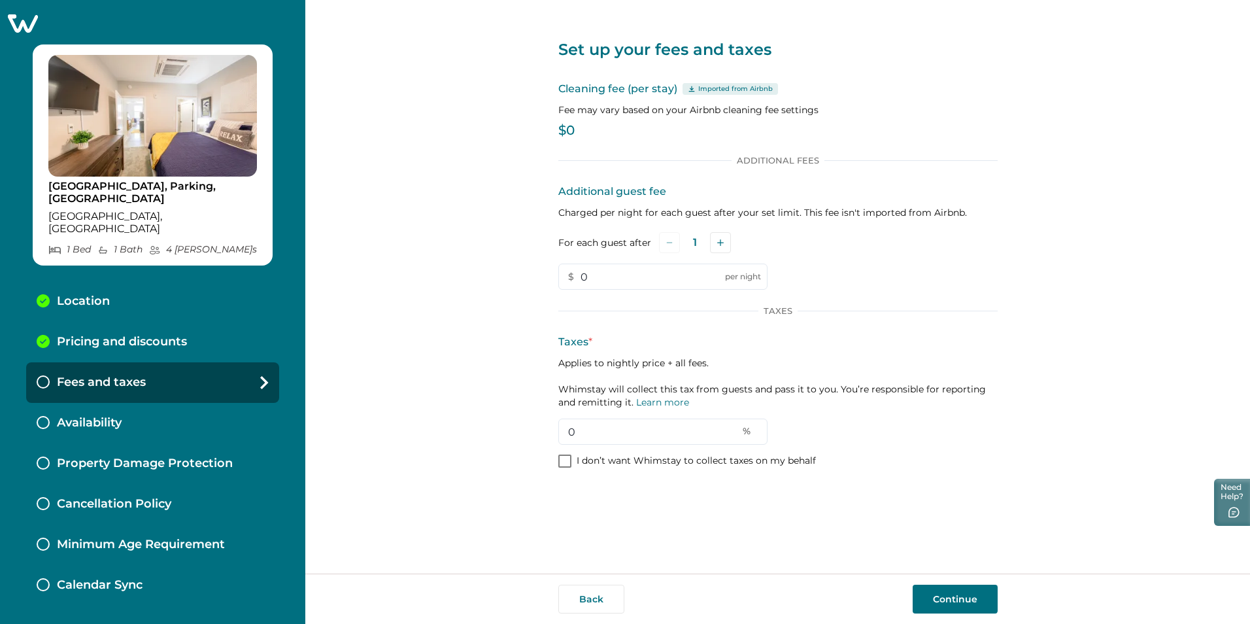
click at [567, 131] on p "$0" at bounding box center [777, 130] width 439 height 13
click at [592, 130] on p "$0" at bounding box center [777, 130] width 439 height 13
click at [618, 433] on input "0" at bounding box center [662, 431] width 209 height 26
type input "6"
click at [568, 129] on p "$0" at bounding box center [777, 130] width 439 height 13
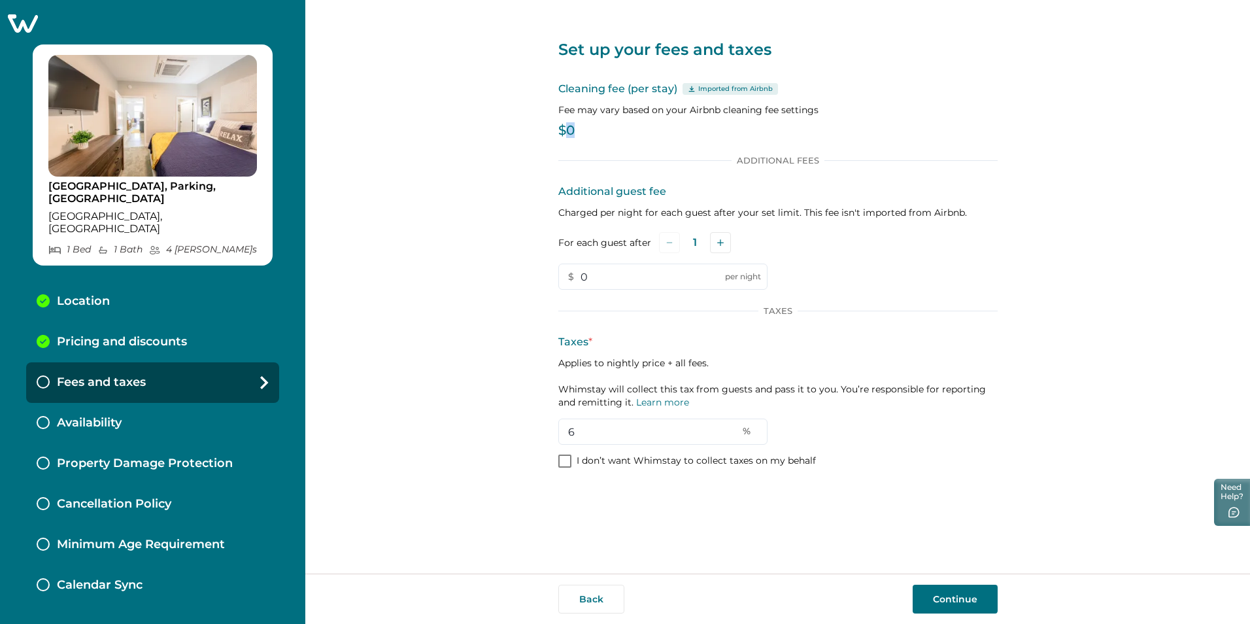
click at [568, 129] on p "$0" at bounding box center [777, 130] width 439 height 13
click at [937, 596] on button "Continue" at bounding box center [955, 598] width 85 height 29
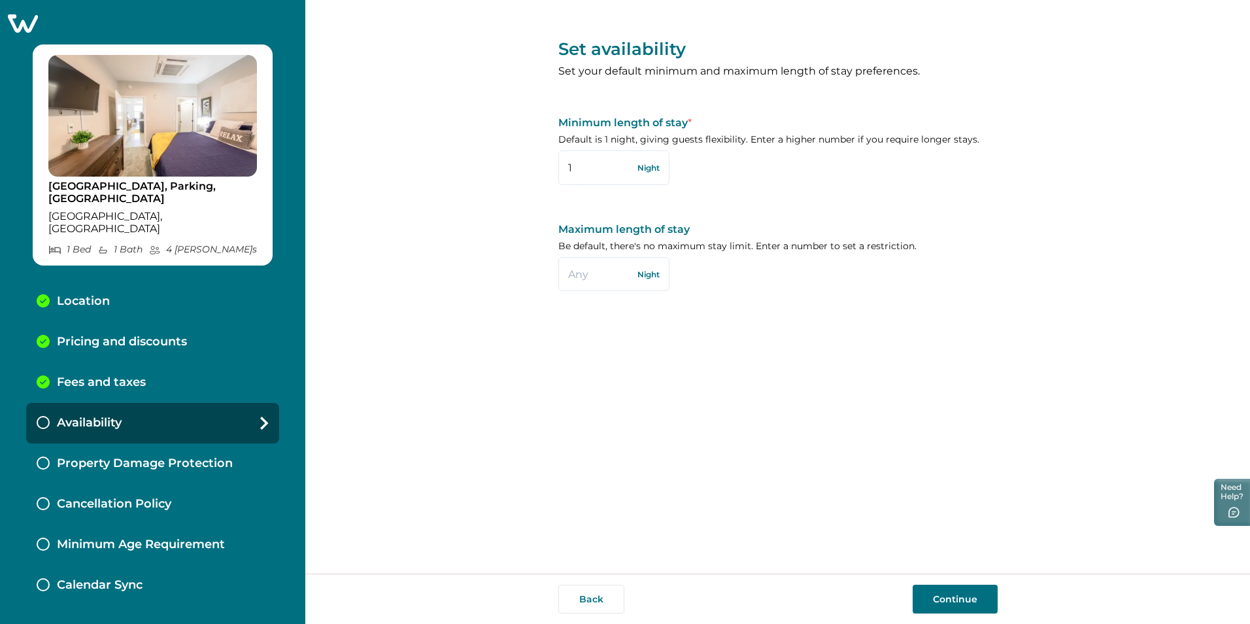
click at [970, 599] on button "Continue" at bounding box center [955, 598] width 85 height 29
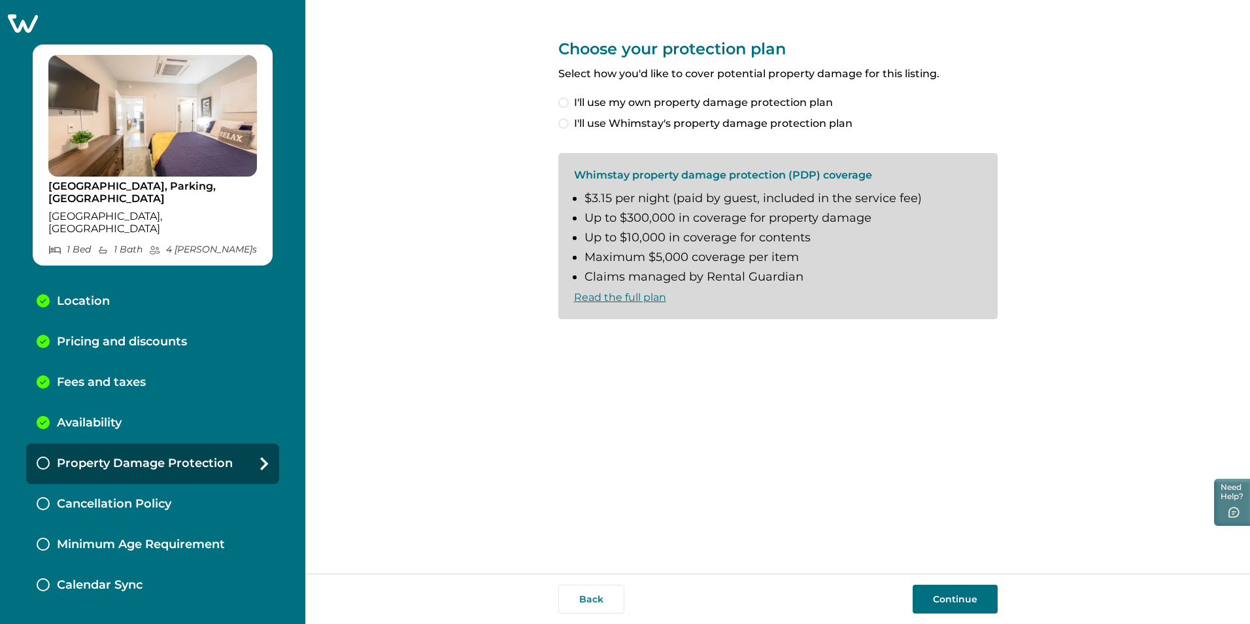
click at [570, 122] on label "I'll use Whimstay's property damage protection plan" at bounding box center [777, 124] width 439 height 16
click at [566, 338] on span at bounding box center [563, 340] width 10 height 10
click at [975, 598] on button "Continue" at bounding box center [955, 598] width 85 height 29
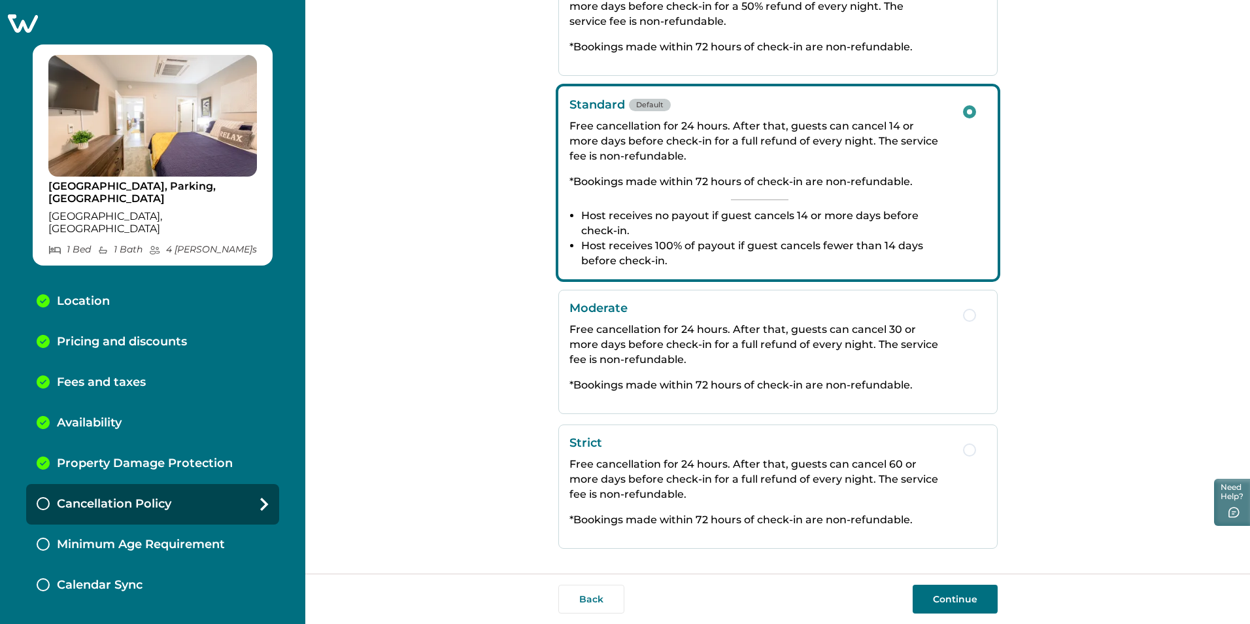
scroll to position [142, 0]
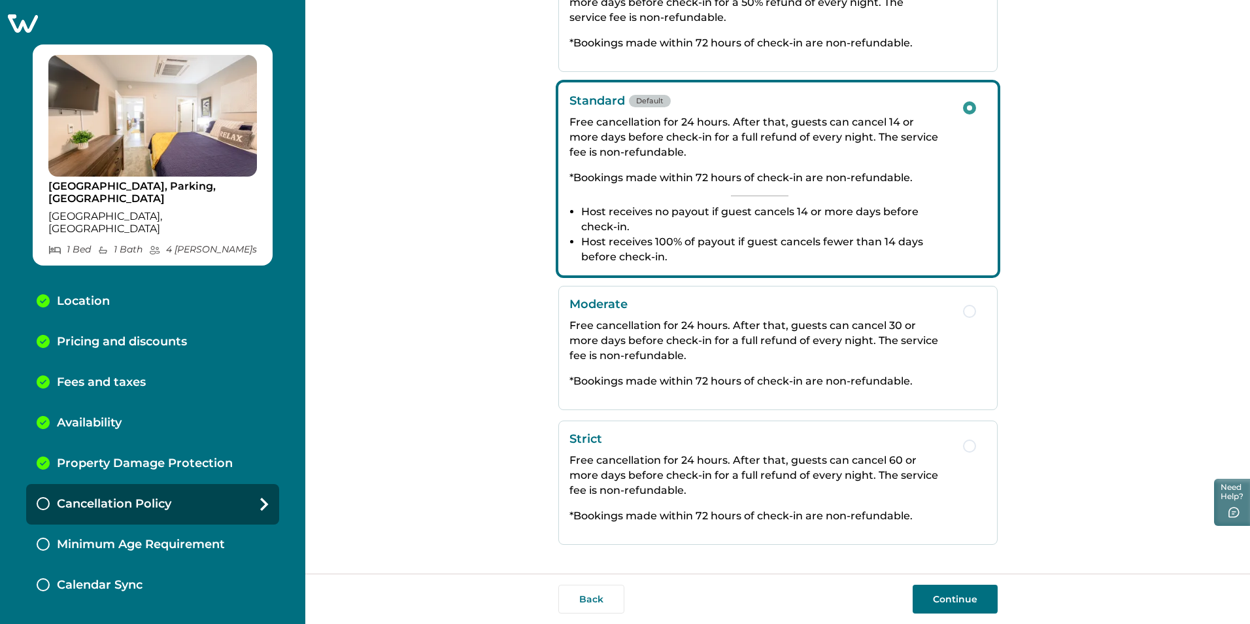
click at [952, 592] on button "Continue" at bounding box center [955, 598] width 85 height 29
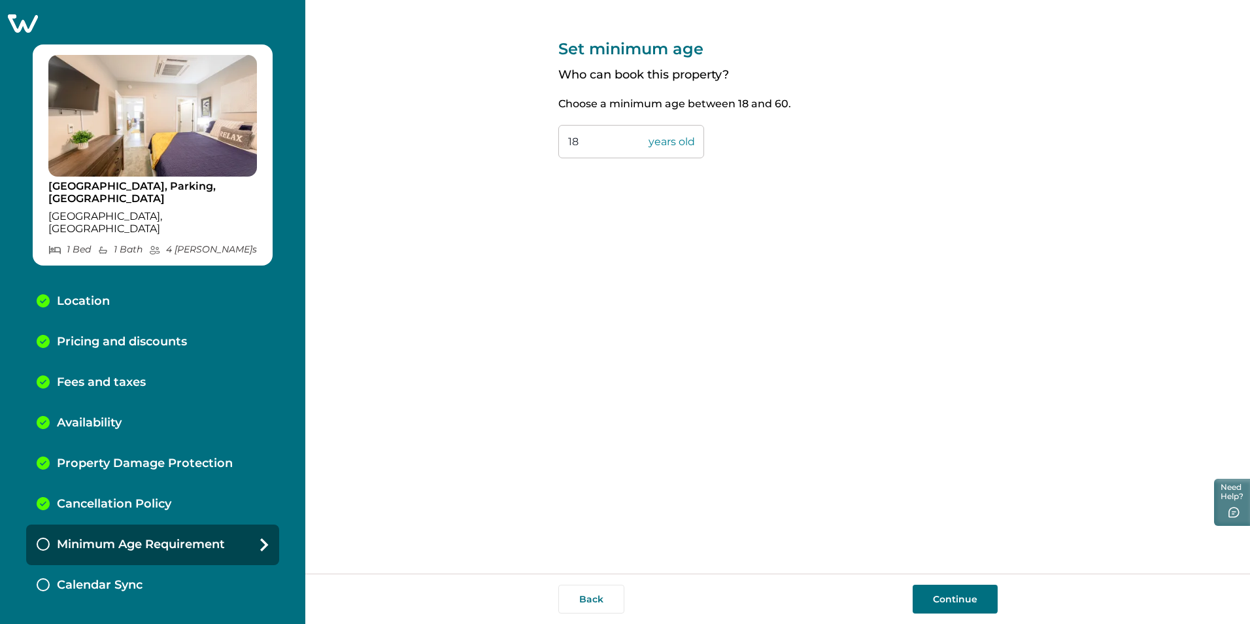
click at [579, 143] on input "18" at bounding box center [631, 141] width 146 height 33
type input "1"
click at [605, 141] on input "25" at bounding box center [631, 141] width 146 height 33
type input "2"
type input "21"
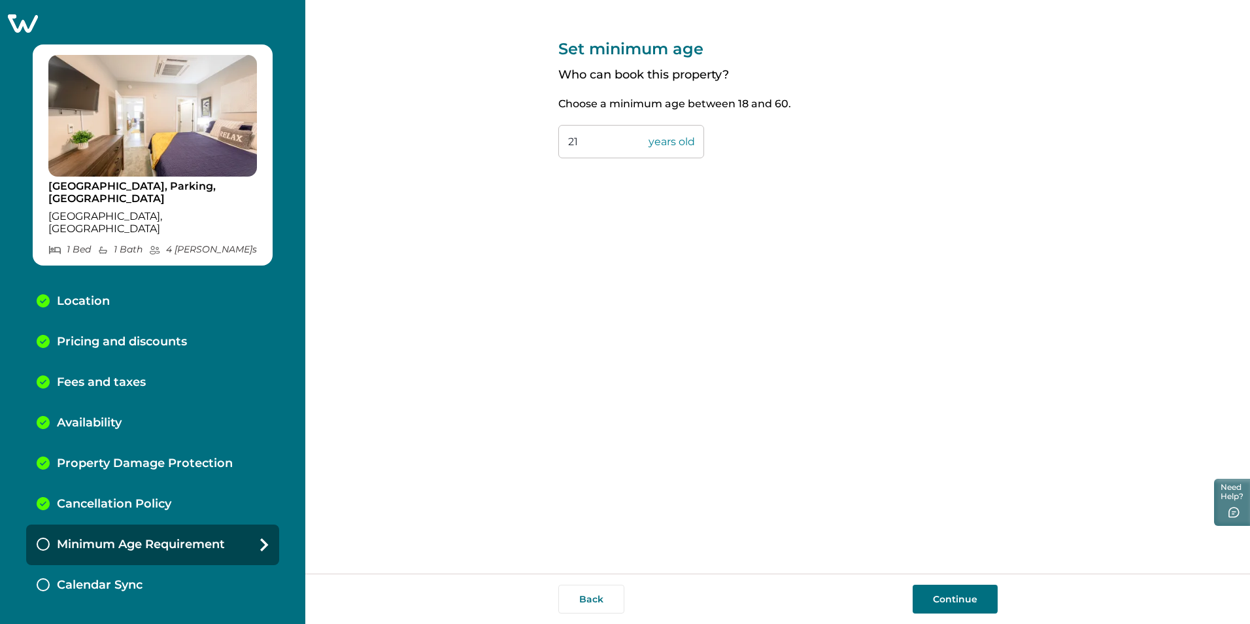
click at [951, 600] on button "Continue" at bounding box center [955, 598] width 85 height 29
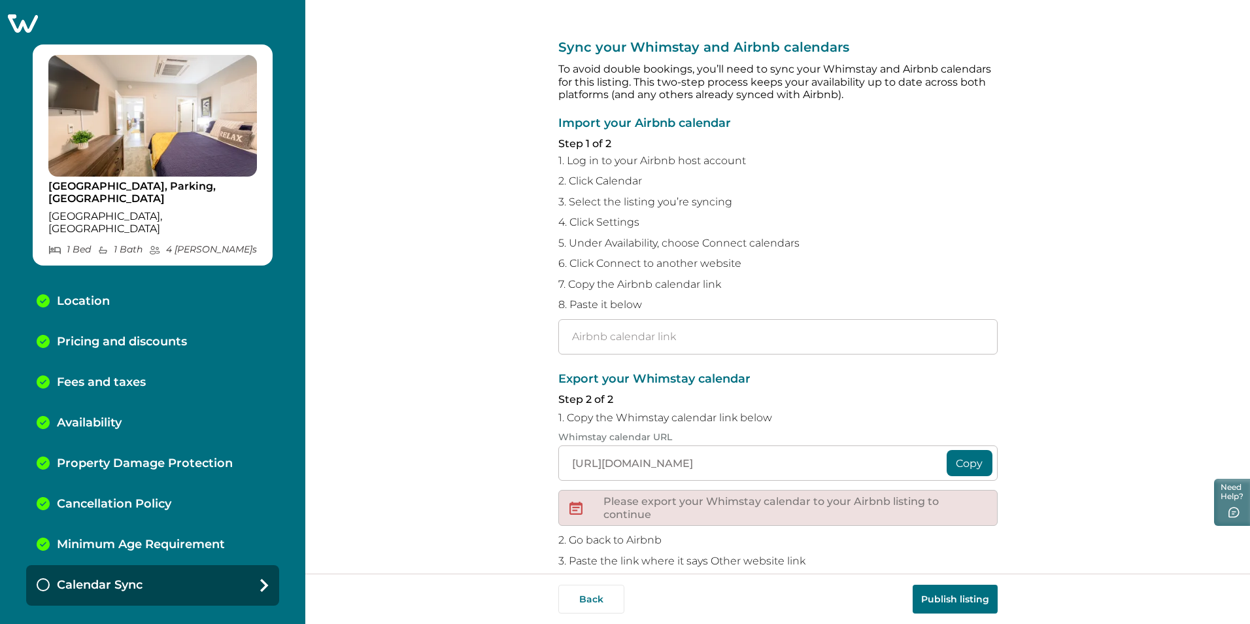
scroll to position [82, 0]
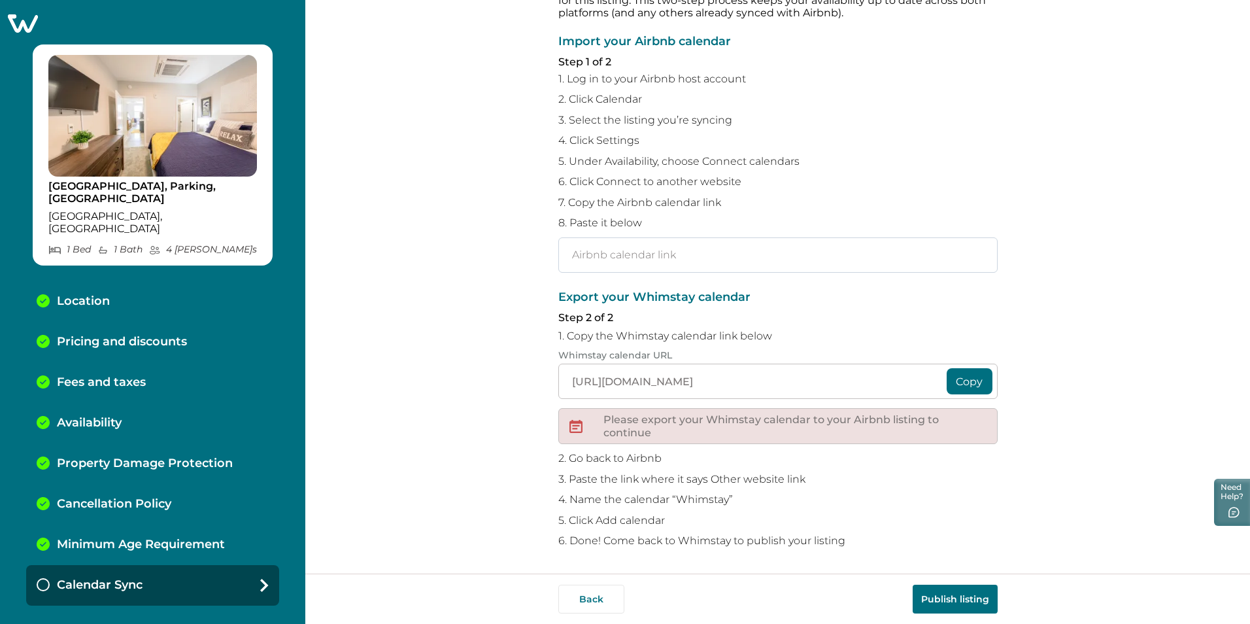
click at [624, 249] on input "text" at bounding box center [777, 254] width 439 height 35
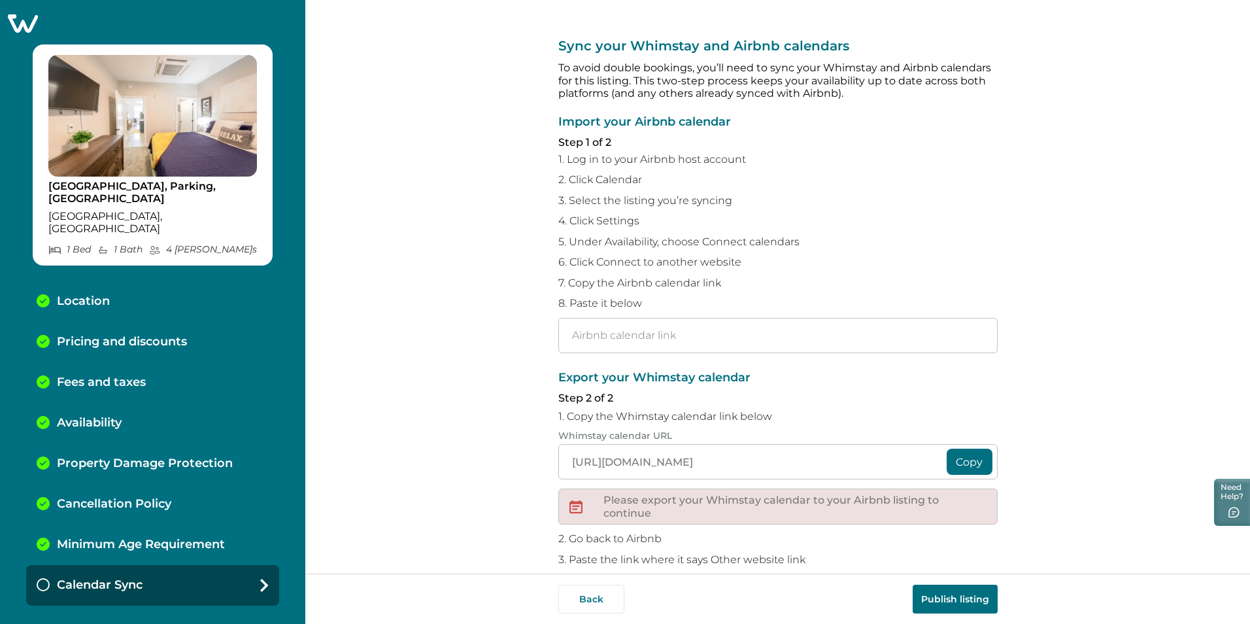
scroll to position [0, 0]
click at [620, 341] on input "text" at bounding box center [777, 336] width 439 height 35
click at [606, 336] on input "text" at bounding box center [777, 336] width 439 height 35
paste input "[URL][DOMAIN_NAME]"
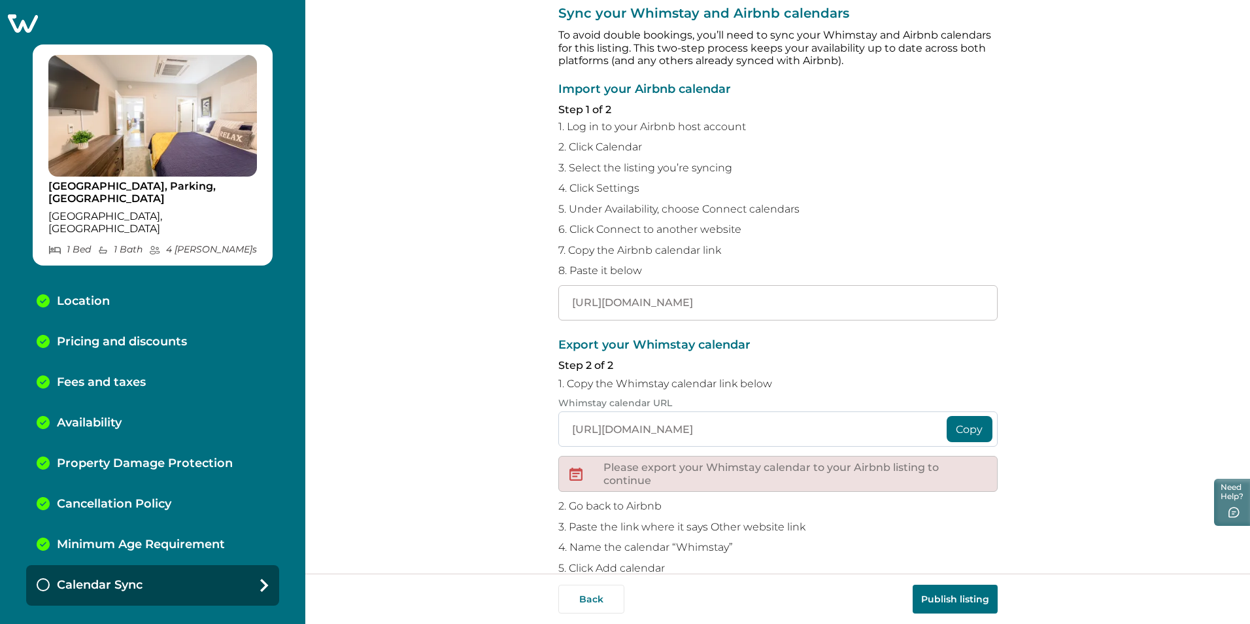
scroll to position [65, 0]
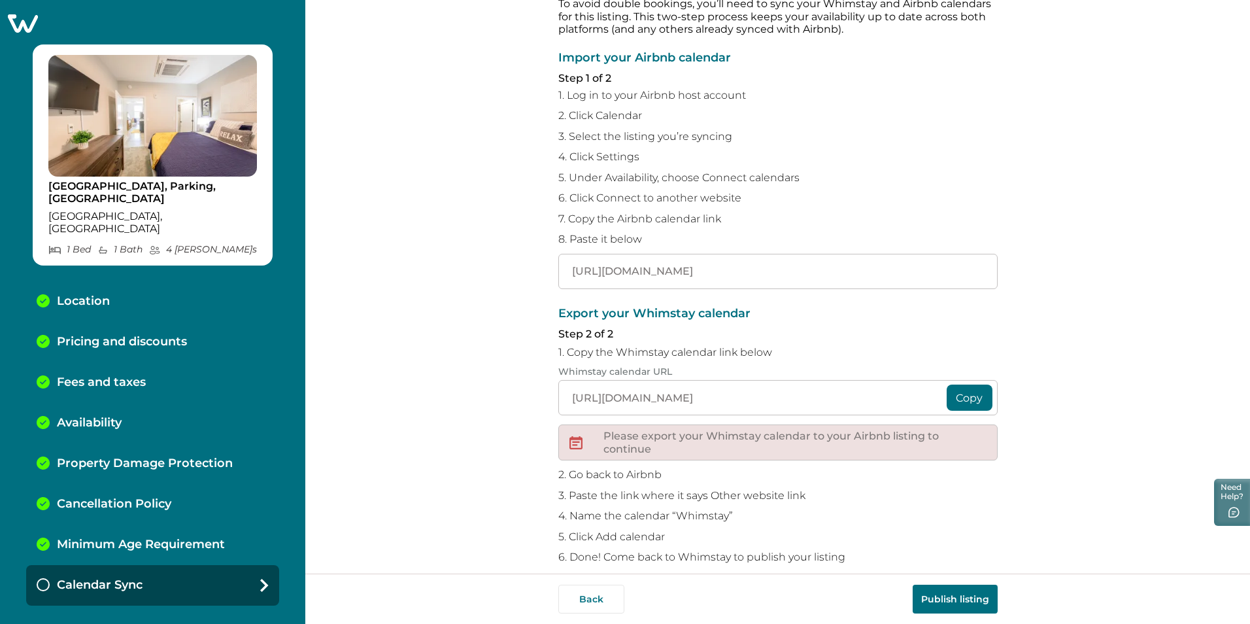
type input "[URL][DOMAIN_NAME]"
click at [969, 399] on button "Copy" at bounding box center [970, 397] width 46 height 26
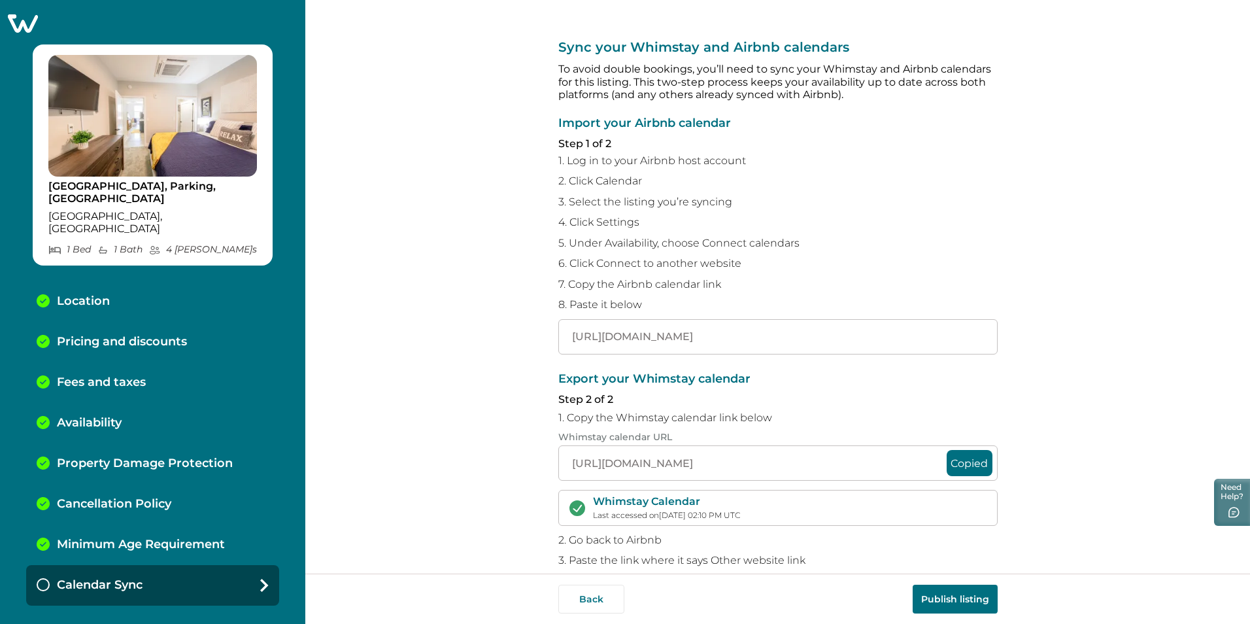
scroll to position [81, 0]
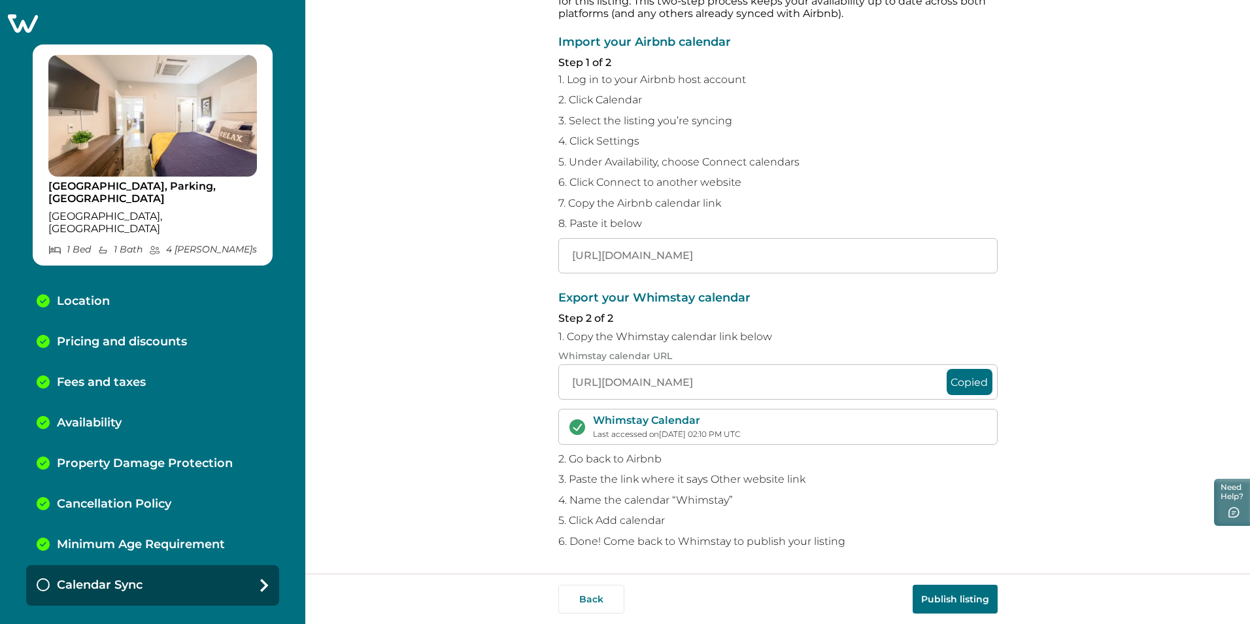
click at [952, 596] on button "Publish listing" at bounding box center [955, 598] width 85 height 29
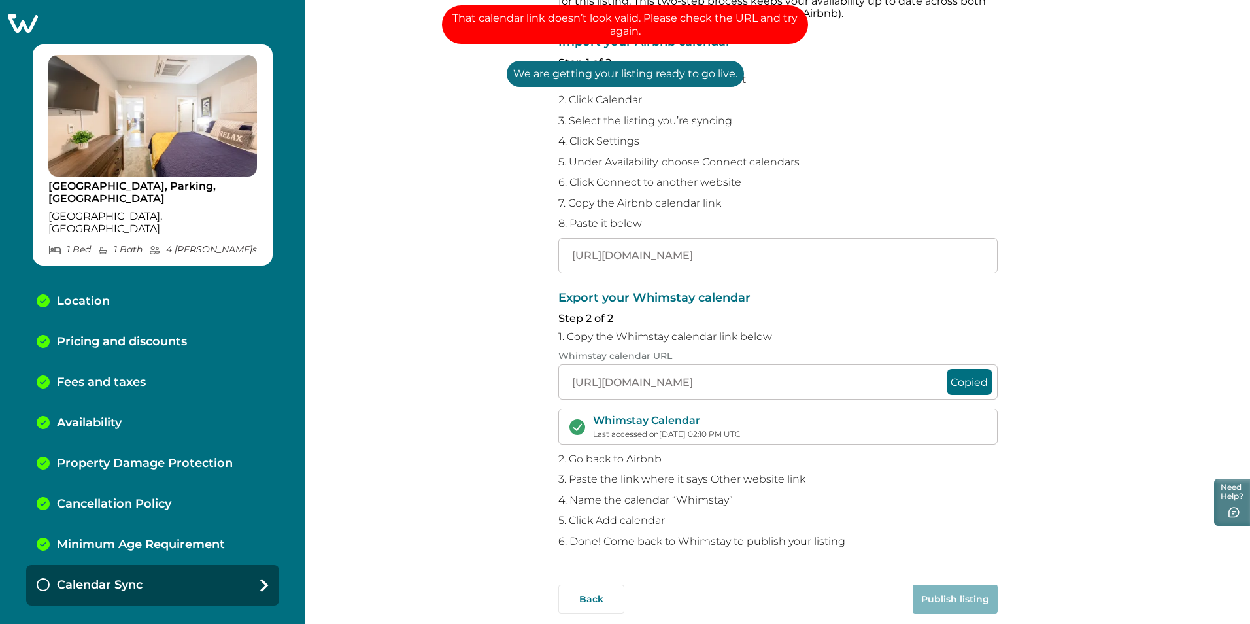
click at [819, 169] on div "Import your Airbnb calendar Step 1 of 2 1. Log in to your Airbnb host account 2…" at bounding box center [777, 154] width 439 height 237
click at [579, 264] on input "[URL][DOMAIN_NAME]" at bounding box center [777, 255] width 439 height 35
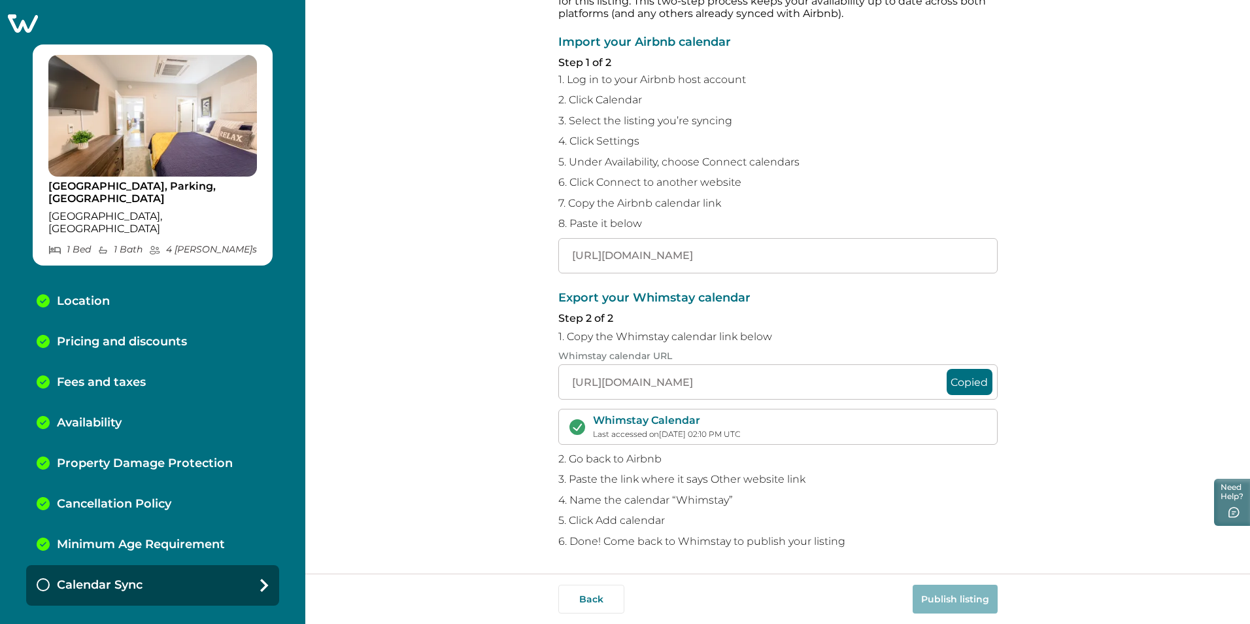
scroll to position [0, 137]
drag, startPoint x: 569, startPoint y: 254, endPoint x: 994, endPoint y: 253, distance: 424.9
click at [994, 253] on div "Sync your Whimstay and Airbnb calendars To avoid double bookings, you’ll need t…" at bounding box center [777, 286] width 945 height 573
click at [567, 255] on input "text" at bounding box center [777, 255] width 439 height 35
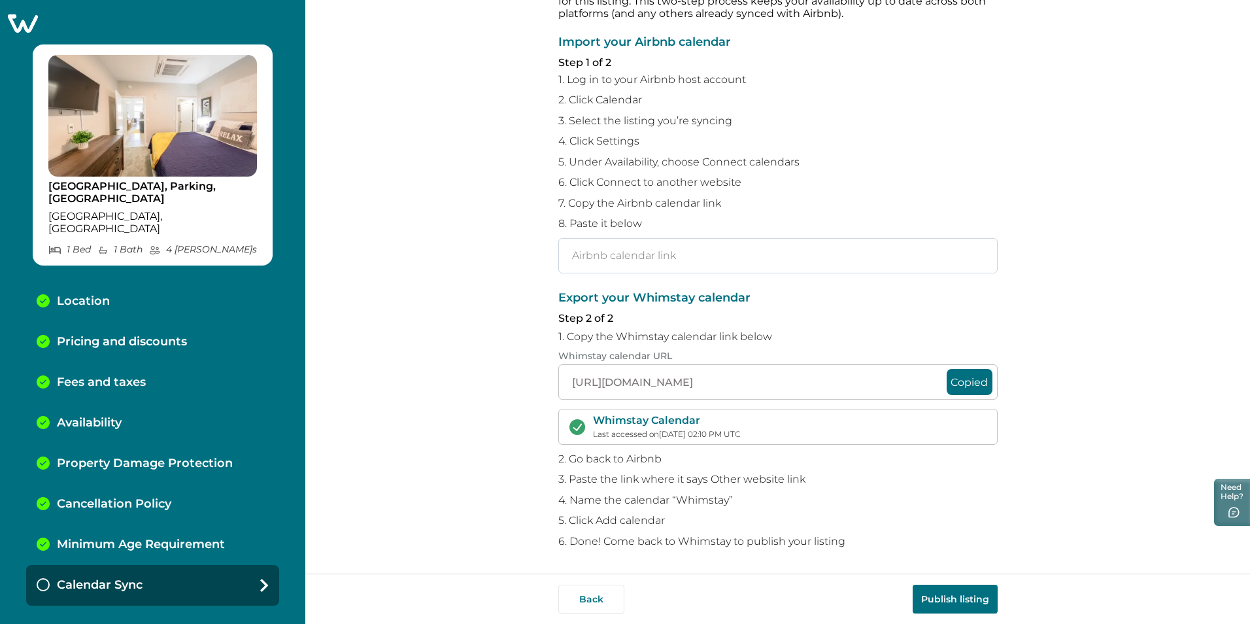
paste input "[URL][DOMAIN_NAME]"
type input "[URL][DOMAIN_NAME]"
click at [964, 384] on button "Copied" at bounding box center [970, 382] width 46 height 26
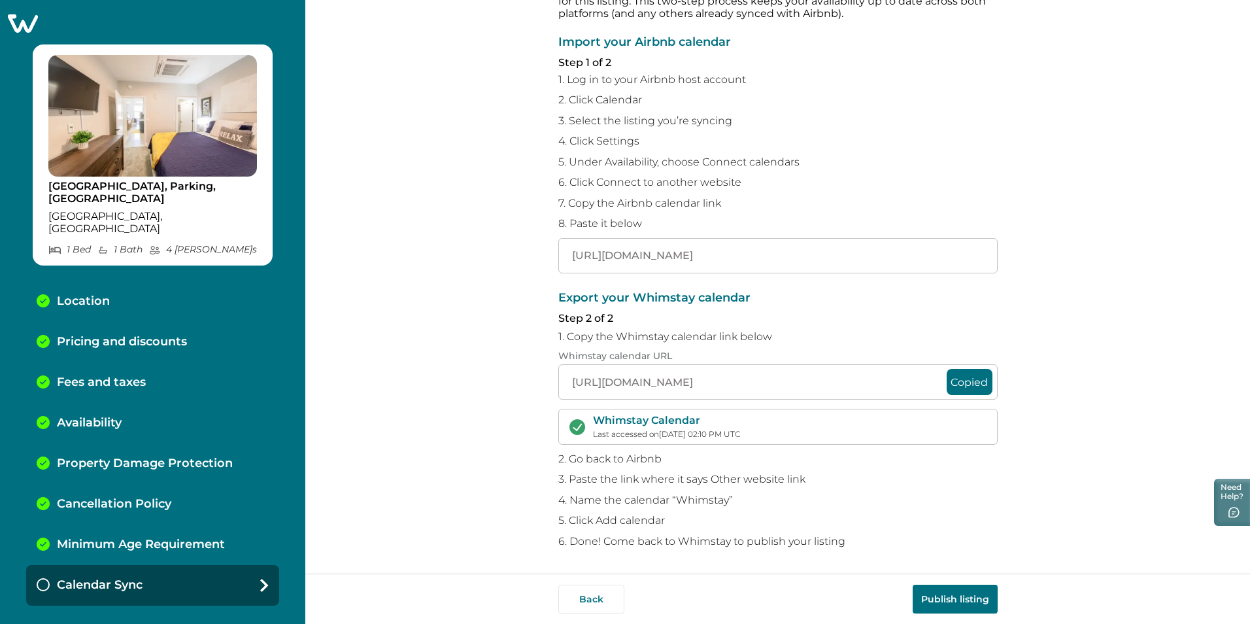
scroll to position [0, 564]
drag, startPoint x: 569, startPoint y: 382, endPoint x: 943, endPoint y: 380, distance: 374.6
click at [943, 380] on div "[URL][DOMAIN_NAME] Copied" at bounding box center [777, 381] width 439 height 35
drag, startPoint x: 943, startPoint y: 380, endPoint x: 915, endPoint y: 382, distance: 28.8
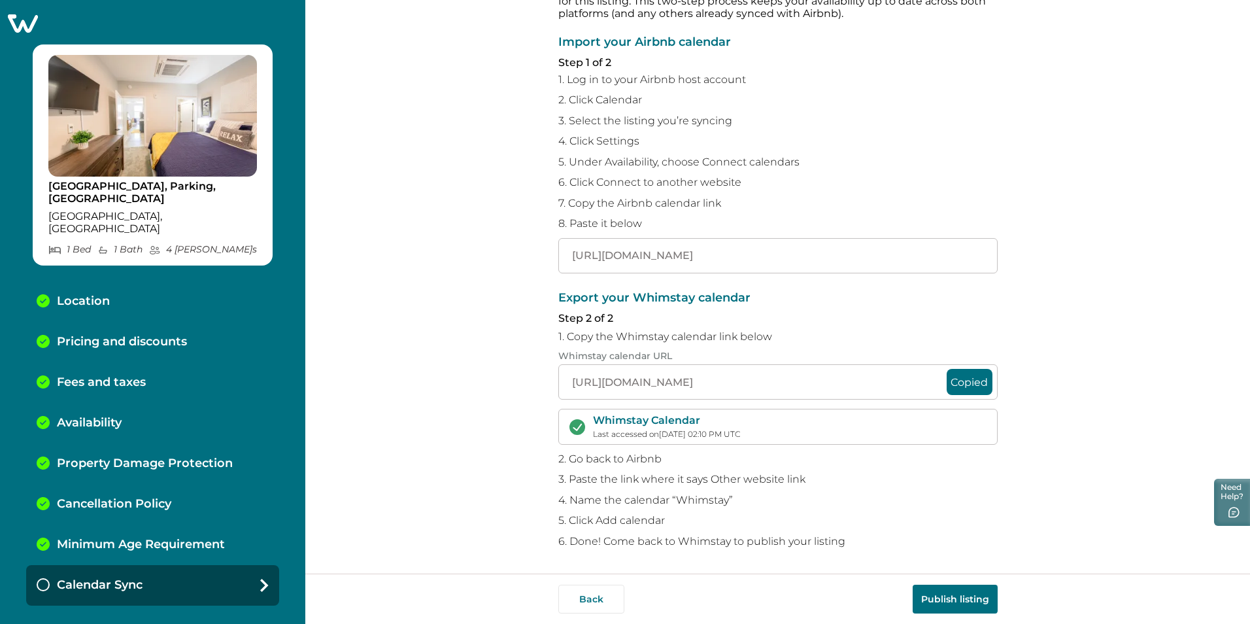
click at [951, 603] on button "Publish listing" at bounding box center [955, 598] width 85 height 29
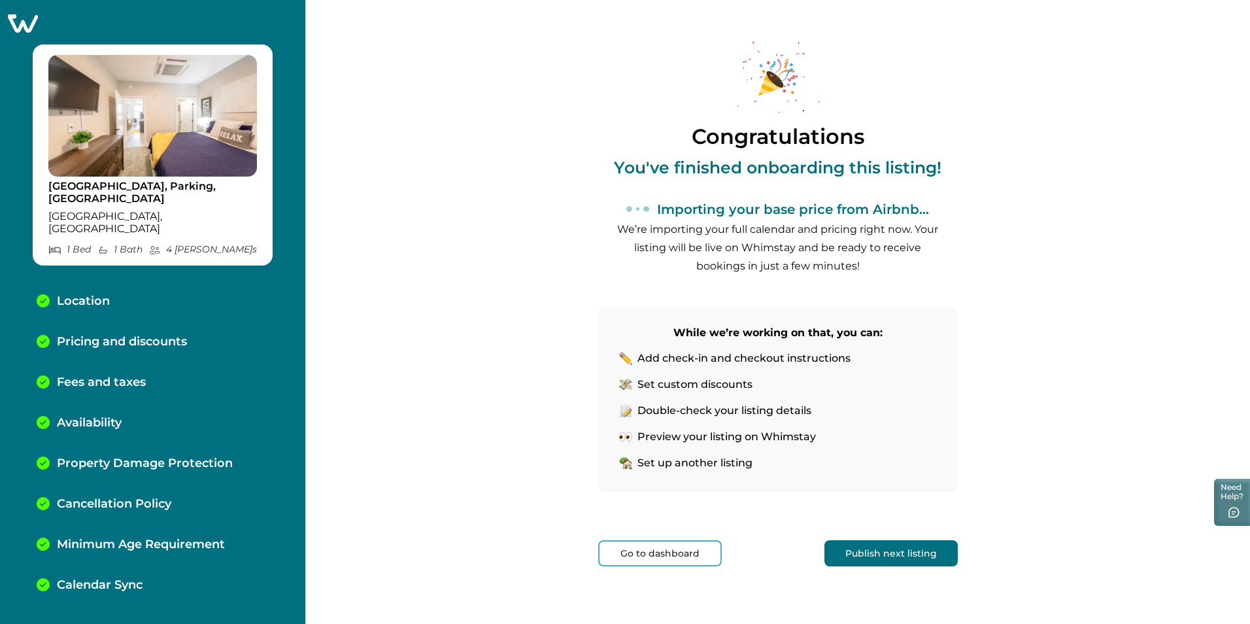
click at [645, 554] on button "Go to dashboard" at bounding box center [660, 553] width 124 height 26
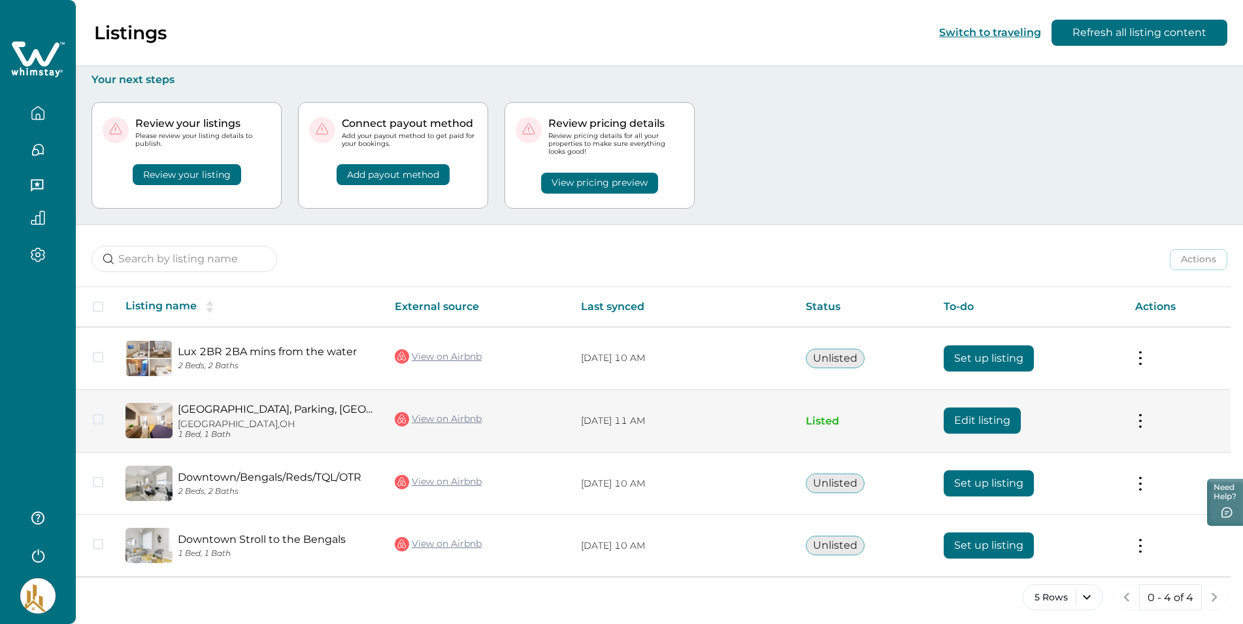
click at [1144, 423] on button at bounding box center [1141, 421] width 10 height 14
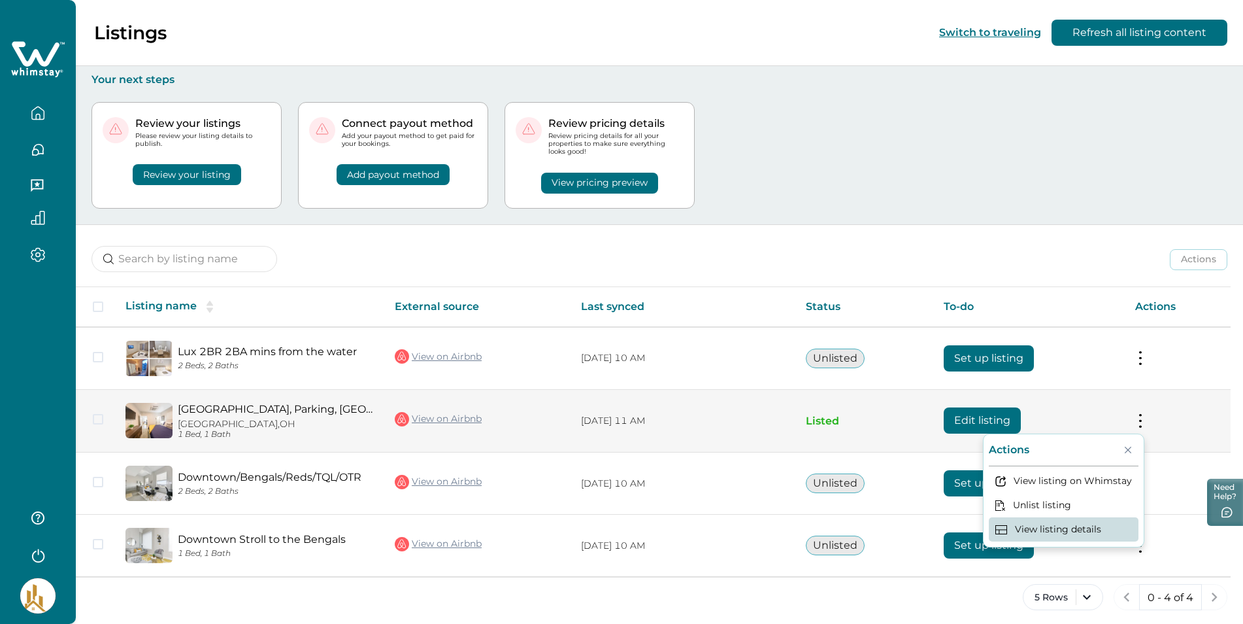
click at [1050, 530] on button "View listing details" at bounding box center [1064, 529] width 150 height 24
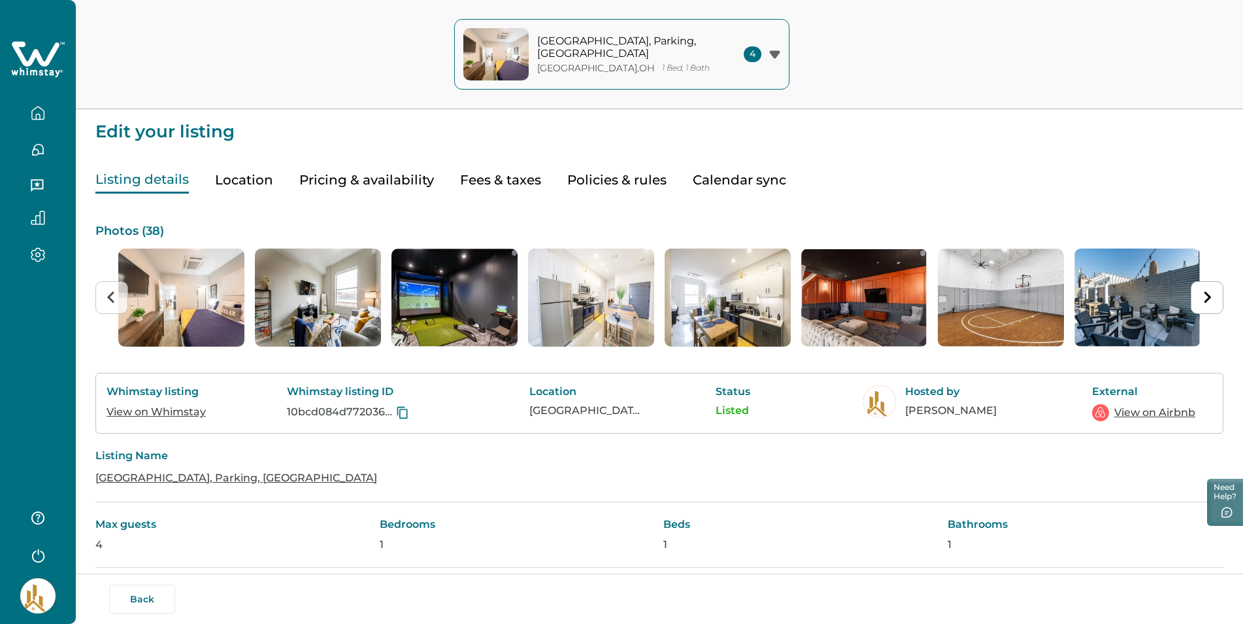
click at [358, 180] on button "Pricing & availability" at bounding box center [366, 180] width 135 height 27
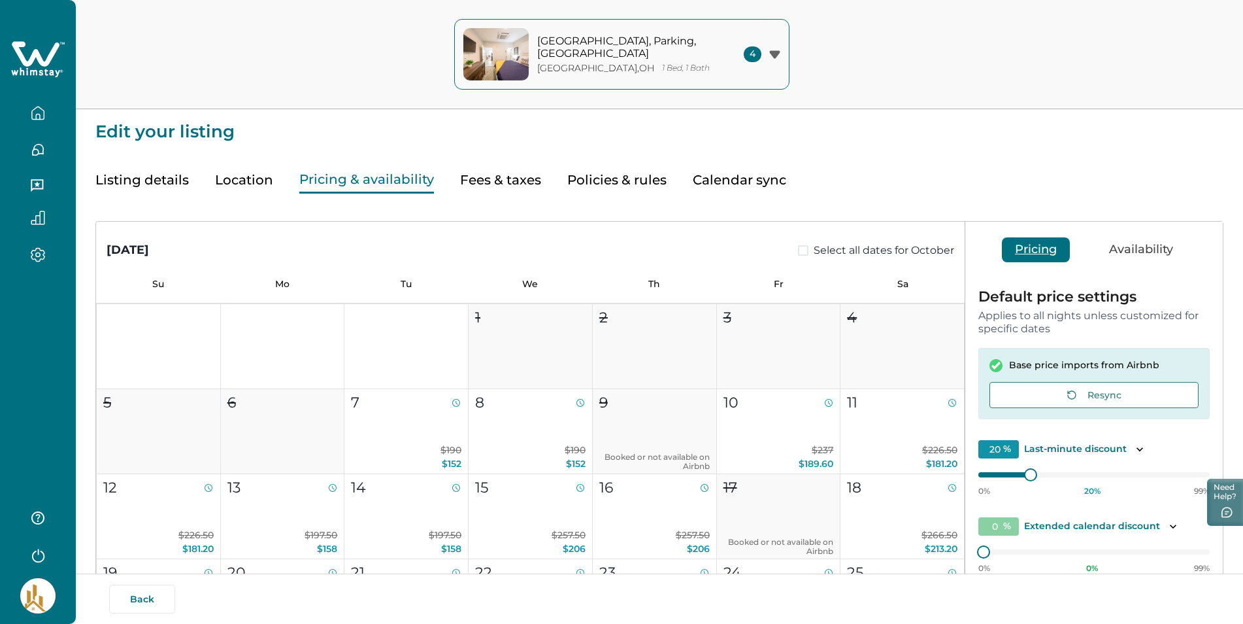
click at [501, 180] on button "Fees & taxes" at bounding box center [500, 180] width 81 height 27
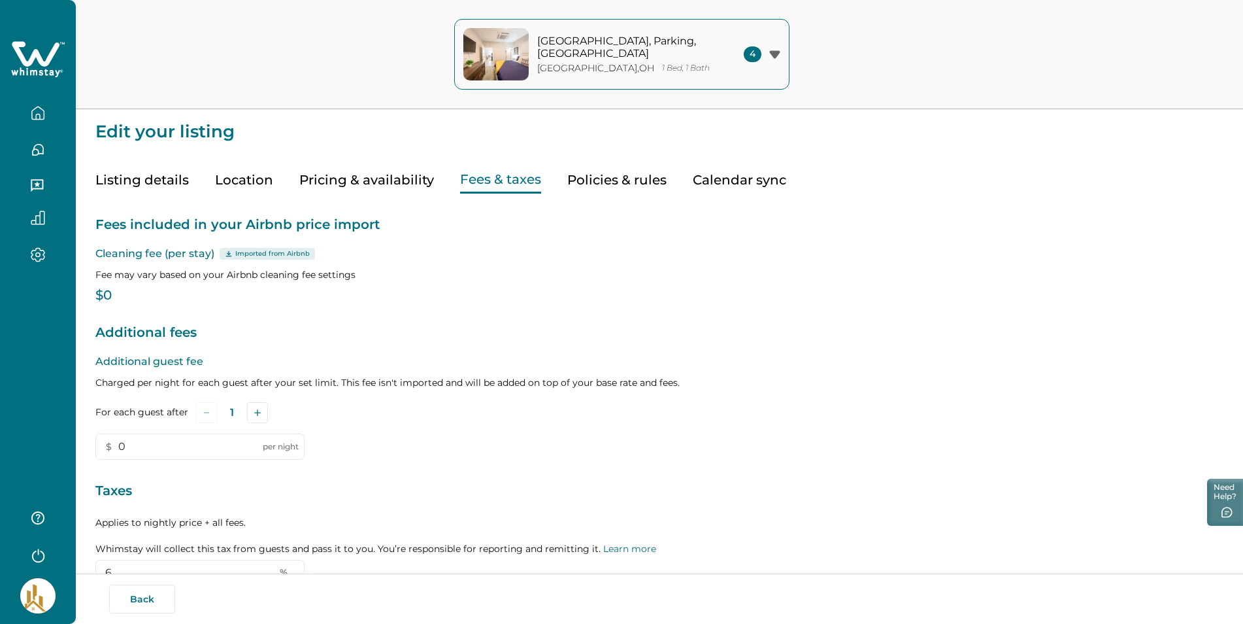
click at [106, 292] on p "$0" at bounding box center [659, 295] width 1128 height 13
click at [135, 442] on input "0" at bounding box center [199, 446] width 209 height 26
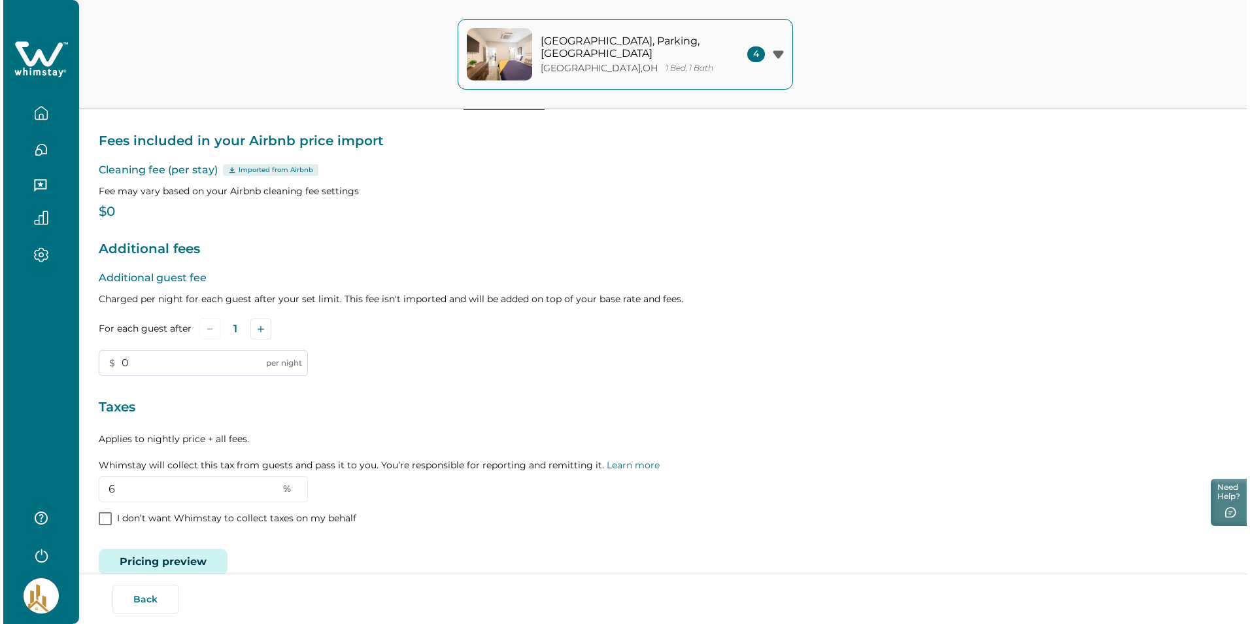
scroll to position [108, 0]
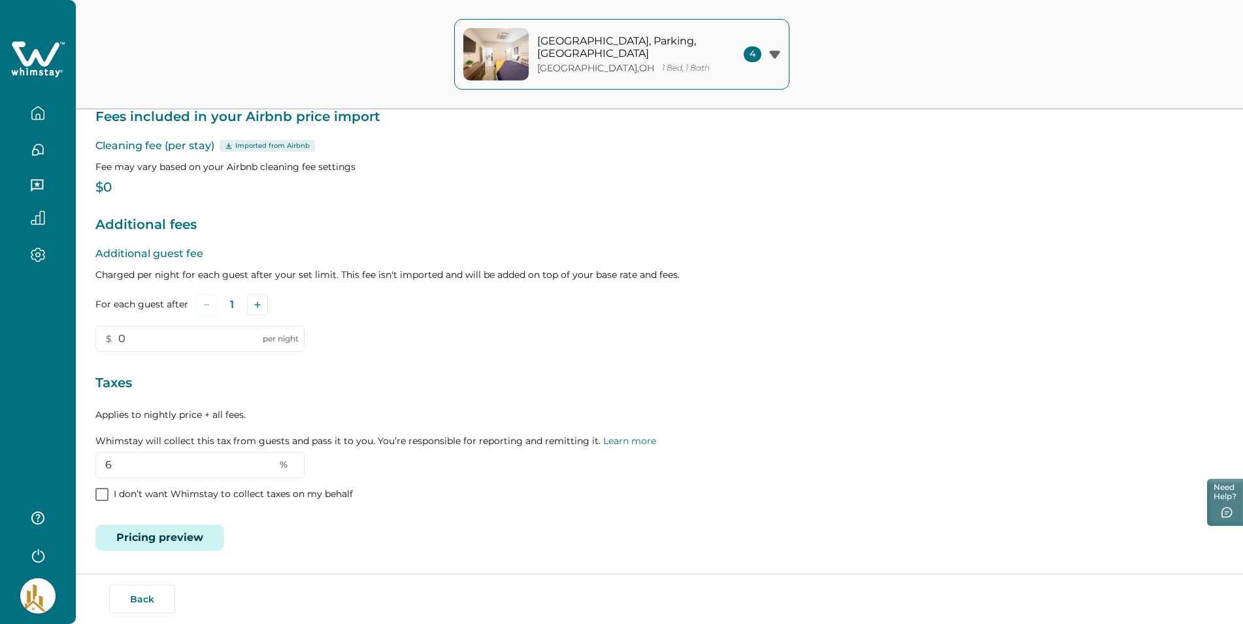
click at [140, 531] on button "Pricing preview" at bounding box center [159, 537] width 129 height 26
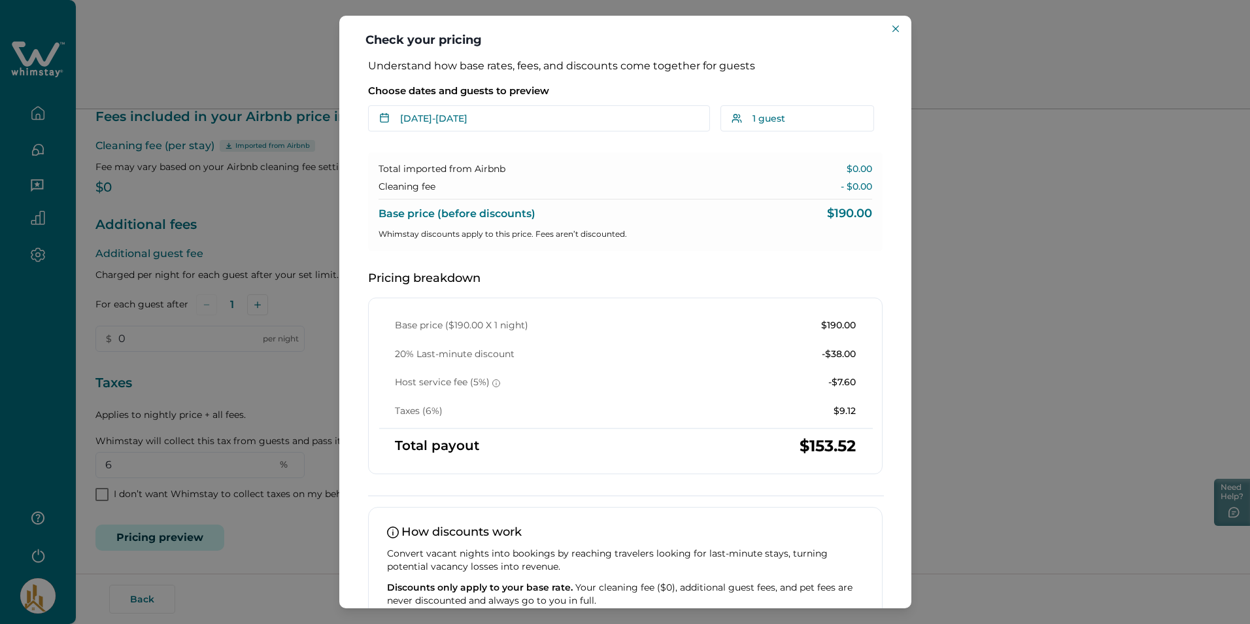
click at [431, 184] on p "Cleaning fee" at bounding box center [407, 186] width 57 height 13
click at [859, 183] on p "- $0.00" at bounding box center [856, 186] width 31 height 13
click at [427, 184] on p "Cleaning fee" at bounding box center [407, 186] width 57 height 13
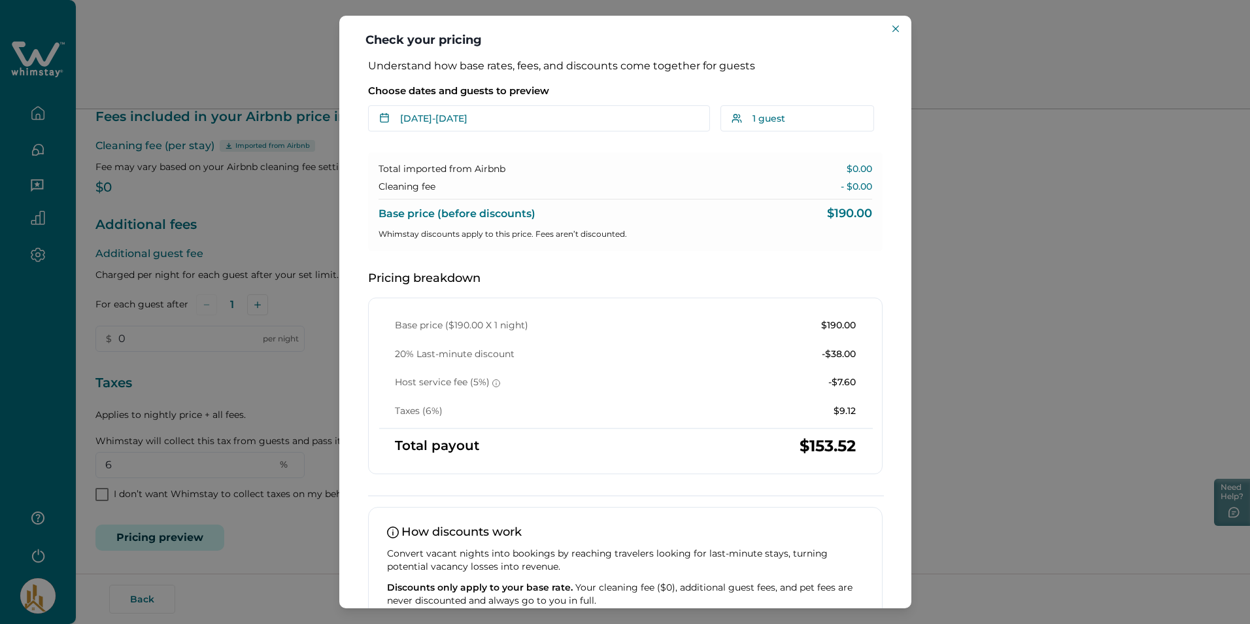
drag, startPoint x: 427, startPoint y: 184, endPoint x: 435, endPoint y: 228, distance: 44.0
click at [435, 228] on p "Whimstay discounts apply to this price. Fees aren’t discounted." at bounding box center [626, 234] width 494 height 13
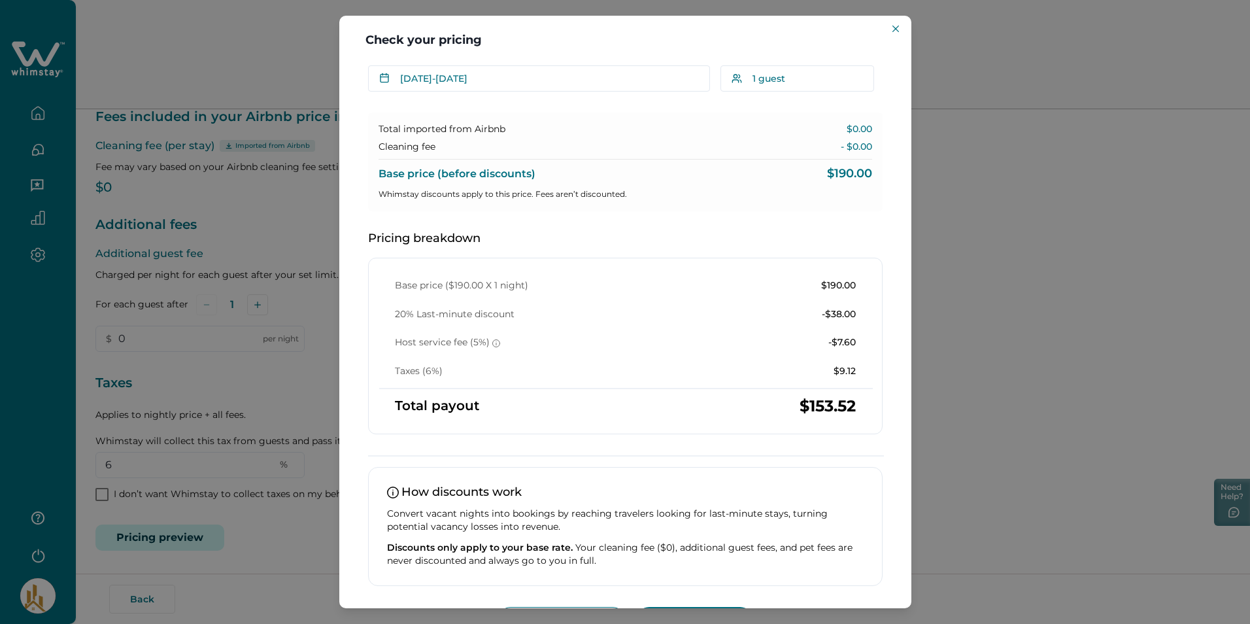
scroll to position [80, 0]
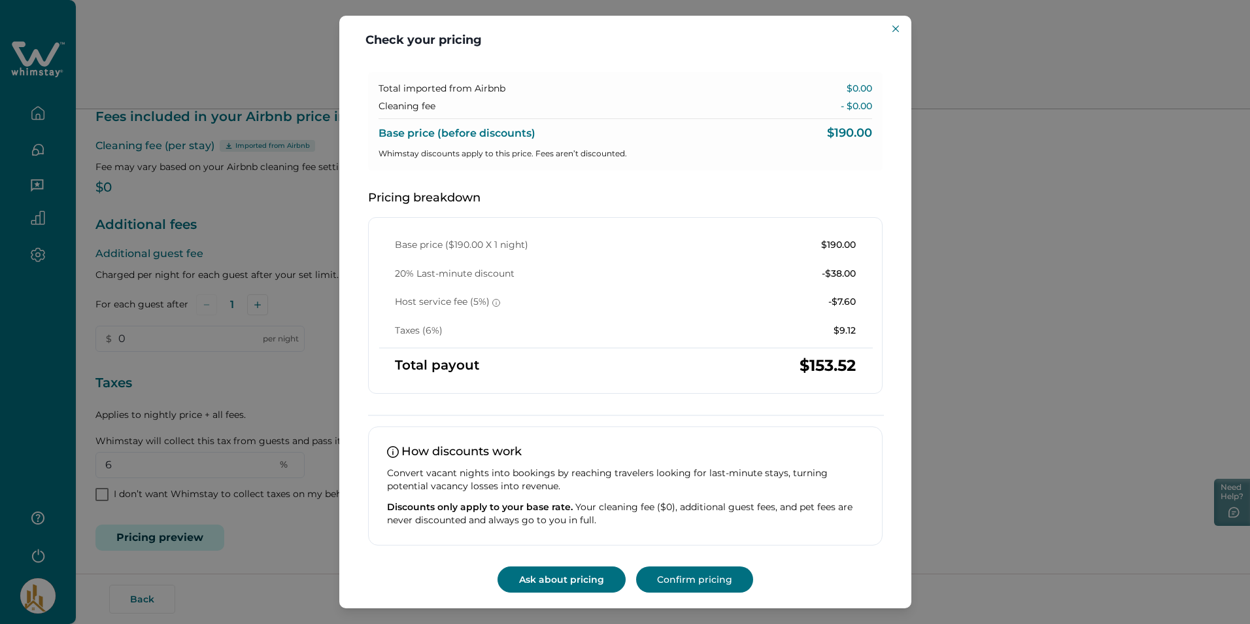
click at [555, 586] on button "Ask about pricing" at bounding box center [562, 579] width 128 height 26
click at [894, 32] on button "Close" at bounding box center [896, 29] width 16 height 16
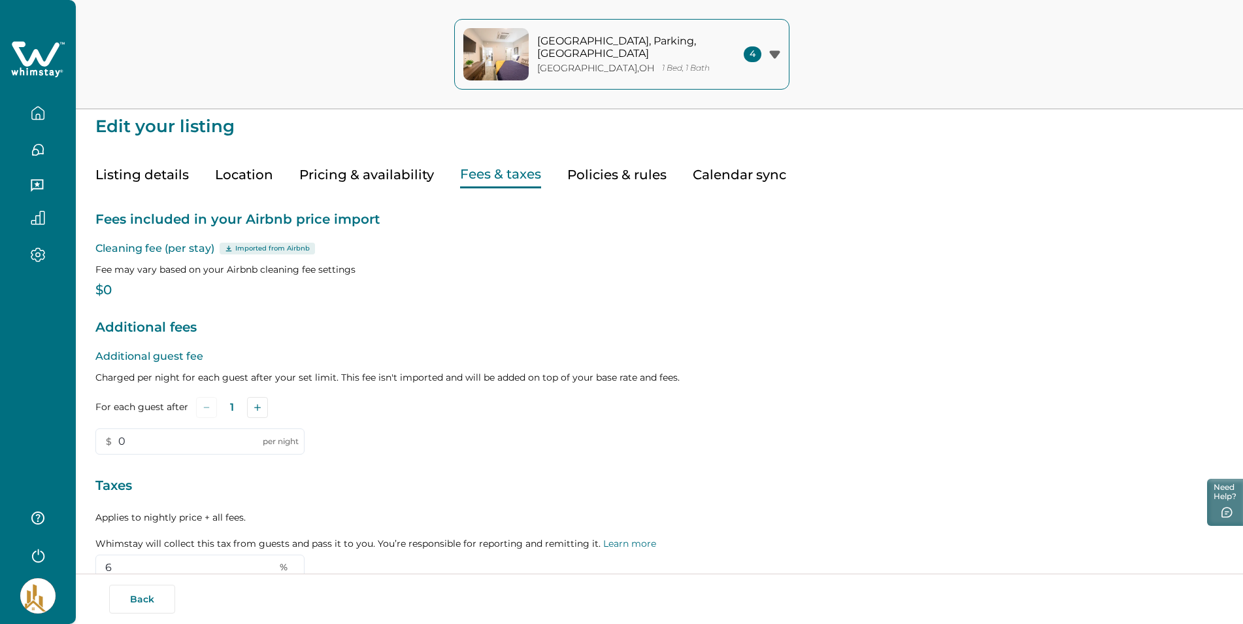
scroll to position [0, 0]
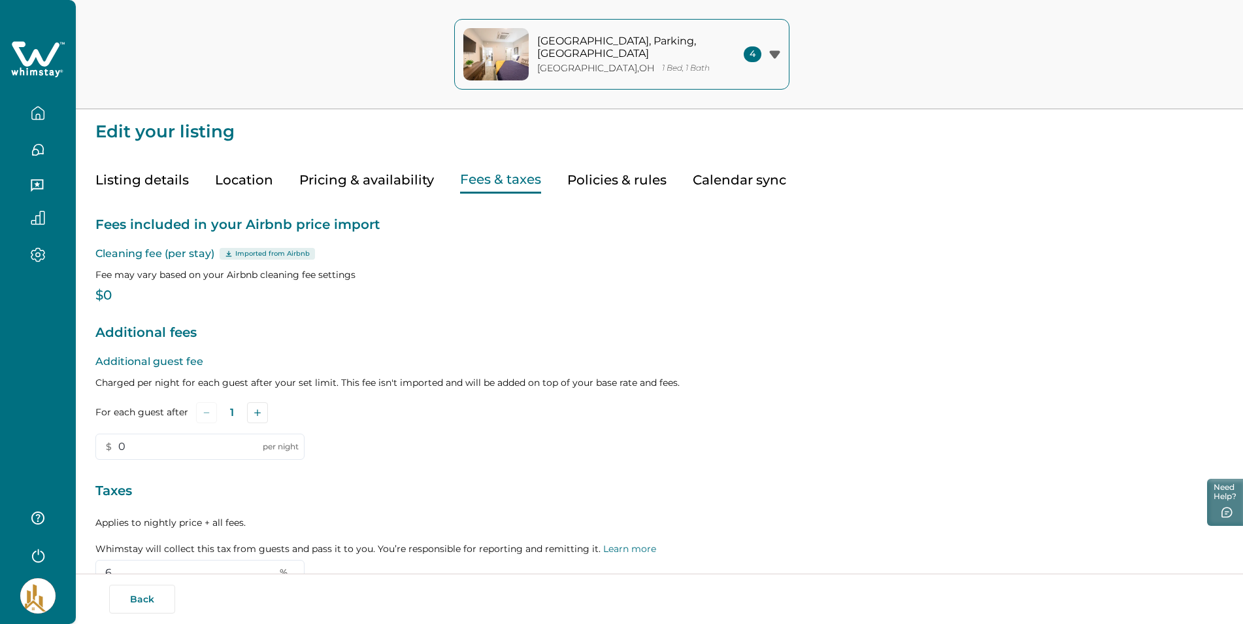
click at [383, 182] on button "Pricing & availability" at bounding box center [366, 180] width 135 height 27
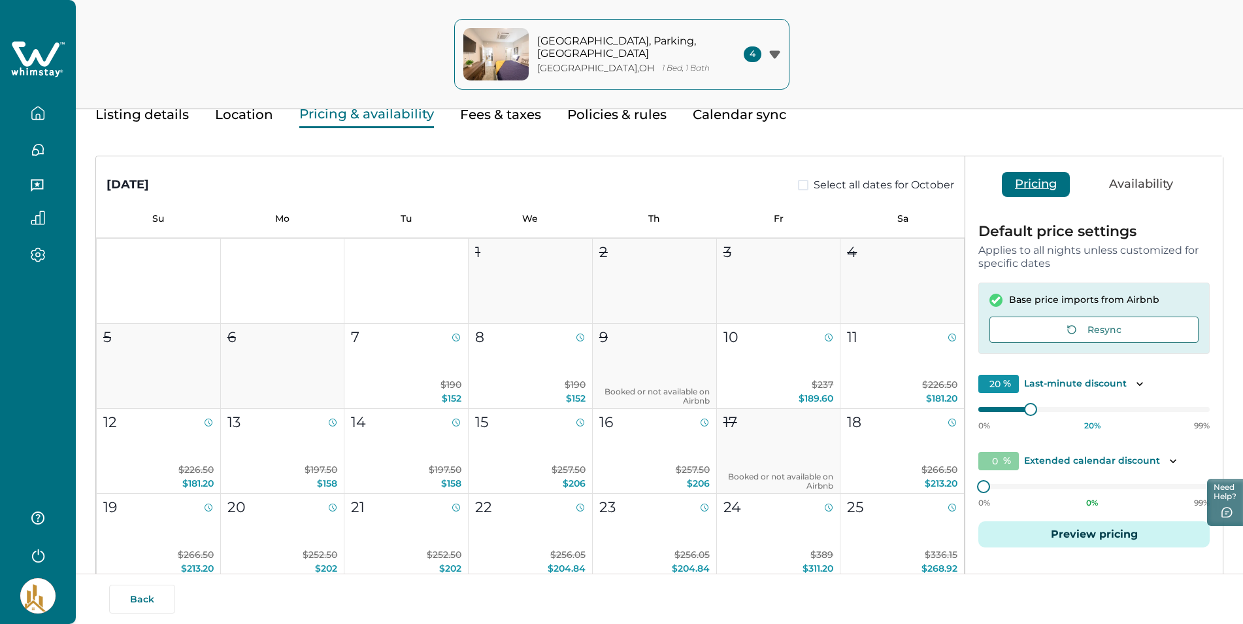
scroll to position [131, 0]
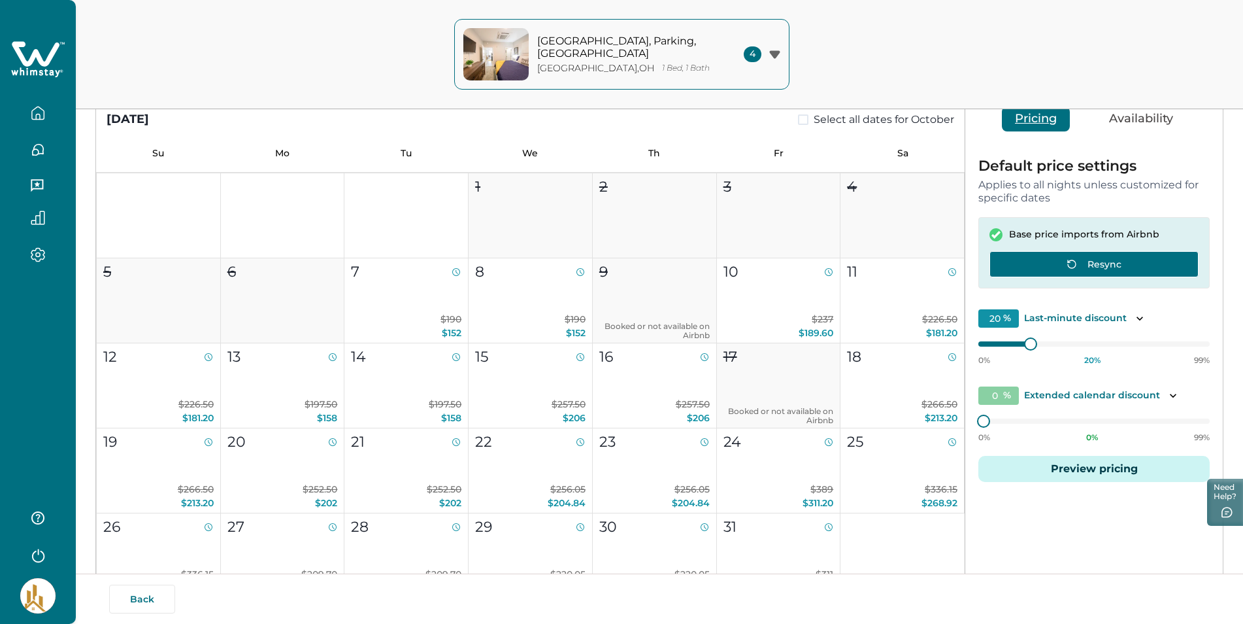
click at [1087, 261] on button "Resync" at bounding box center [1094, 264] width 209 height 26
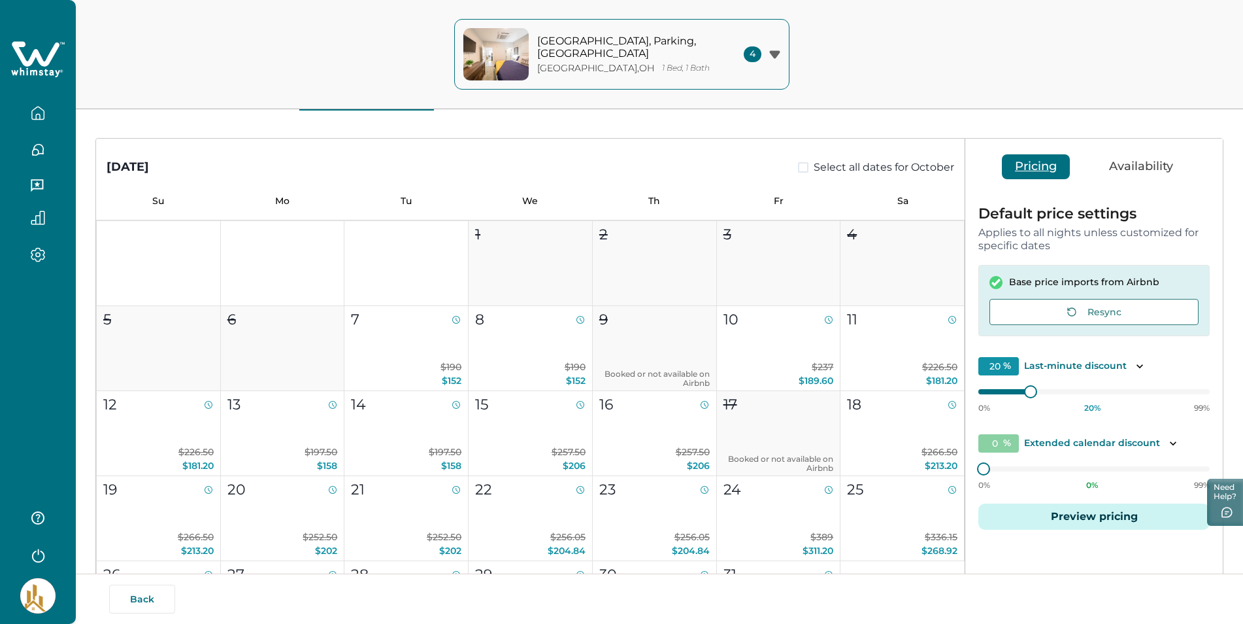
scroll to position [65, 0]
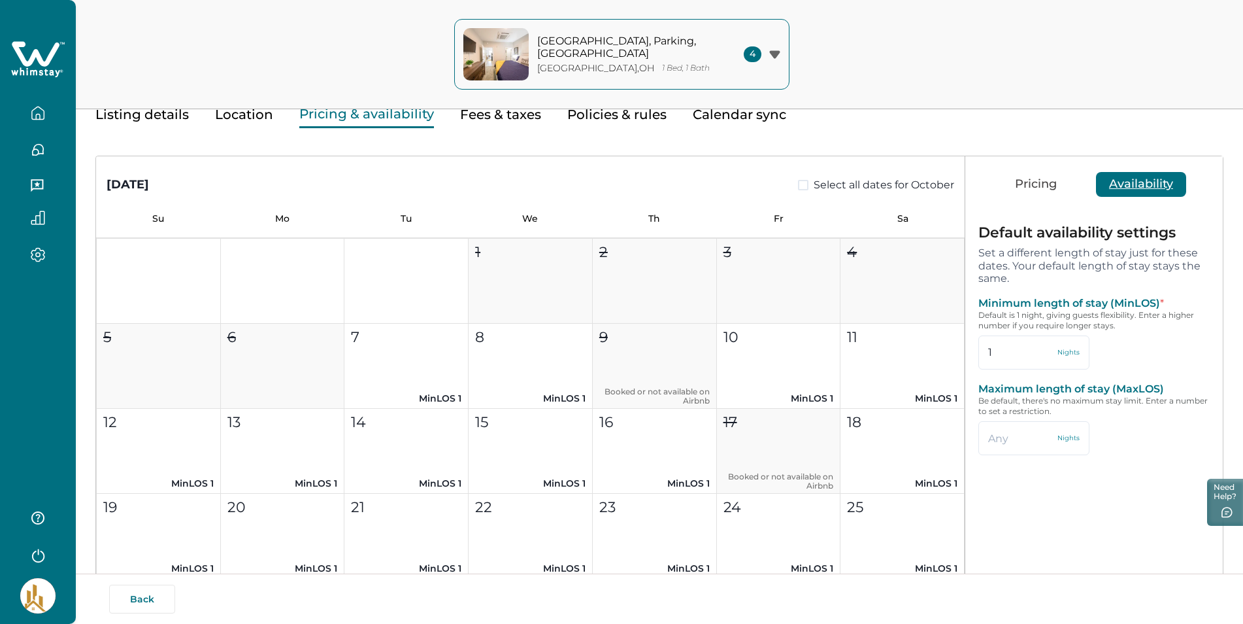
click at [1126, 184] on button "Availability" at bounding box center [1141, 184] width 90 height 25
click at [1043, 182] on button "Pricing" at bounding box center [1036, 184] width 68 height 25
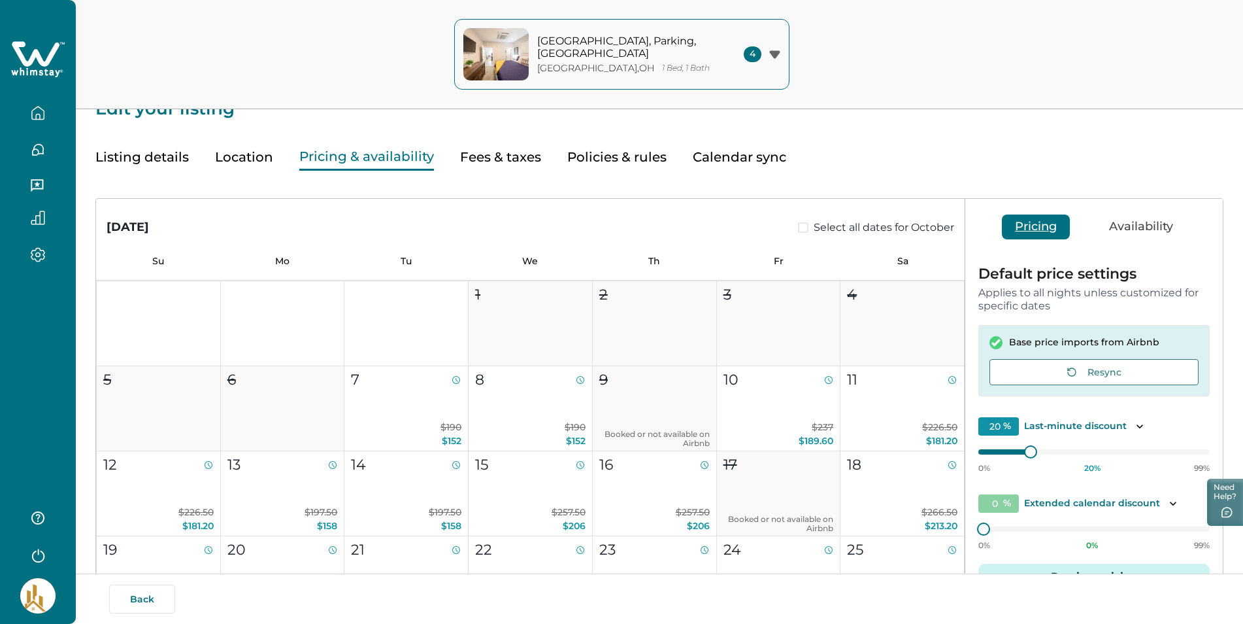
scroll to position [0, 0]
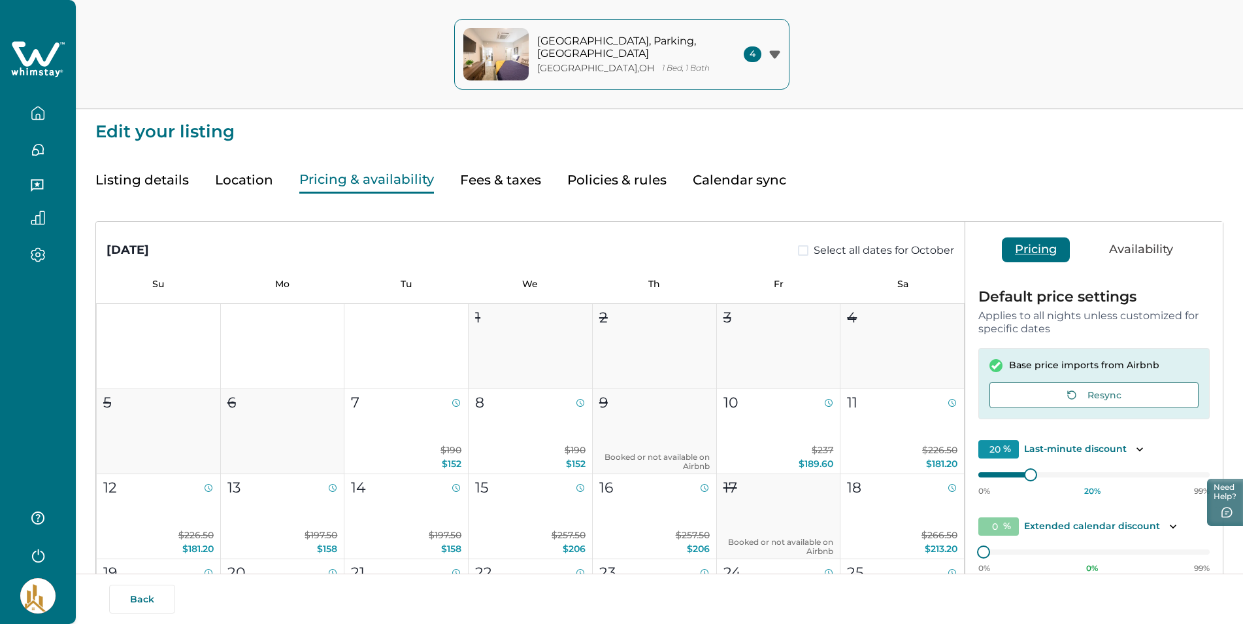
click at [129, 173] on button "Listing details" at bounding box center [141, 180] width 93 height 27
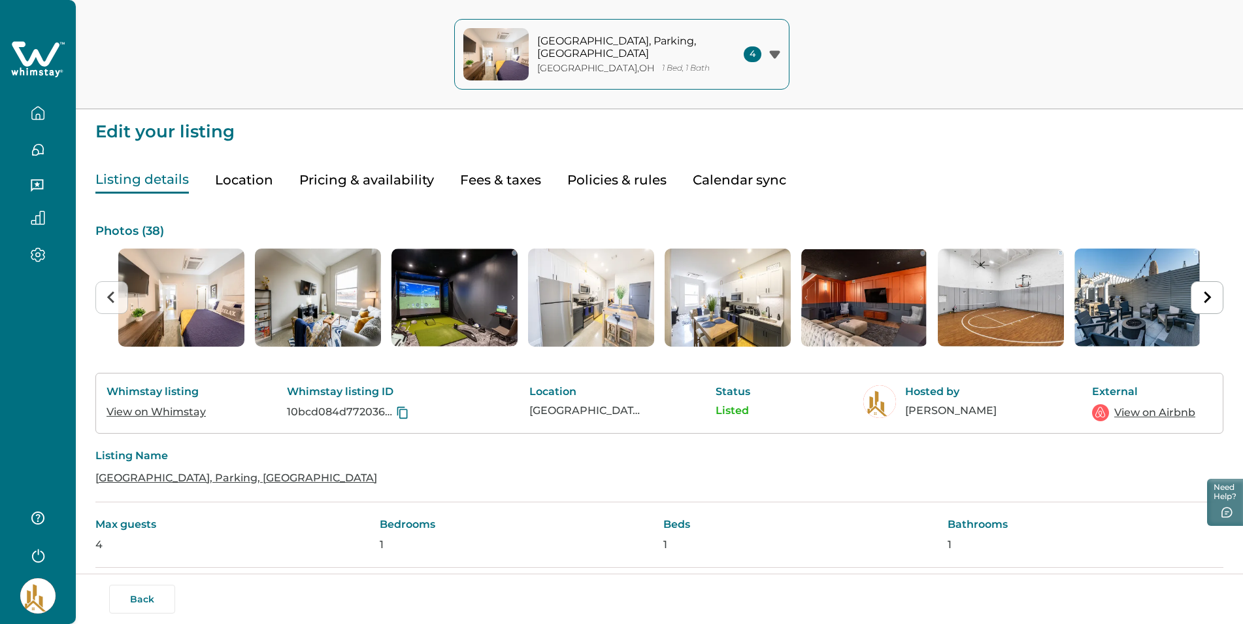
click at [1149, 414] on link "View on Airbnb" at bounding box center [1155, 413] width 81 height 16
click at [355, 180] on button "Pricing & availability" at bounding box center [366, 180] width 135 height 27
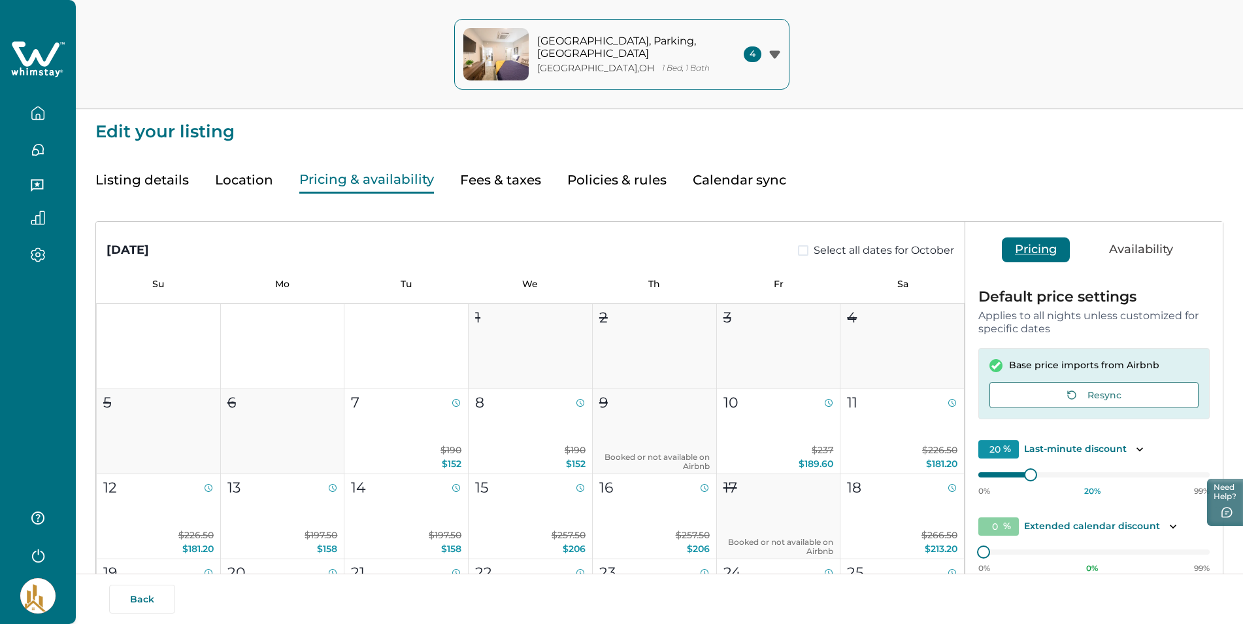
drag, startPoint x: 483, startPoint y: 182, endPoint x: 488, endPoint y: 196, distance: 14.5
click at [482, 183] on button "Fees & taxes" at bounding box center [500, 180] width 81 height 27
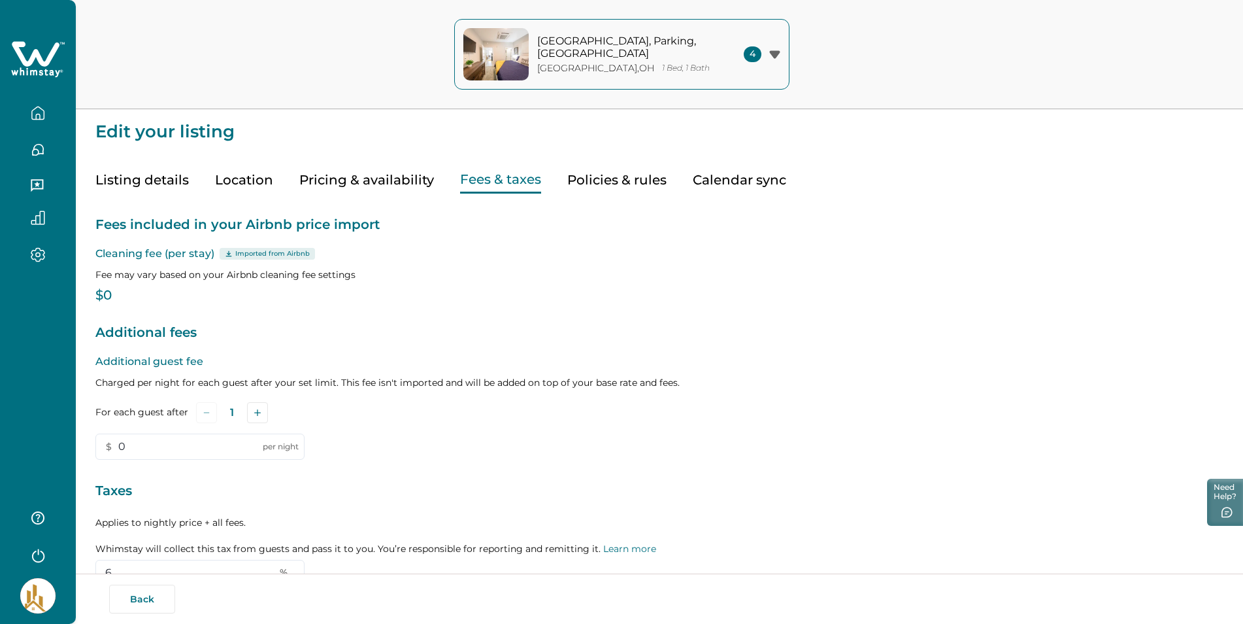
click at [127, 180] on button "Listing details" at bounding box center [141, 180] width 93 height 27
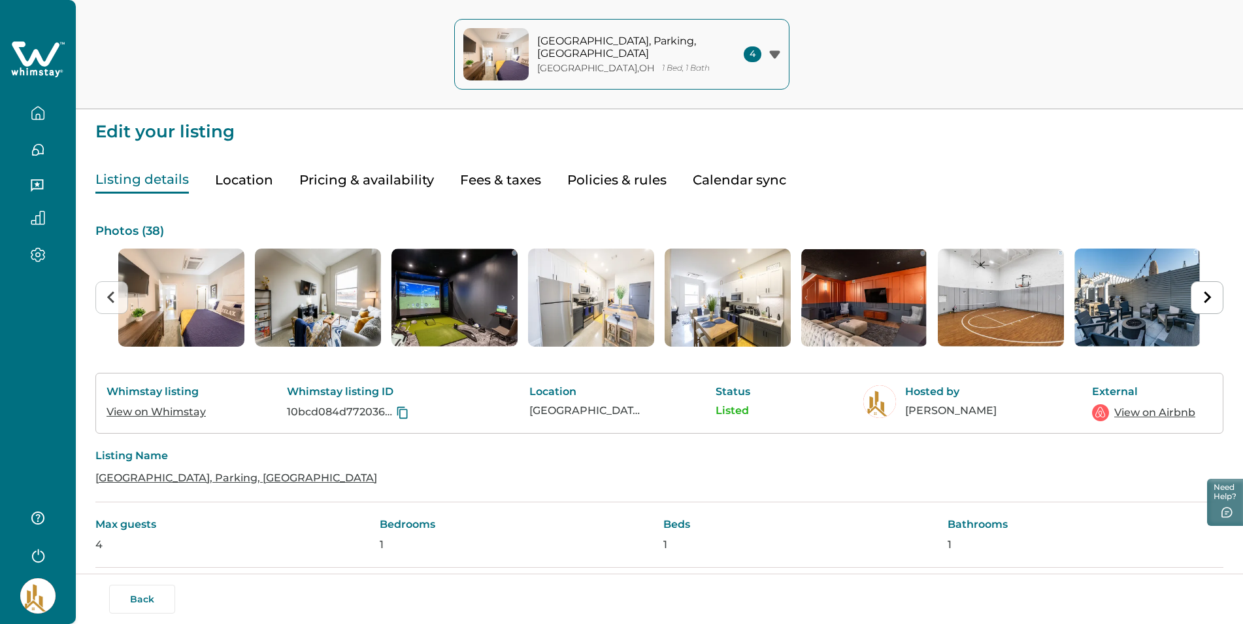
click at [34, 117] on icon "button" at bounding box center [38, 113] width 14 height 14
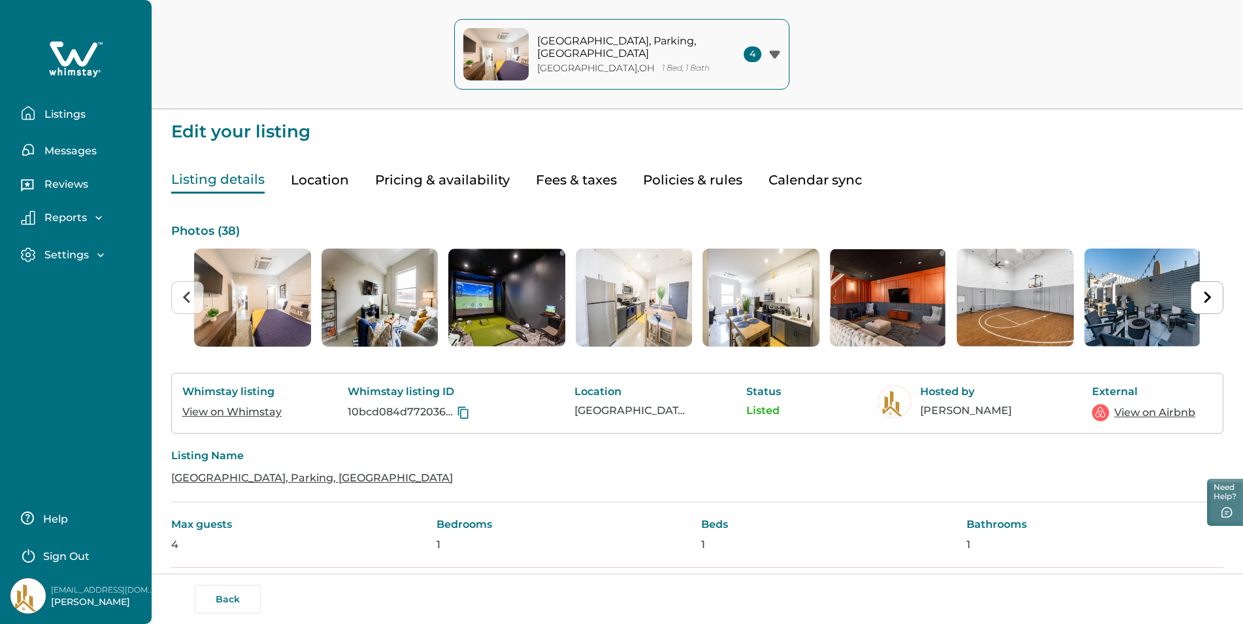
click at [59, 114] on p "Listings" at bounding box center [63, 114] width 45 height 13
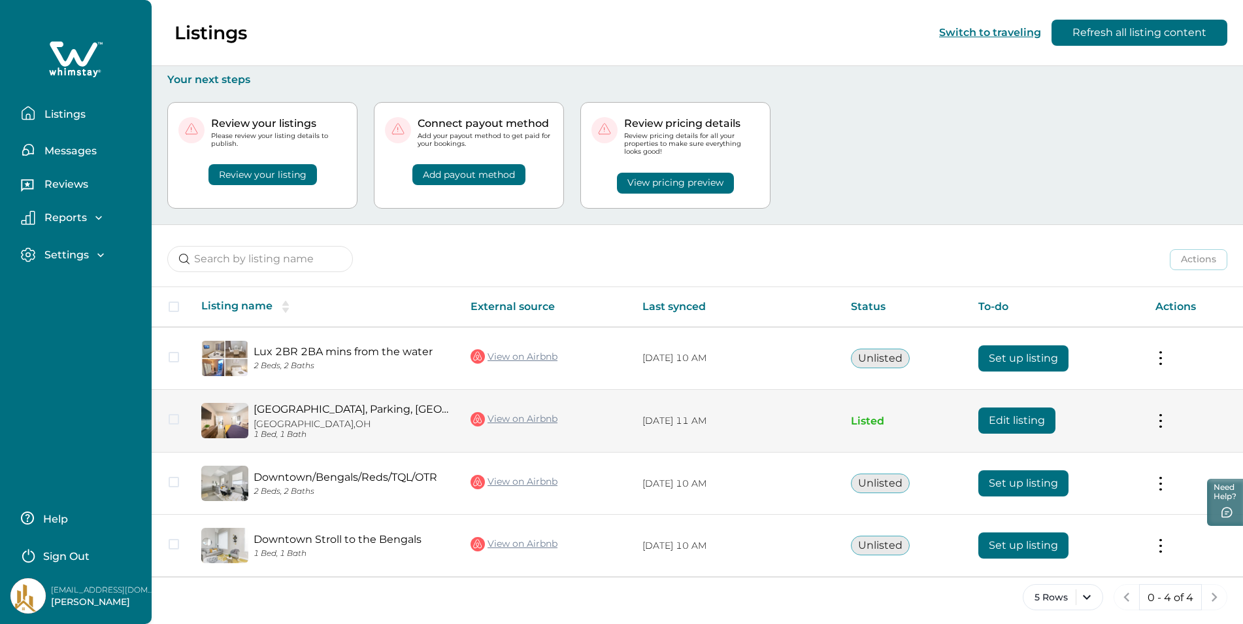
click at [1162, 420] on td "Actions View listing on Whimstay Unlist listing View listing details" at bounding box center [1194, 420] width 98 height 63
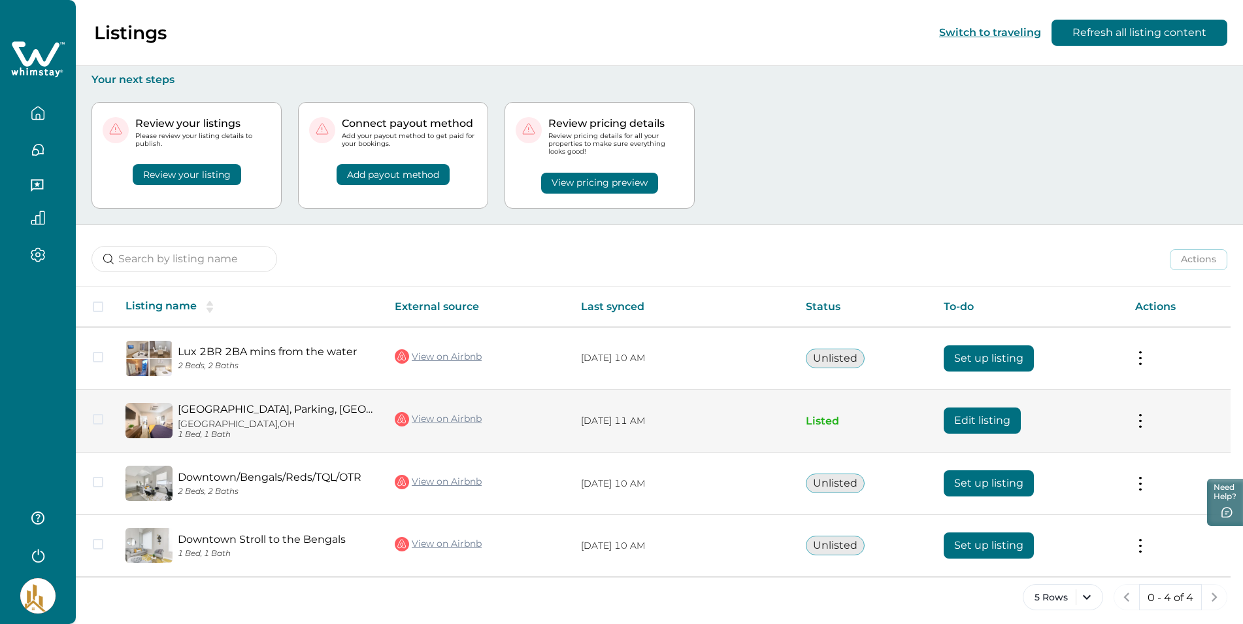
click at [1146, 420] on button at bounding box center [1141, 421] width 10 height 14
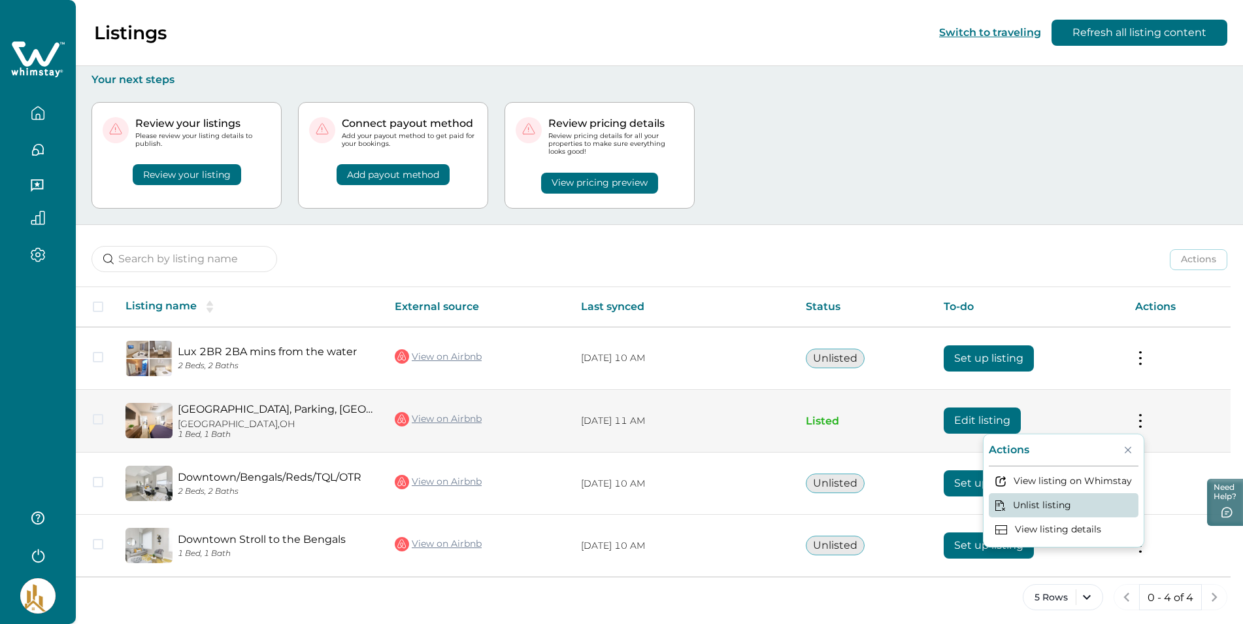
click at [1052, 506] on button "Unlist listing" at bounding box center [1064, 505] width 150 height 24
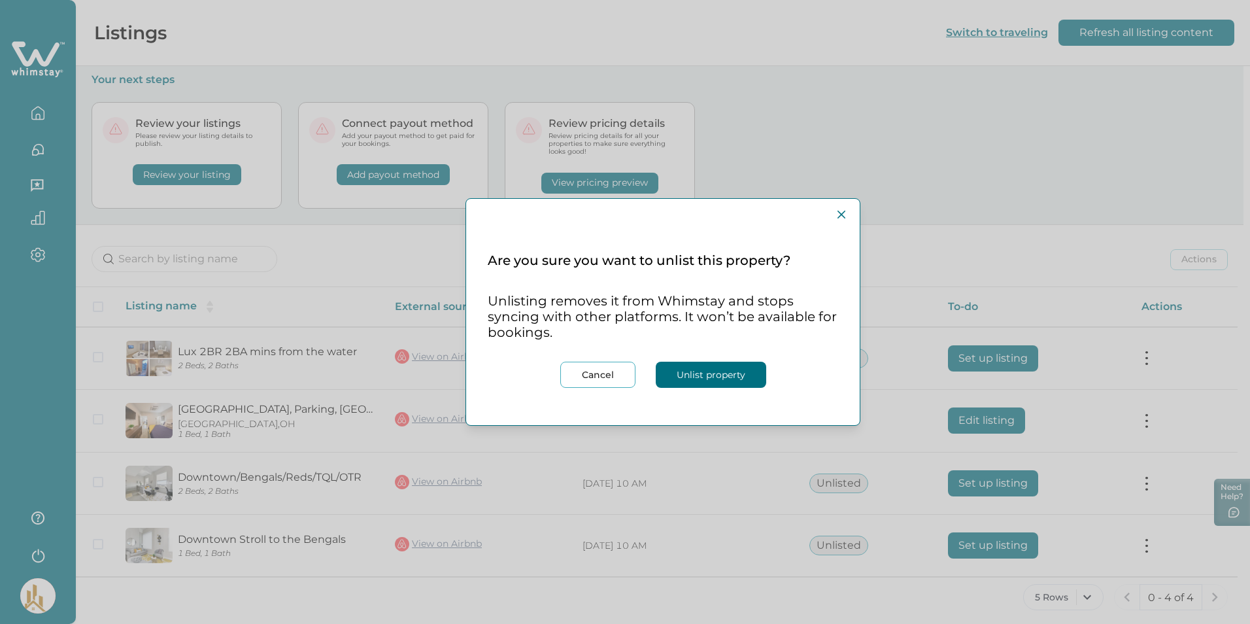
click at [705, 378] on button "Unlist property" at bounding box center [711, 375] width 110 height 26
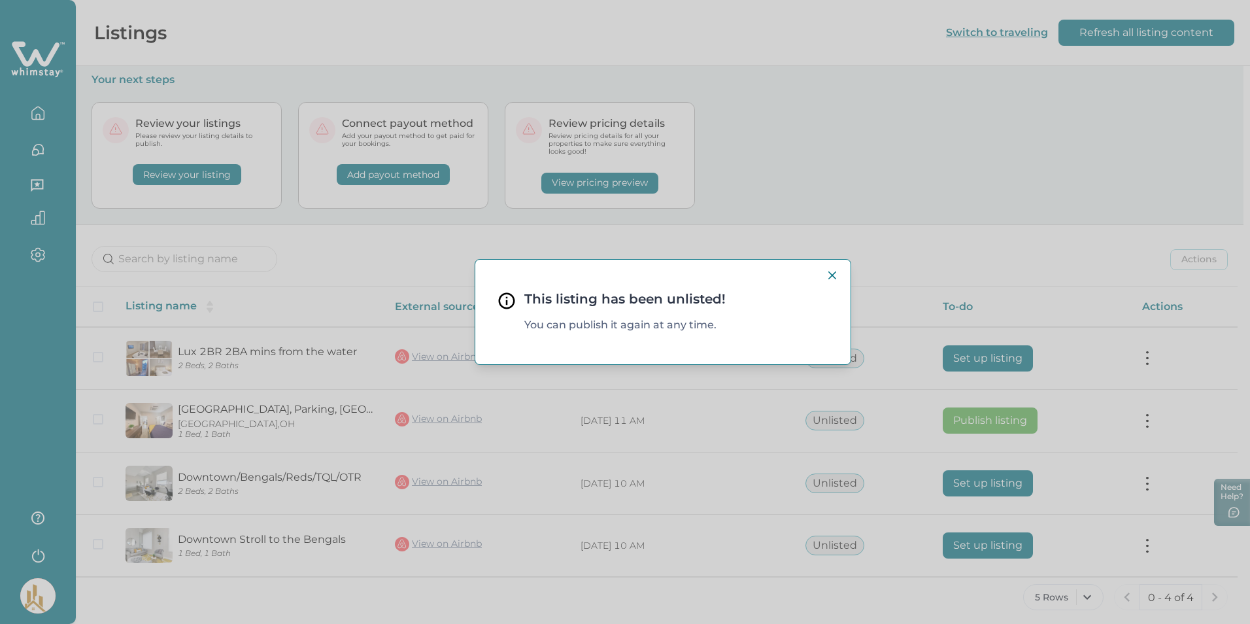
click at [834, 275] on icon "Close" at bounding box center [832, 275] width 8 height 8
